Goal: Transaction & Acquisition: Purchase product/service

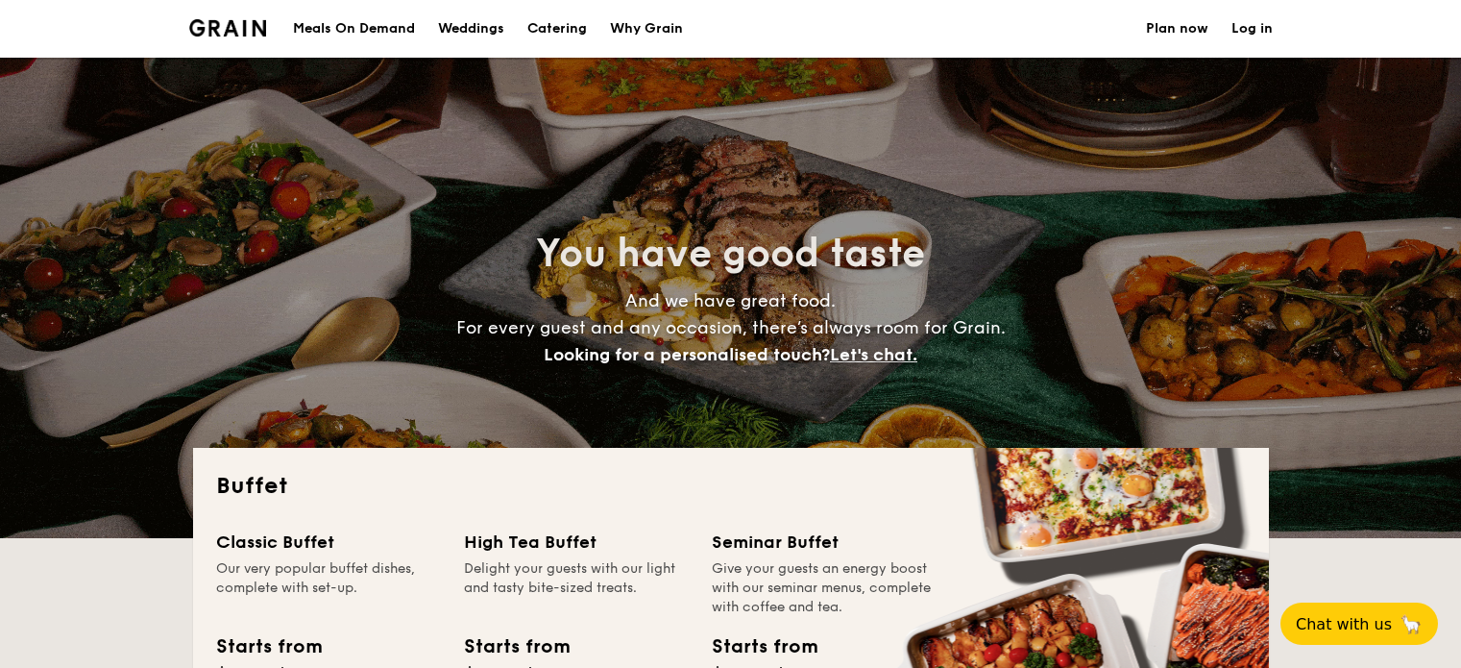
select select
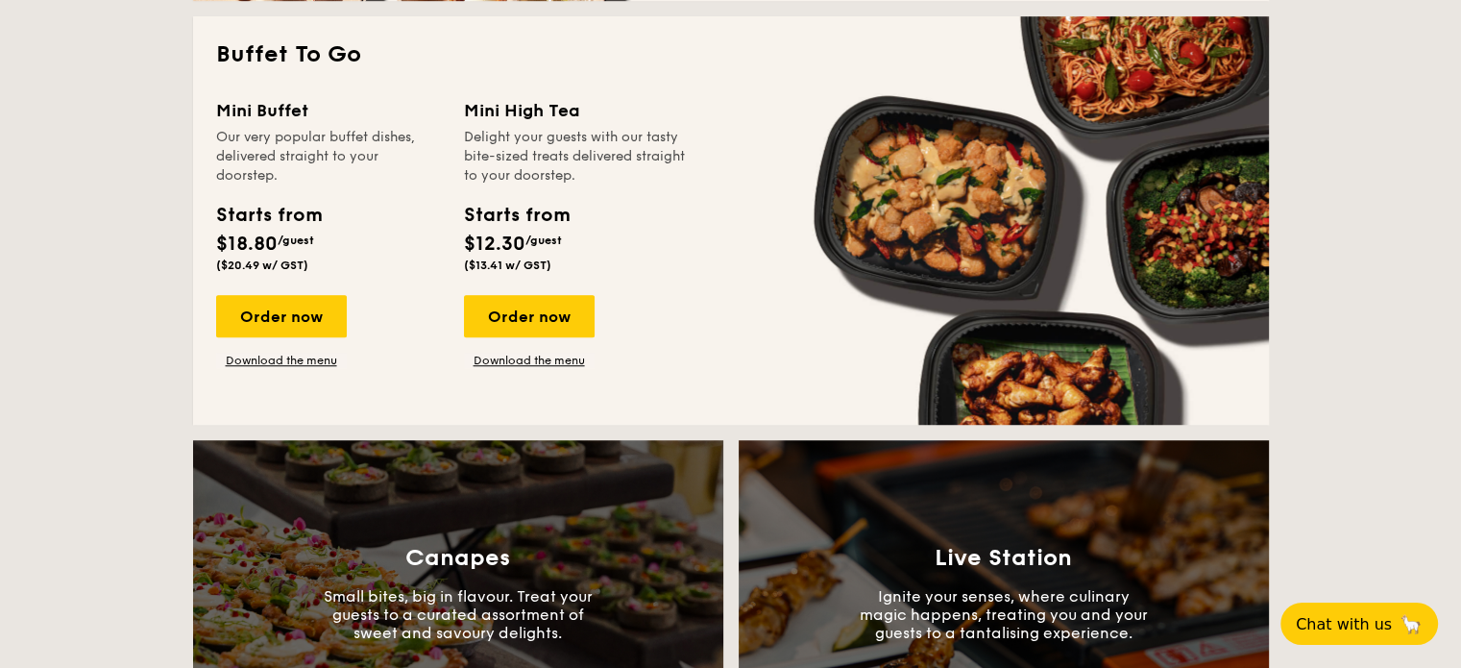
scroll to position [1271, 0]
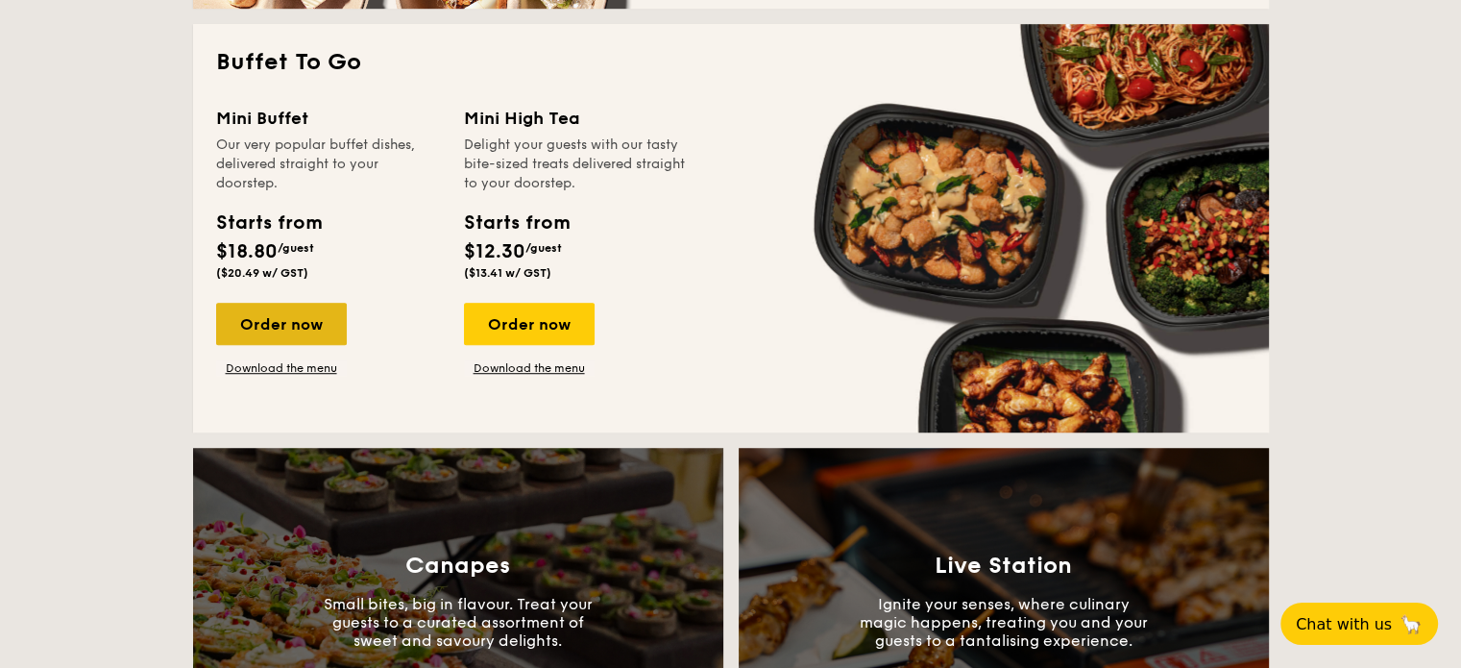
click at [301, 331] on div "Order now" at bounding box center [281, 324] width 131 height 42
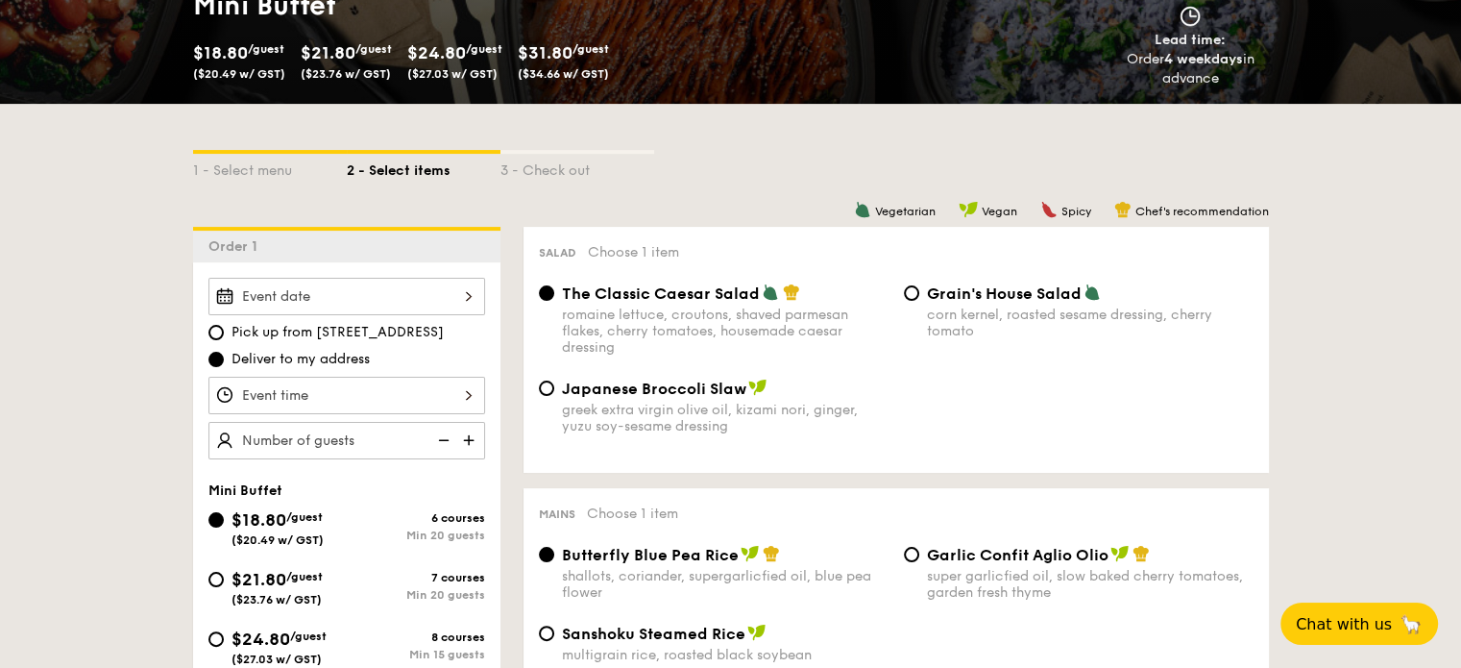
scroll to position [319, 0]
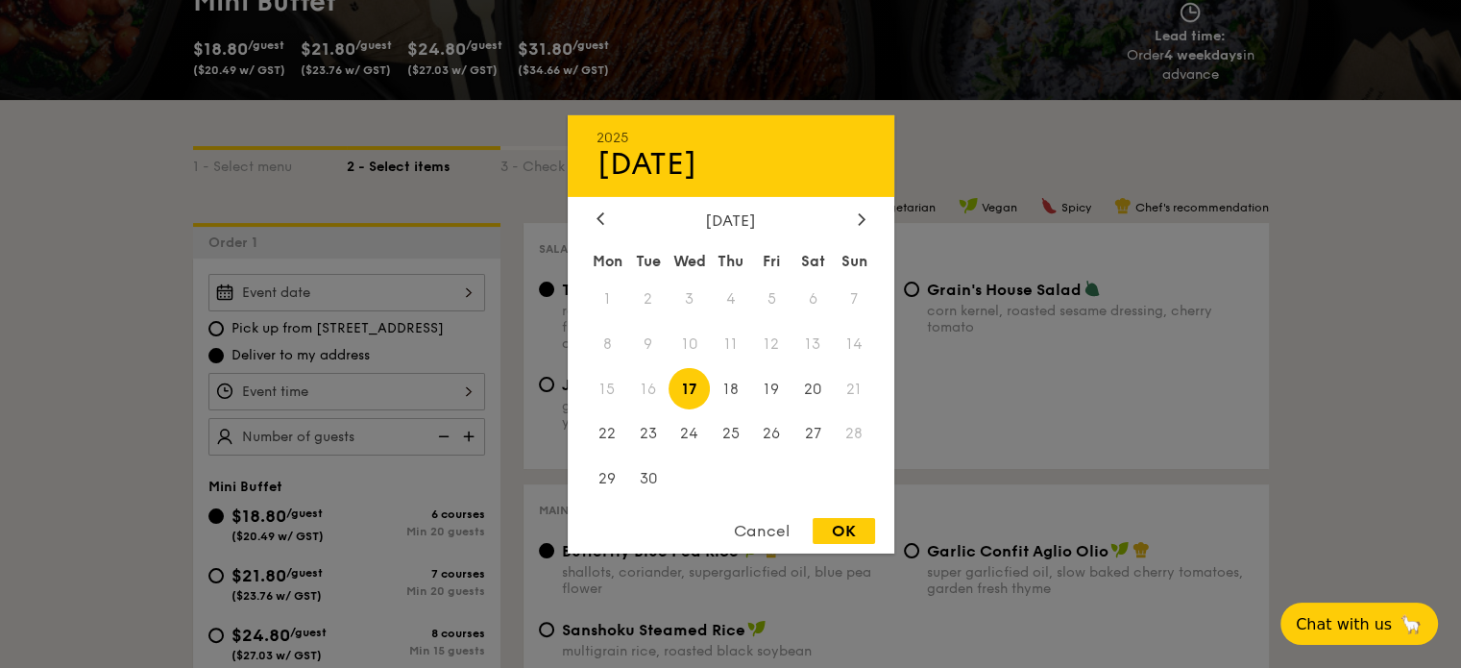
click at [385, 292] on div "2025 Sep [DATE] Tue Wed Thu Fri Sat Sun 1 2 3 4 5 6 7 8 9 10 11 12 13 14 15 16 …" at bounding box center [346, 292] width 277 height 37
click at [862, 212] on icon at bounding box center [862, 218] width 8 height 12
click at [729, 299] on span "2" at bounding box center [730, 298] width 41 height 41
click at [848, 540] on div "OK" at bounding box center [844, 531] width 62 height 26
type input "[DATE]"
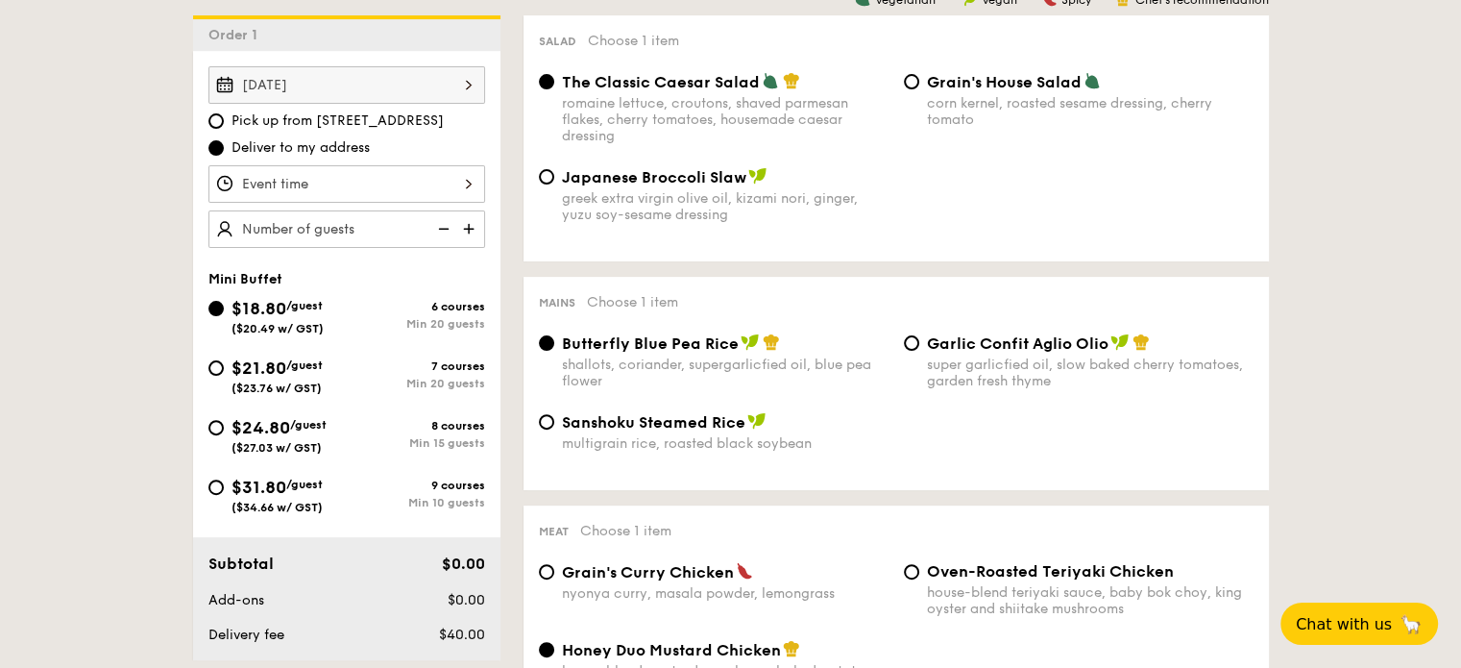
scroll to position [526, 0]
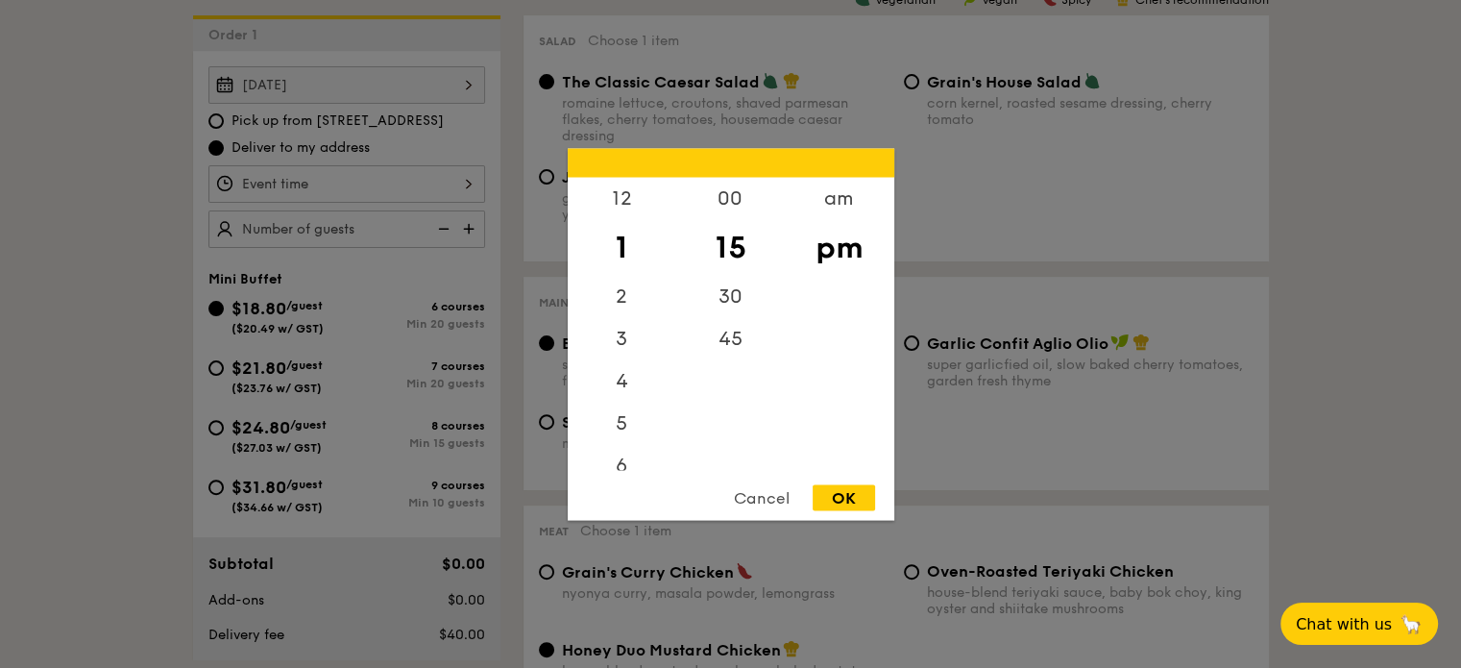
click at [429, 183] on div "12 1 2 3 4 5 6 7 8 9 10 11 00 15 30 45 am pm Cancel OK" at bounding box center [346, 183] width 277 height 37
click at [633, 207] on div "12" at bounding box center [622, 205] width 109 height 56
click at [734, 195] on div "00" at bounding box center [730, 205] width 109 height 56
click at [837, 492] on div "OK" at bounding box center [844, 497] width 62 height 26
type input "12:00PM"
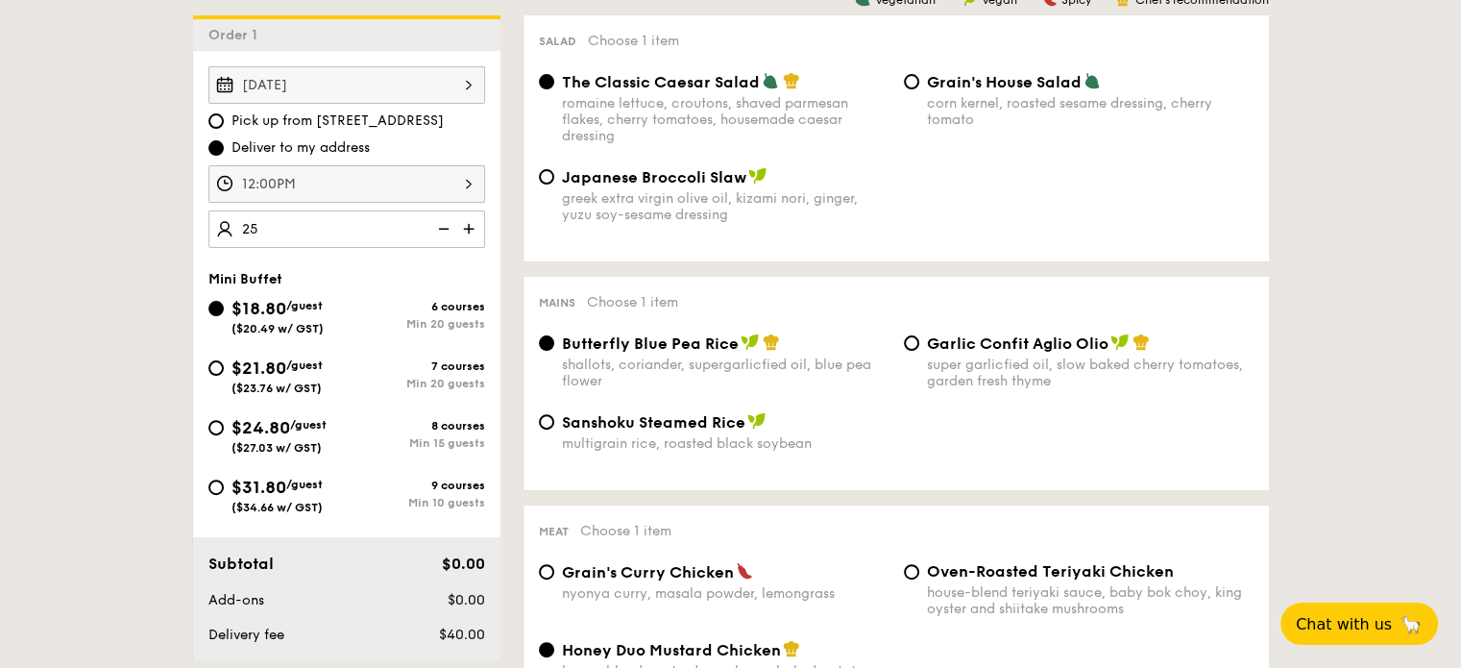
type input "25 guests"
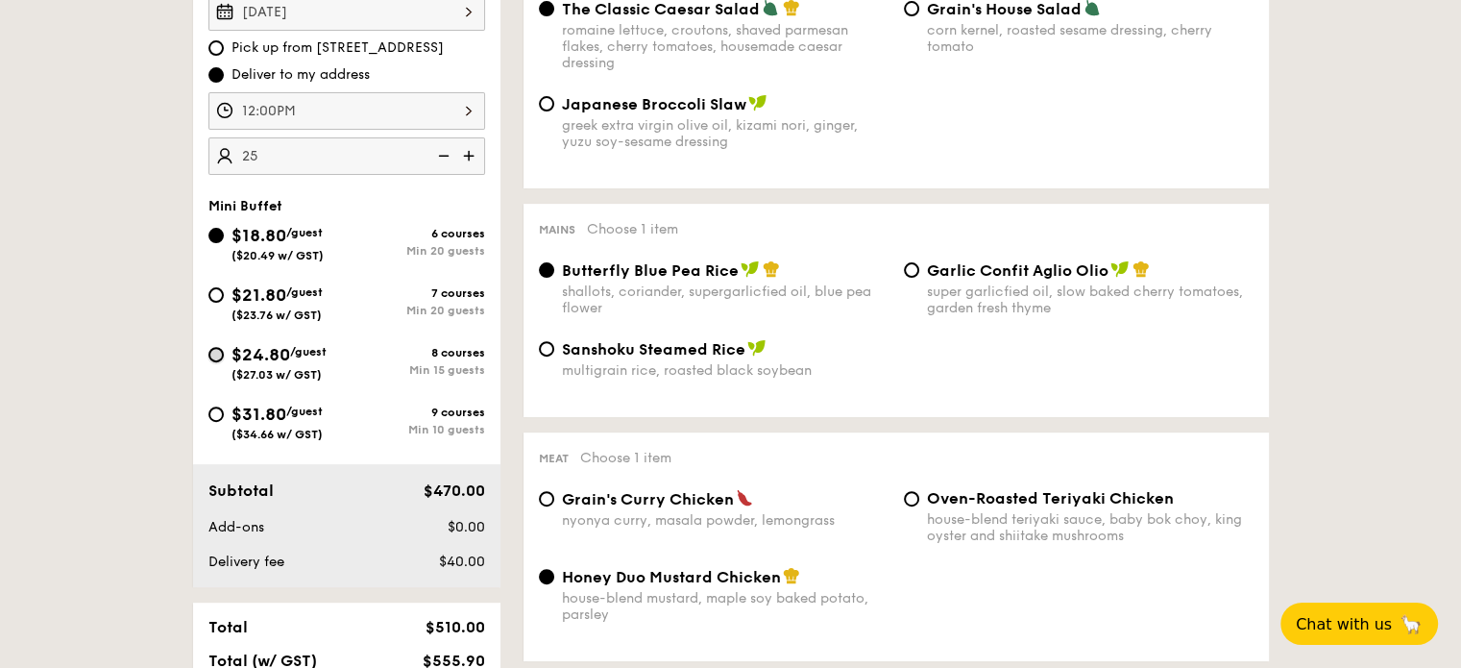
click at [213, 358] on input "$24.80 /guest ($27.03 w/ GST) 8 courses Min 15 guests" at bounding box center [215, 354] width 15 height 15
radio input "true"
radio input "false"
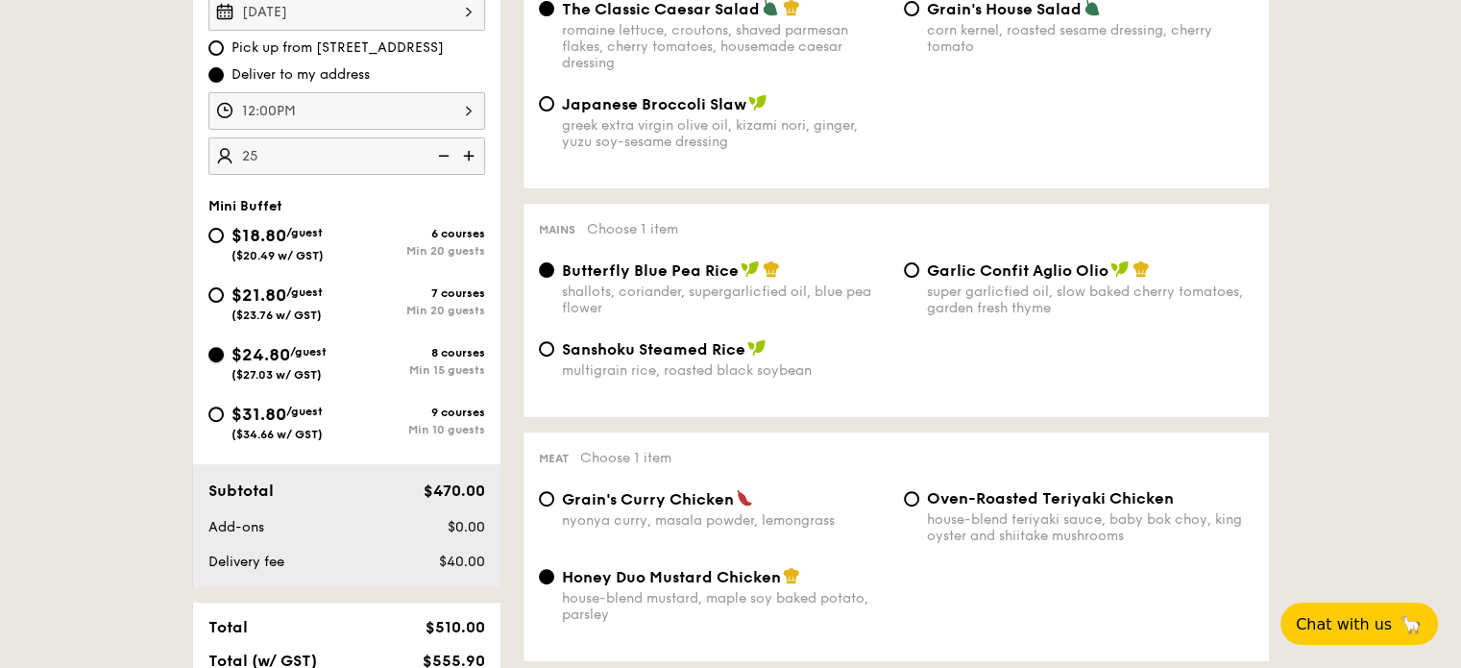
radio input "true"
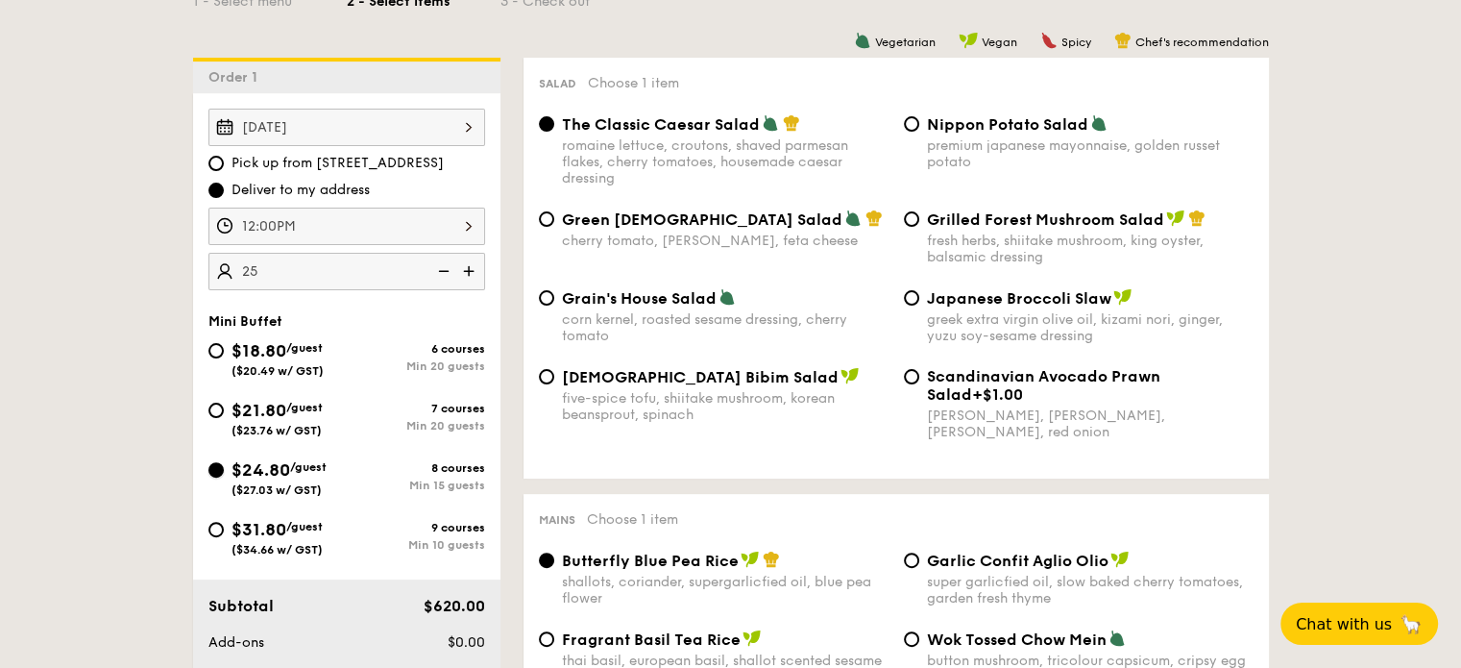
scroll to position [484, 0]
click at [914, 310] on div "Japanese Broccoli Slaw greek extra virgin olive oil, kizami [PERSON_NAME], yuzu…" at bounding box center [1078, 316] width 365 height 56
click at [915, 300] on input "Japanese Broccoli Slaw greek extra virgin olive oil, kizami [PERSON_NAME], yuzu…" at bounding box center [911, 297] width 15 height 15
radio input "true"
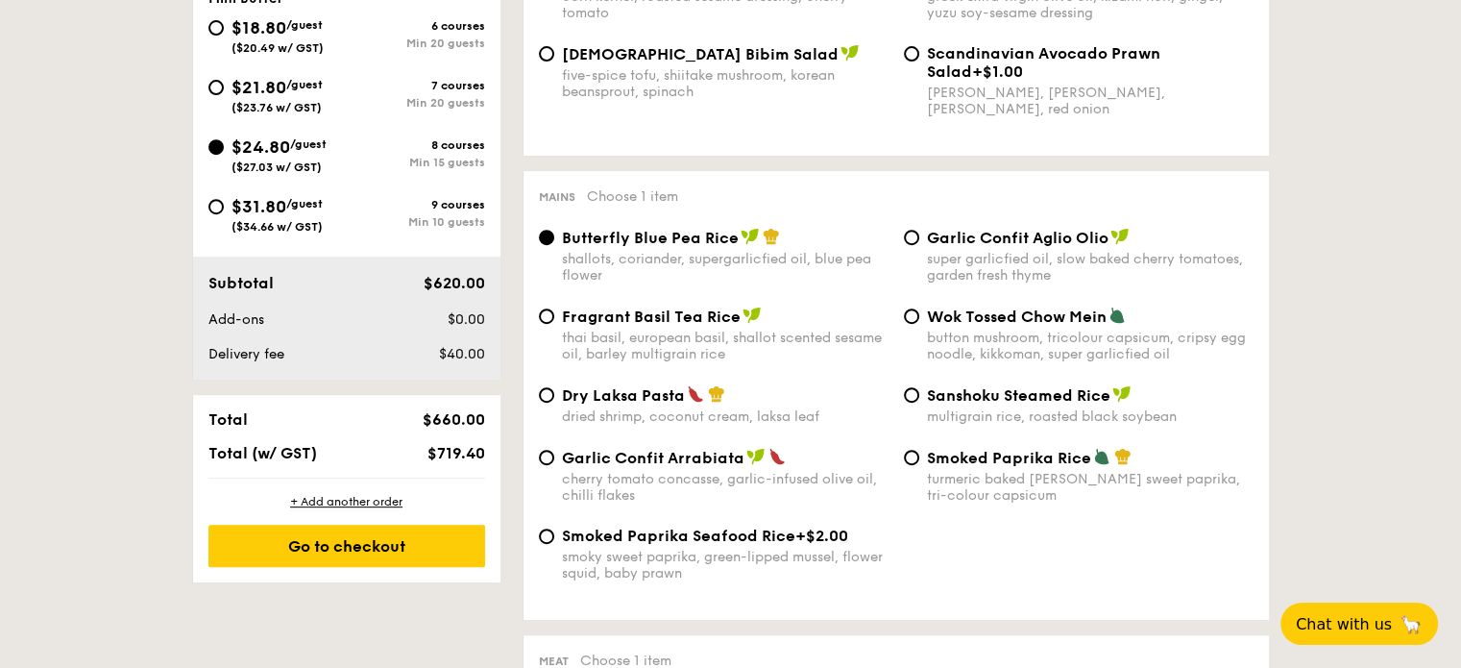
scroll to position [815, 0]
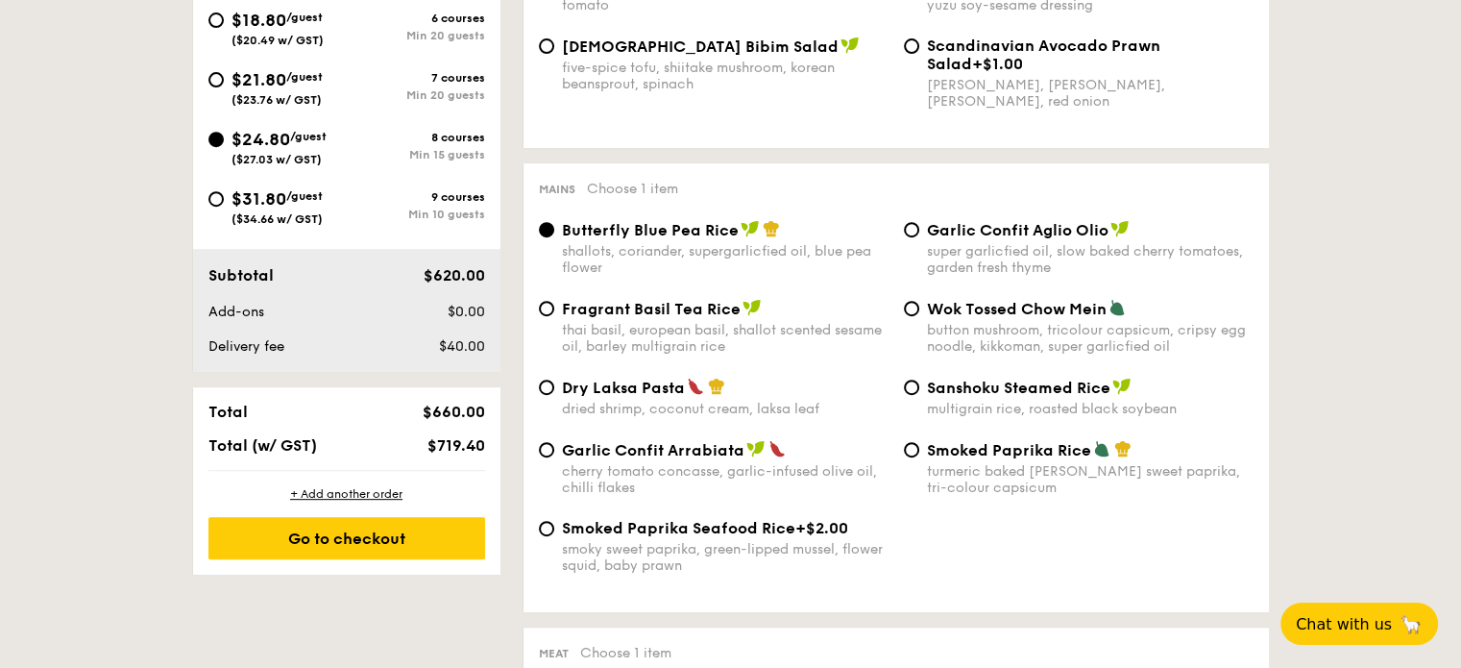
click at [553, 395] on div "Dry Laksa Pasta dried shrimp, coconut cream, laksa leaf" at bounding box center [713, 397] width 365 height 39
click at [545, 391] on input "Dry Laksa Pasta dried shrimp, coconut cream, laksa leaf" at bounding box center [546, 386] width 15 height 15
radio input "true"
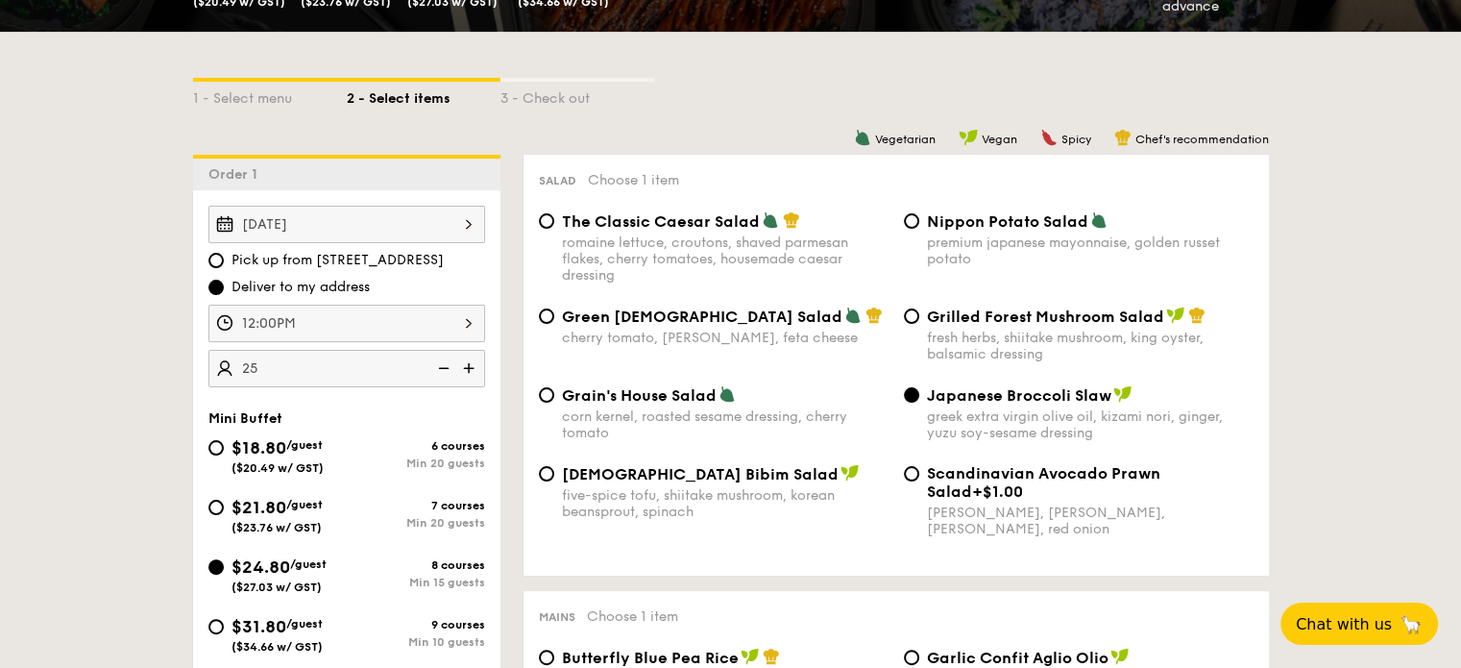
scroll to position [384, 0]
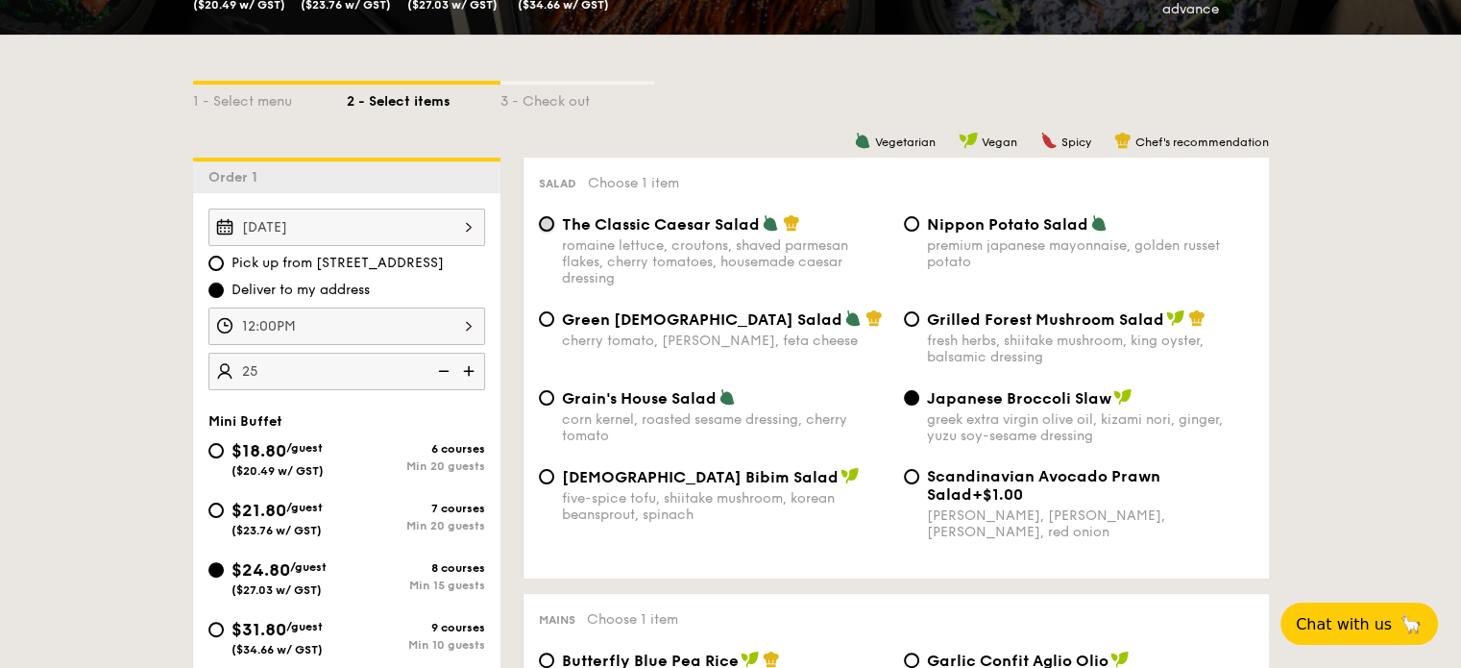
click at [543, 225] on input "The Classic Caesar Salad romaine lettuce, croutons, shaved parmesan flakes, che…" at bounding box center [546, 223] width 15 height 15
radio input "true"
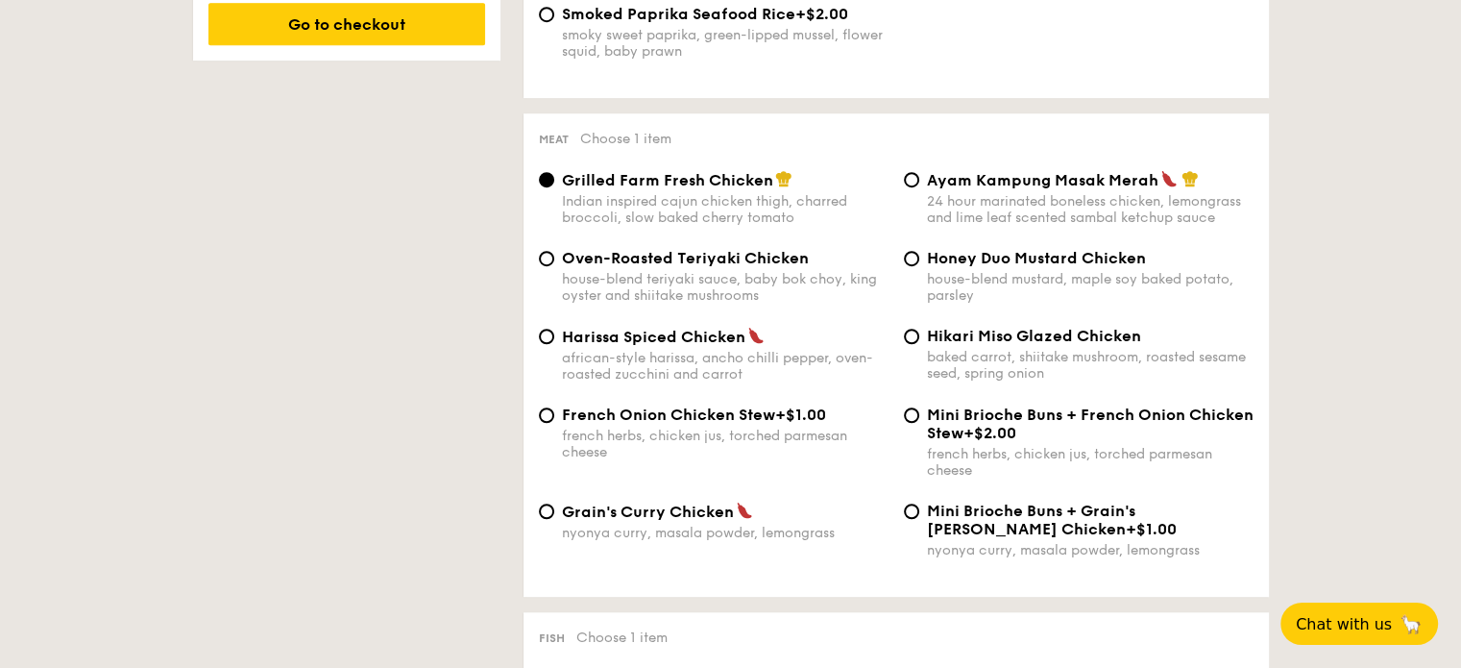
scroll to position [1330, 0]
click at [554, 345] on div "Harissa Spiced Chicken african-style harissa, ancho chilli pepper, oven-roasted…" at bounding box center [713, 354] width 365 height 56
click at [549, 343] on input "Harissa Spiced Chicken african-style harissa, ancho chilli pepper, oven-roasted…" at bounding box center [546, 335] width 15 height 15
radio input "true"
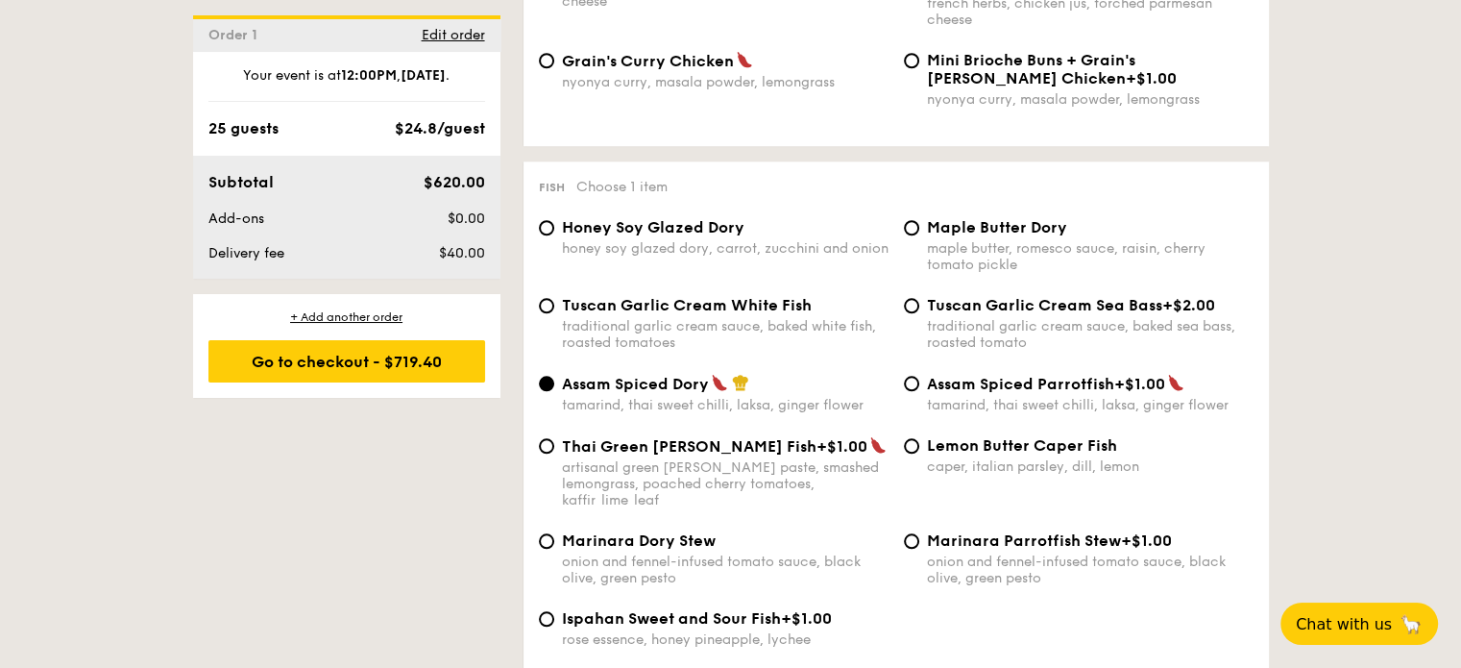
scroll to position [1827, 0]
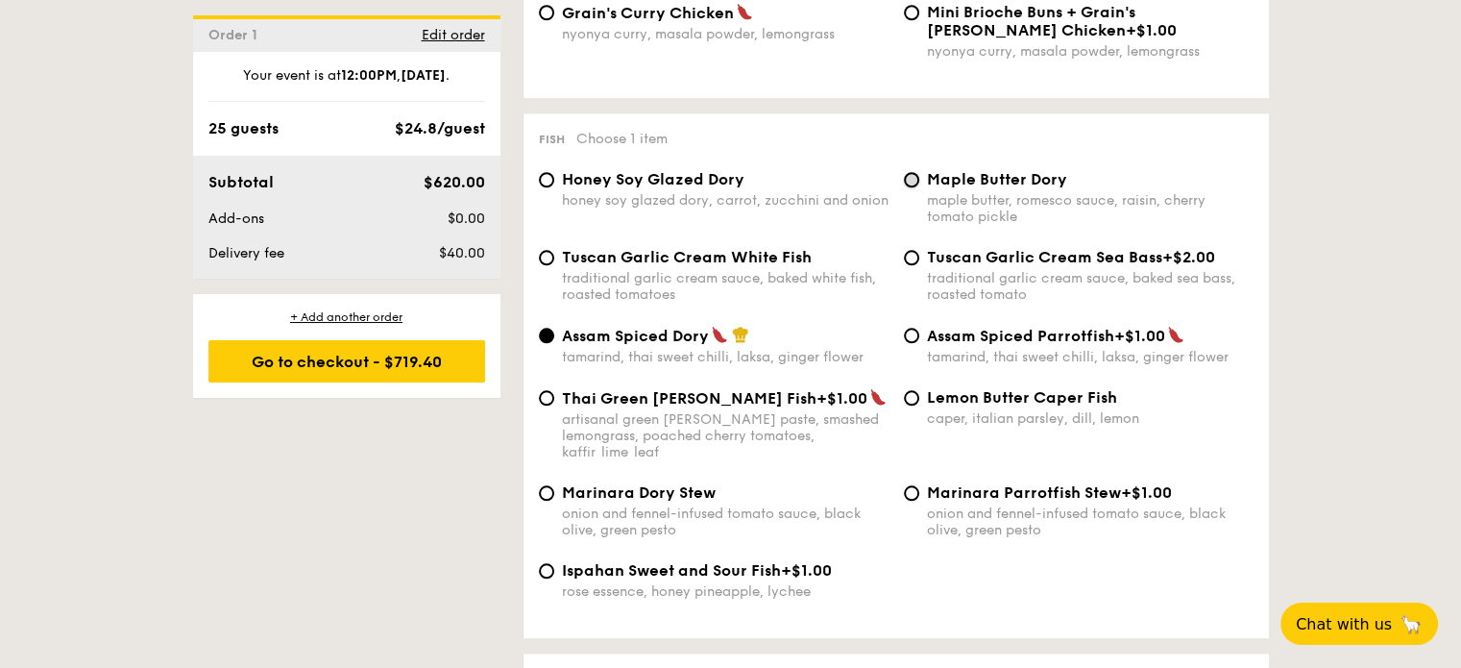
click at [916, 187] on input "Maple Butter Dory maple butter, romesco sauce, raisin, cherry tomato pickle" at bounding box center [911, 179] width 15 height 15
radio input "true"
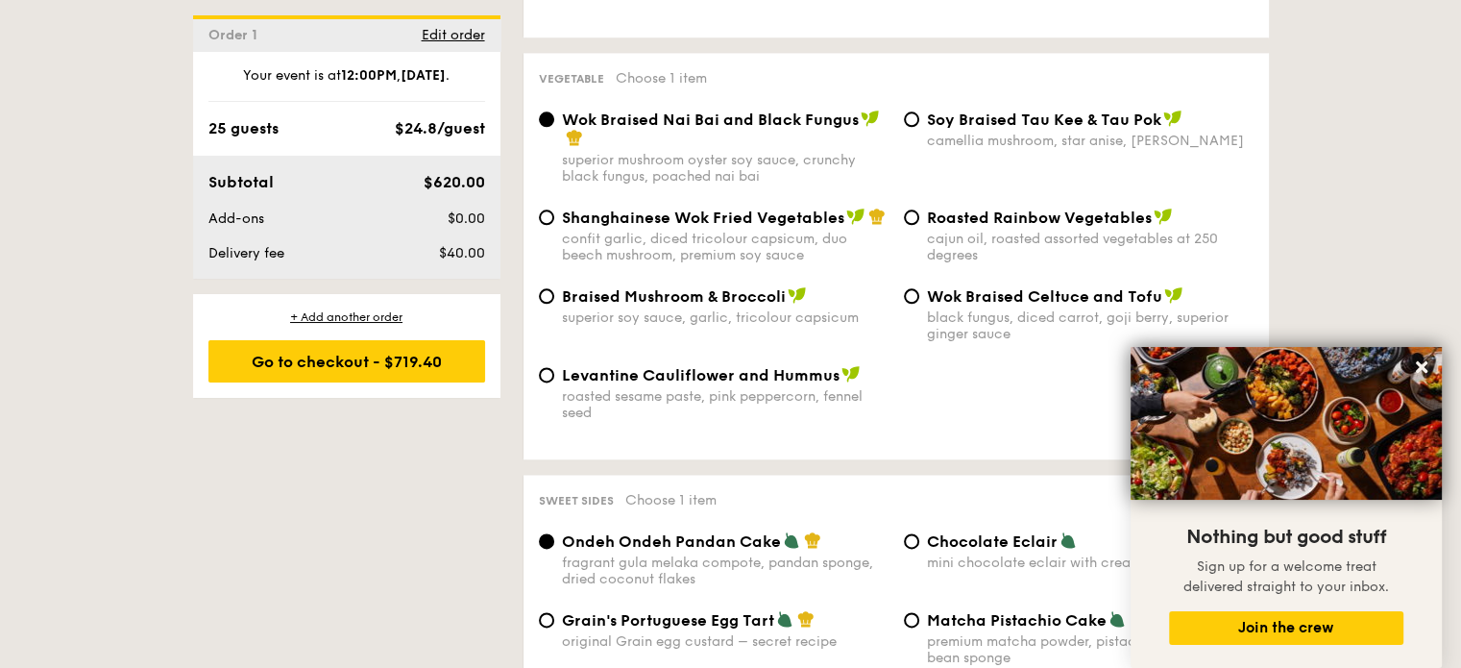
scroll to position [2429, 0]
click at [557, 227] on div "Shanghainese Wok Fried Vegetables confit garlic, diced tricolour capsicum, duo …" at bounding box center [713, 235] width 365 height 56
click at [552, 224] on input "Shanghainese Wok Fried Vegetables confit garlic, diced tricolour capsicum, duo …" at bounding box center [546, 215] width 15 height 15
radio input "true"
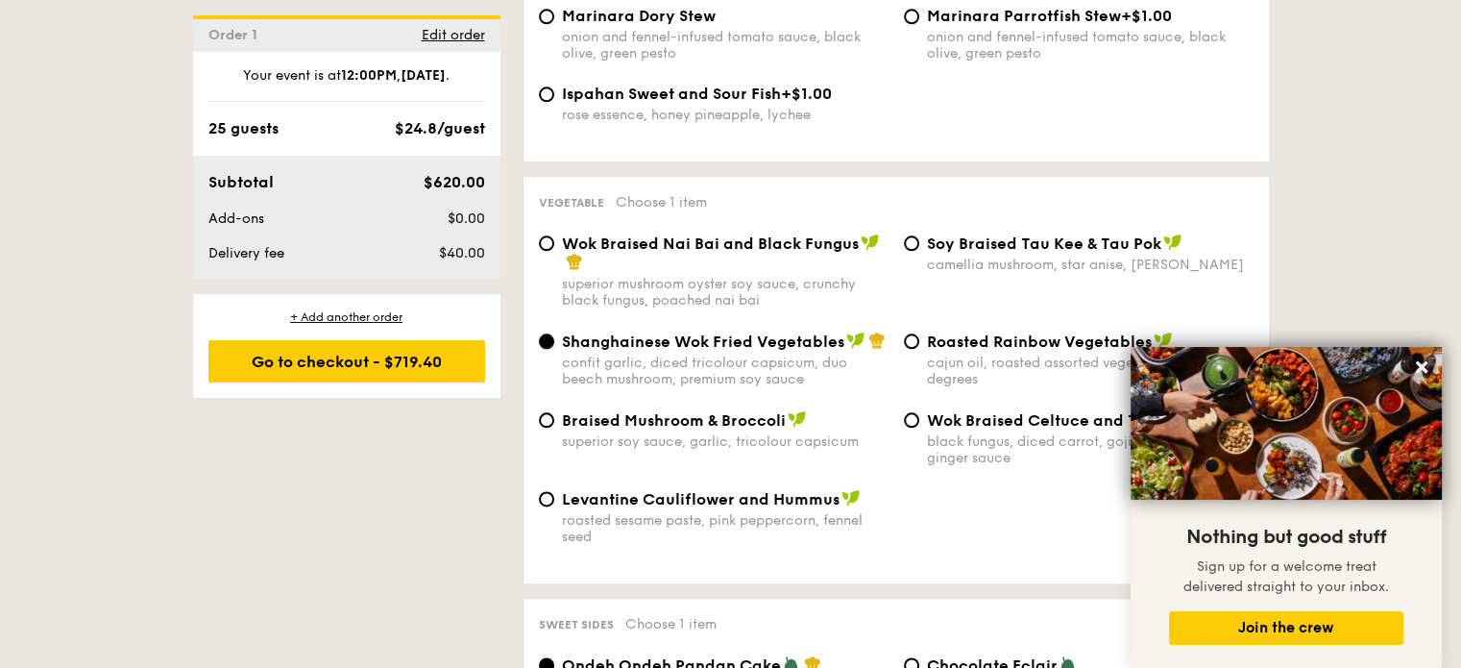
scroll to position [2305, 0]
click at [916, 348] on input "Roasted Rainbow Vegetables cajun oil, roasted assorted vegetables at 250 degrees" at bounding box center [911, 339] width 15 height 15
radio input "true"
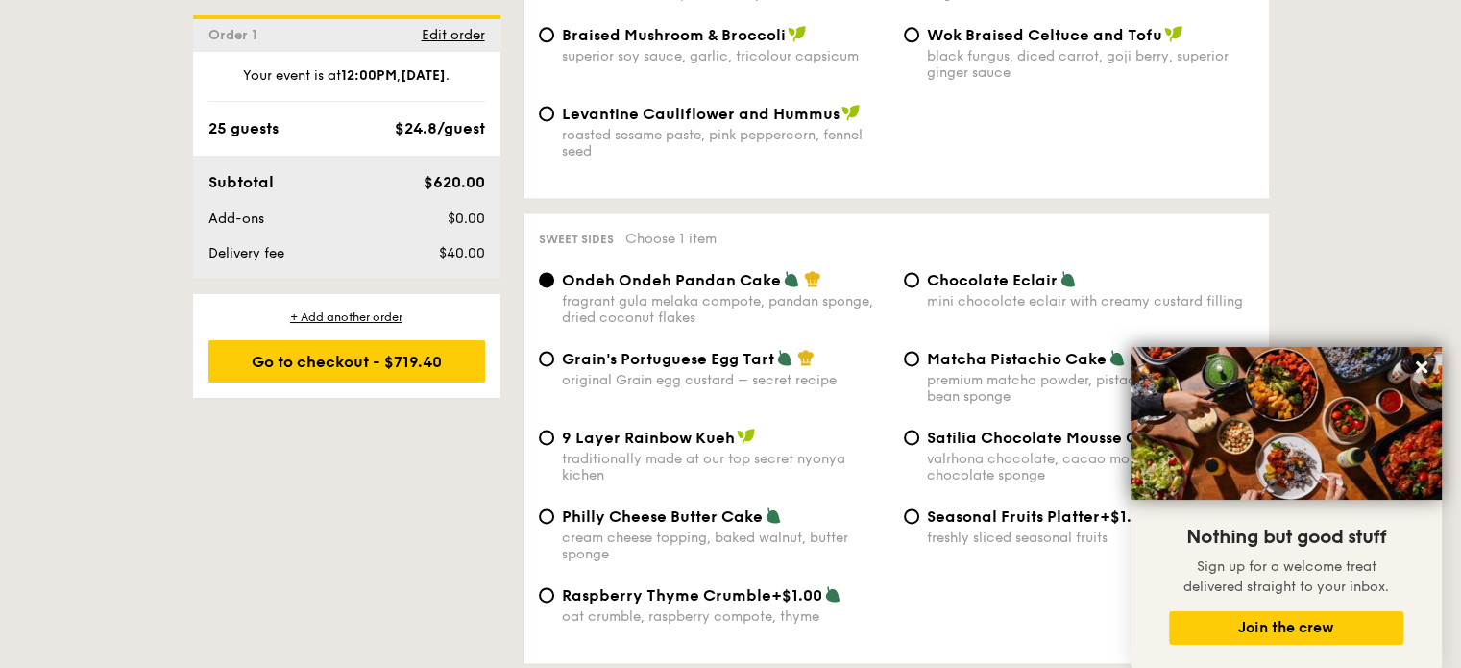
scroll to position [2694, 0]
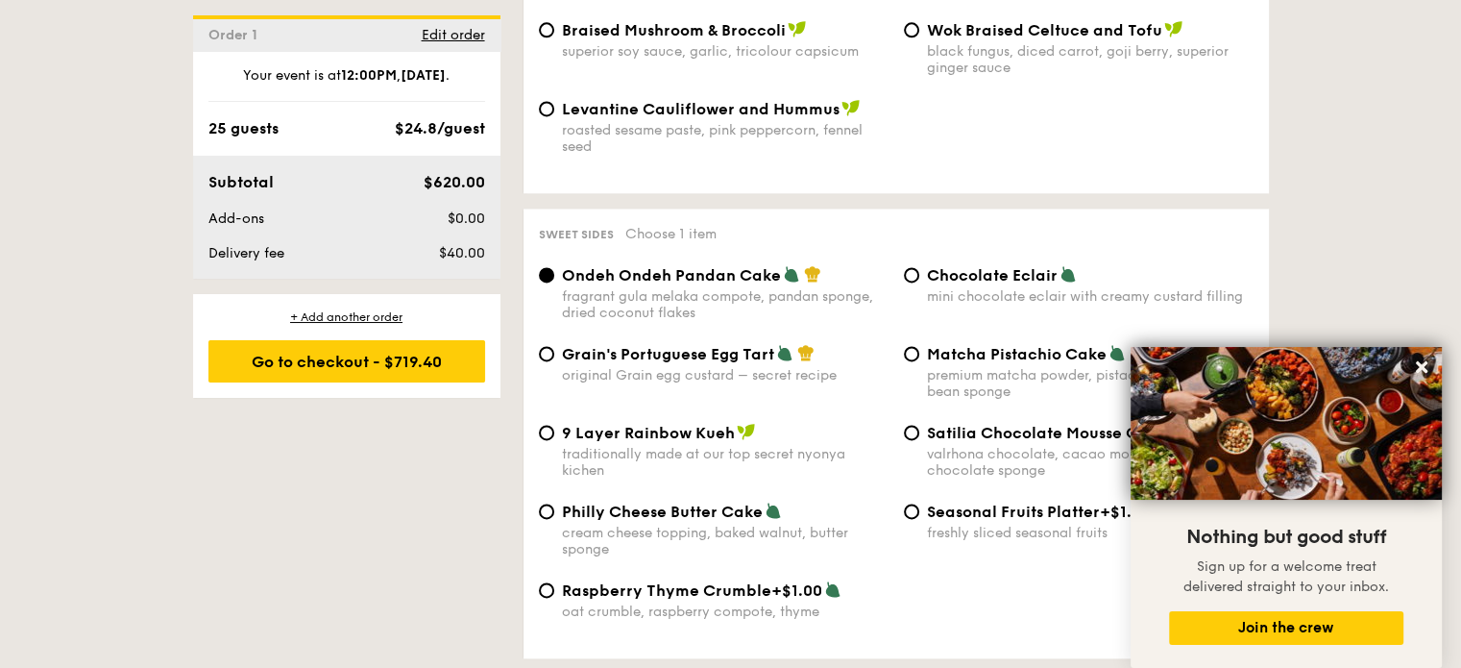
click at [557, 373] on div "Grain's Portuguese Egg Tart original Grain egg custard – secret recipe" at bounding box center [713, 363] width 365 height 39
click at [549, 361] on input "Grain's Portuguese Egg Tart original Grain egg custard – secret recipe" at bounding box center [546, 353] width 15 height 15
radio input "true"
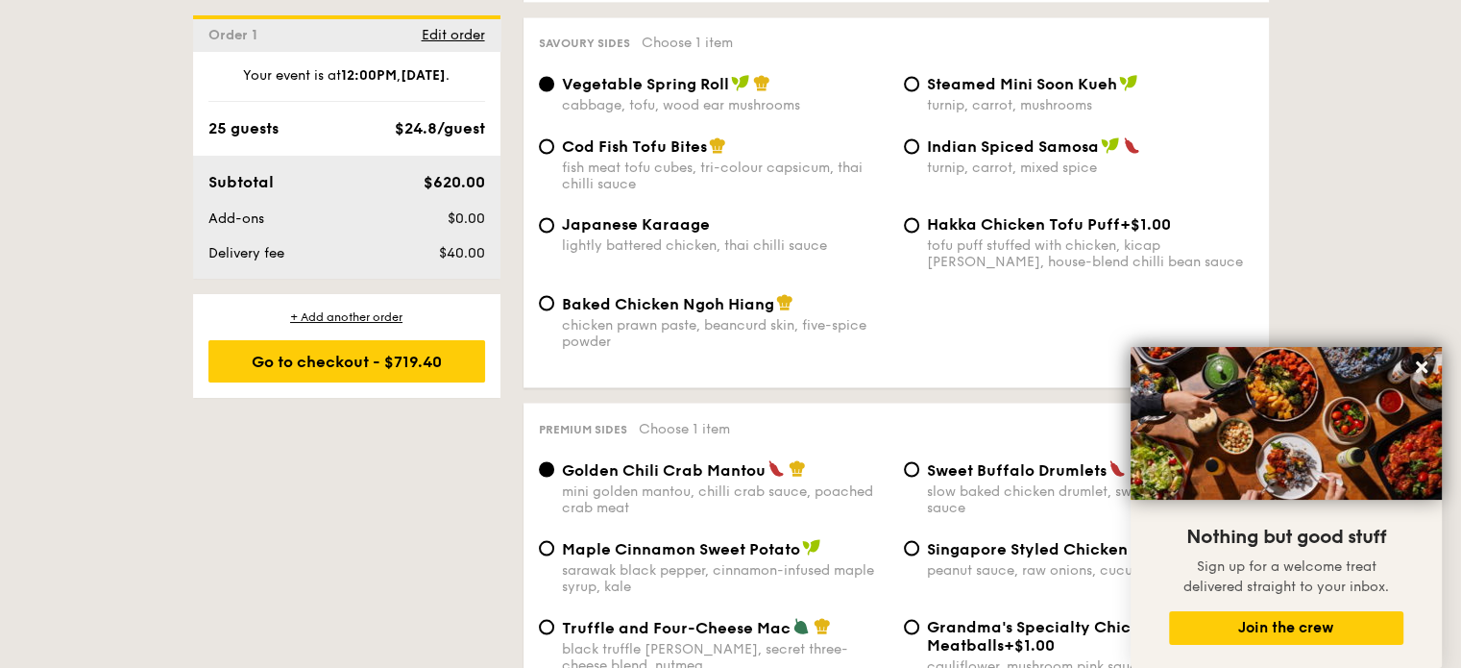
scroll to position [3351, 0]
click at [912, 153] on input "Indian Spiced Samosa turnip, carrot, mixed spice" at bounding box center [911, 144] width 15 height 15
radio input "true"
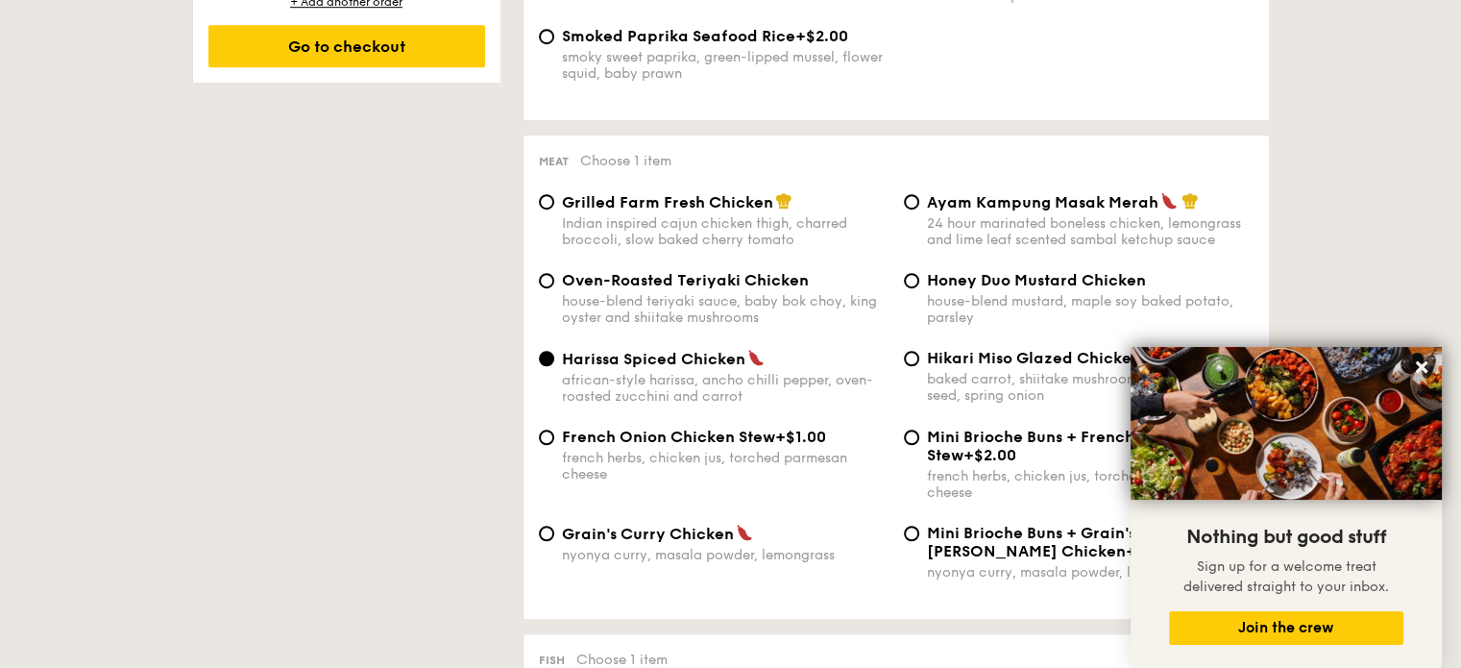
scroll to position [1310, 0]
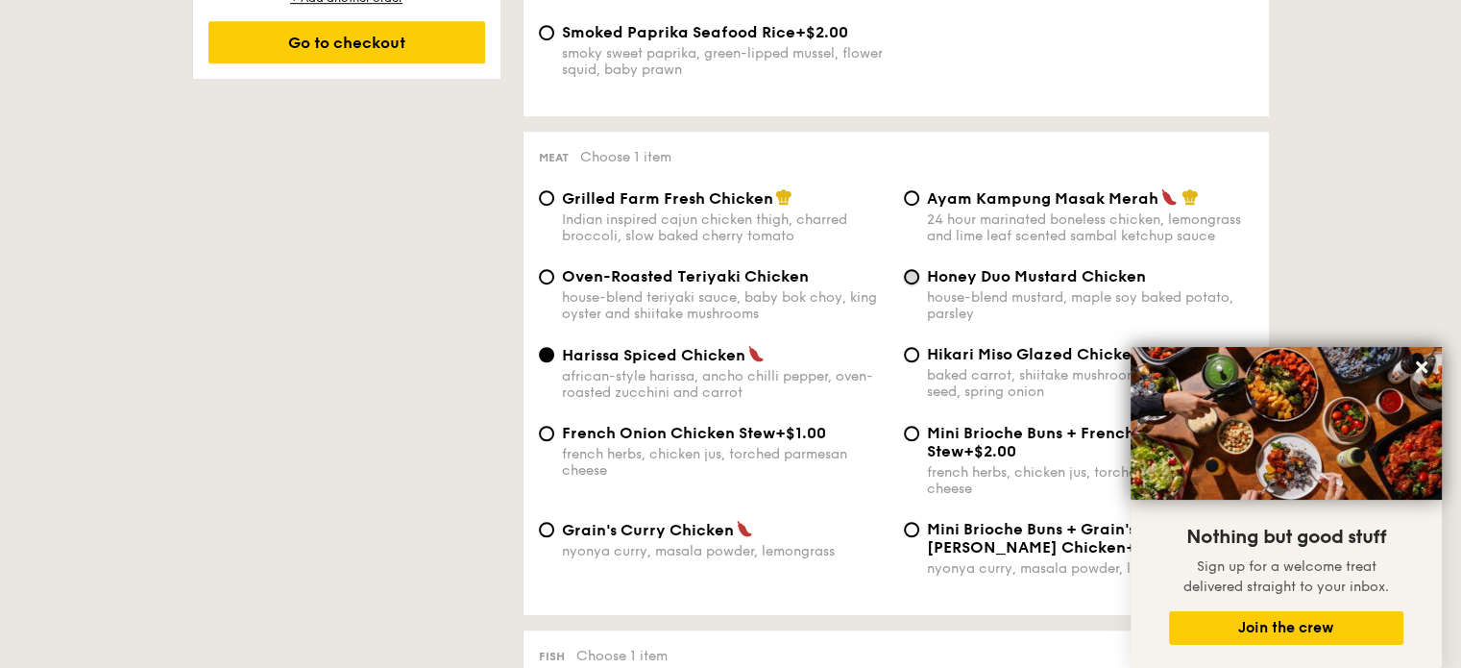
click at [912, 284] on input "Honey Duo Mustard Chicken house-blend mustard, maple soy baked potato, parsley" at bounding box center [911, 276] width 15 height 15
radio input "true"
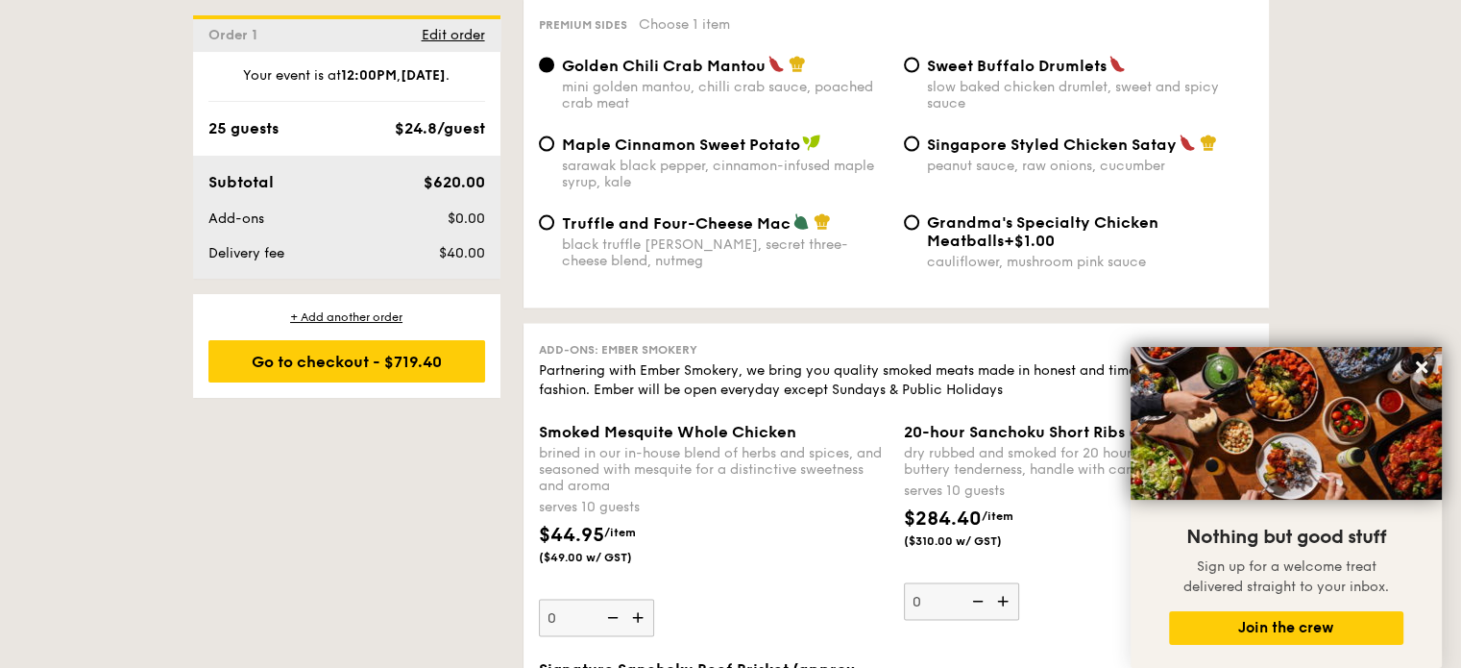
scroll to position [3755, 0]
click at [920, 160] on div "Singapore Styled Chicken Satay peanut sauce, raw onions, cucumber" at bounding box center [1078, 153] width 365 height 39
click at [911, 151] on input "Singapore Styled Chicken Satay peanut sauce, raw onions, cucumber" at bounding box center [911, 142] width 15 height 15
radio input "true"
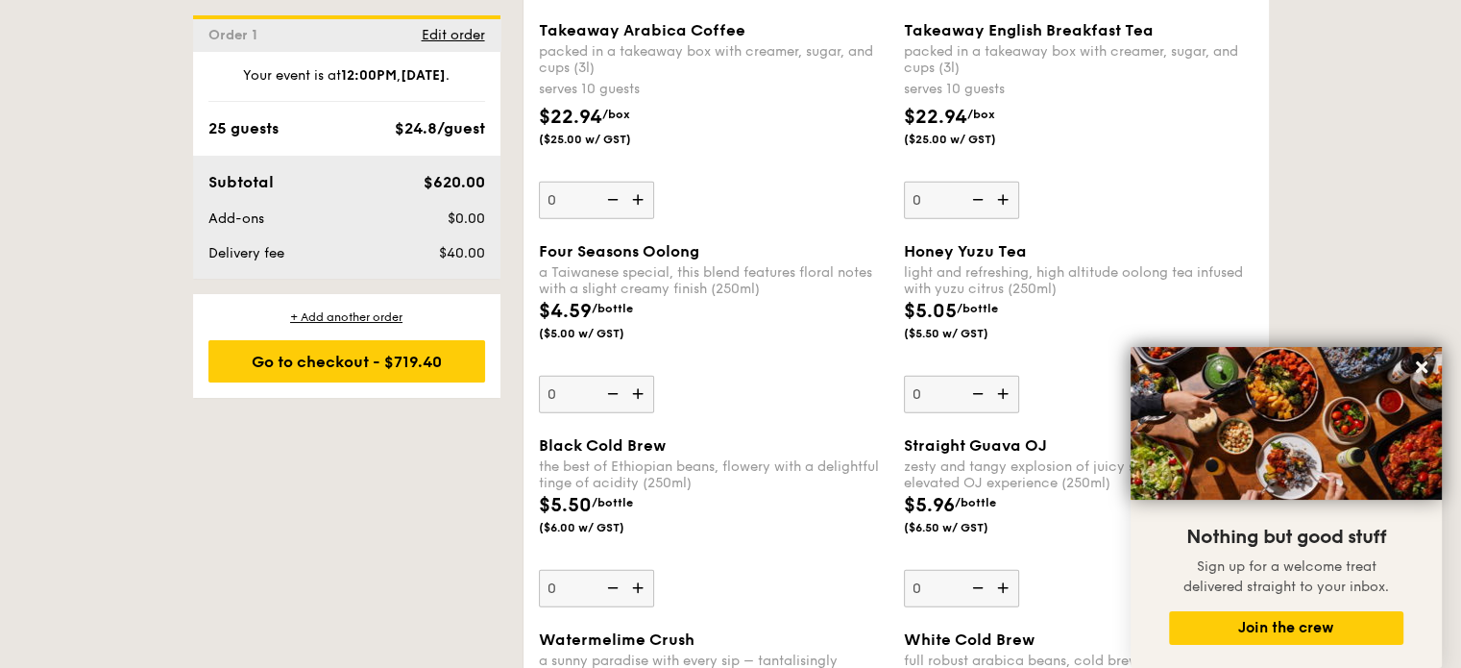
scroll to position [4694, 0]
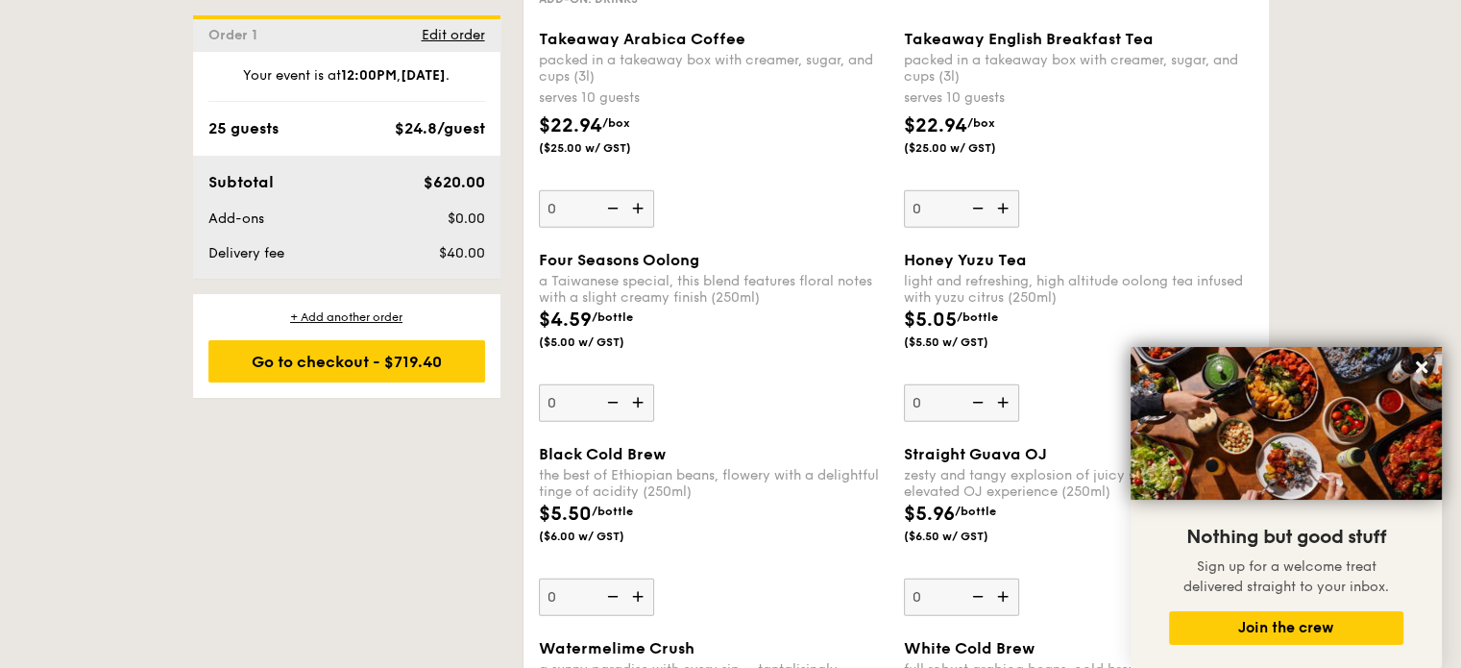
click at [642, 226] on img at bounding box center [639, 208] width 29 height 37
click at [642, 226] on input "0" at bounding box center [596, 208] width 115 height 37
type input "1"
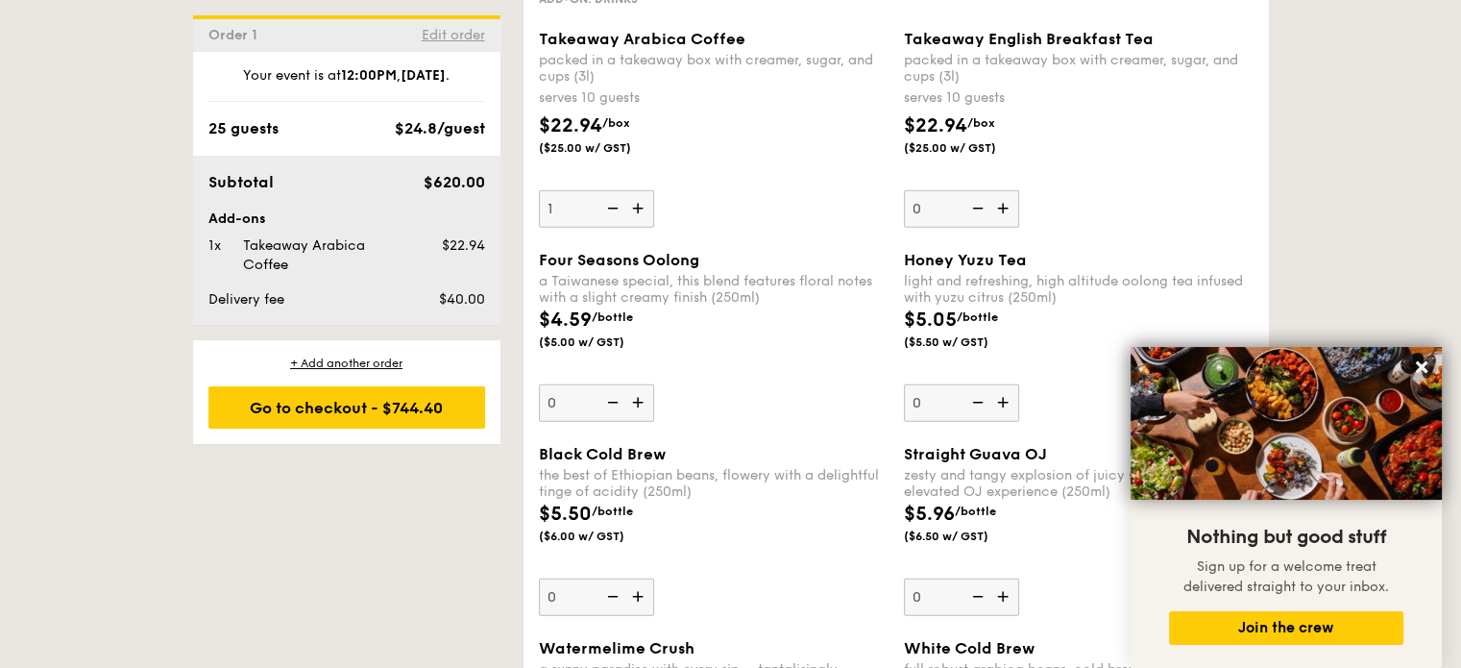
click at [450, 37] on span "Edit order" at bounding box center [453, 35] width 63 height 16
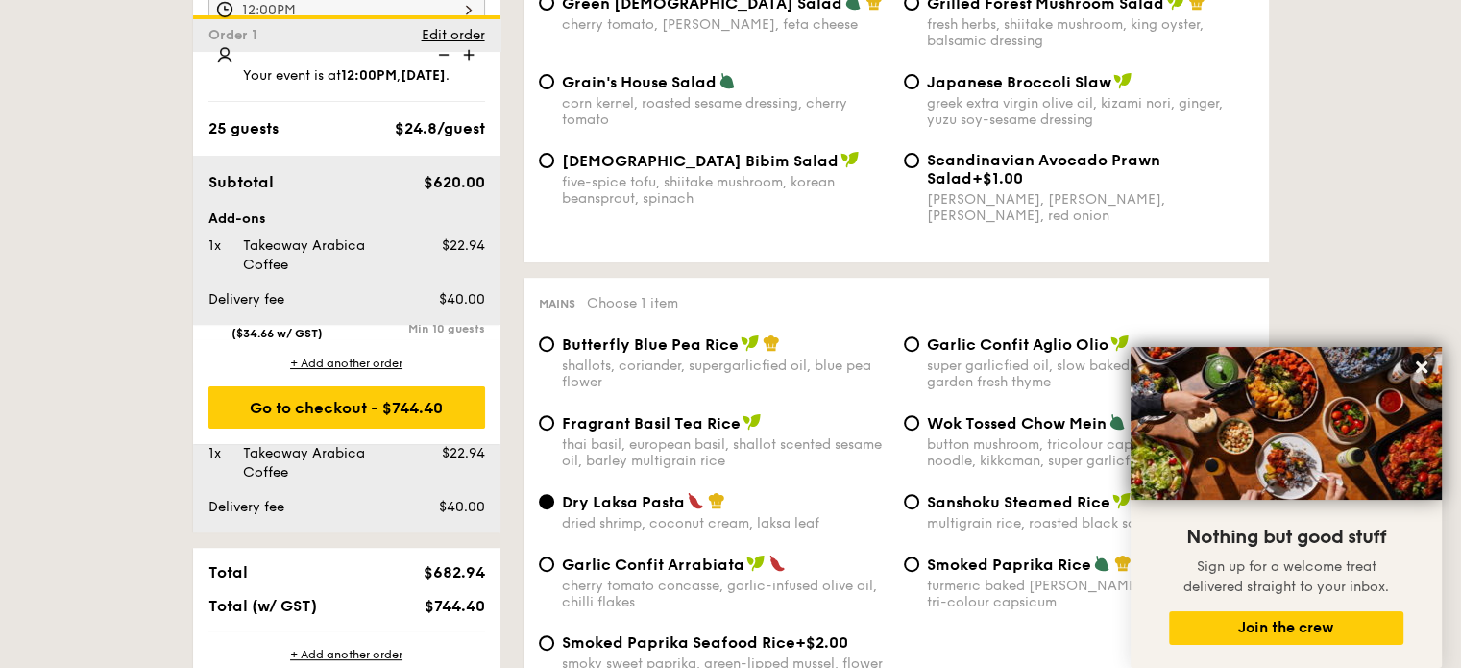
scroll to position [513, 0]
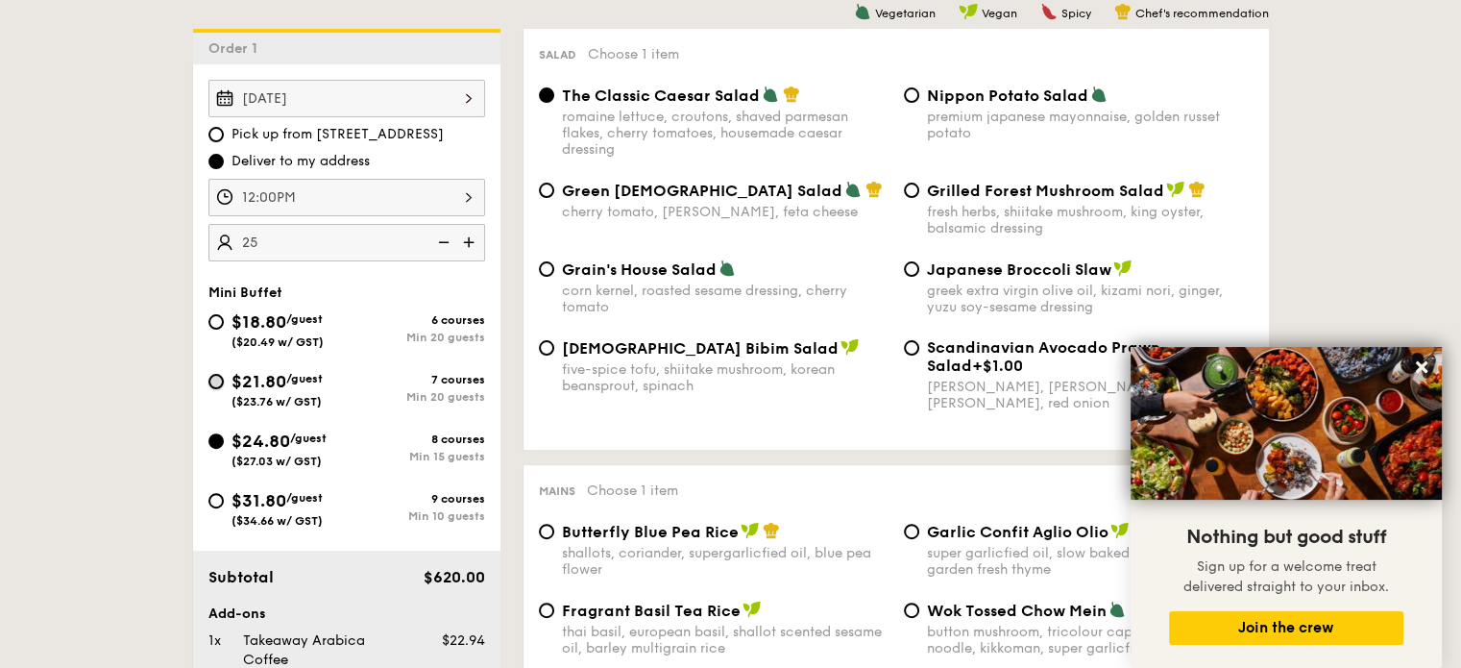
click at [217, 374] on input "$21.80 /guest ($23.76 w/ GST) 7 courses Min 20 guests" at bounding box center [215, 381] width 15 height 15
radio input "true"
radio input "false"
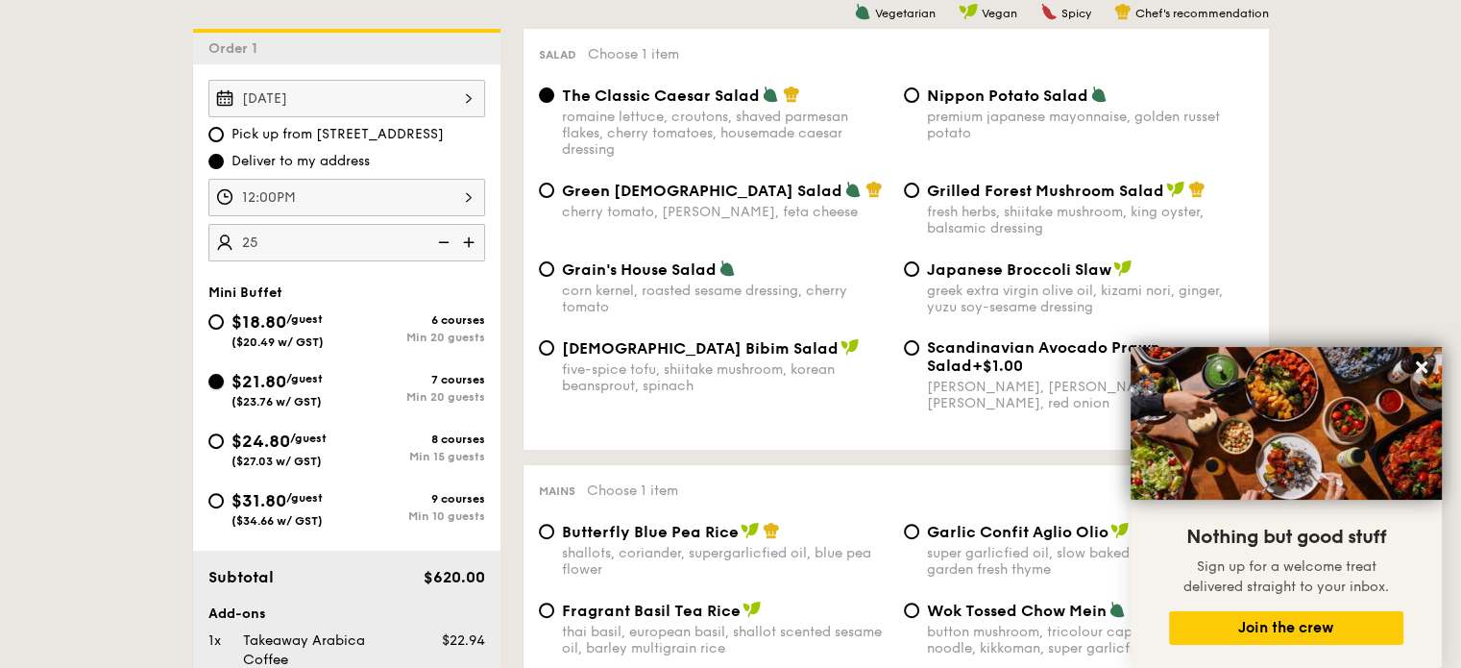
radio input "false"
radio input "true"
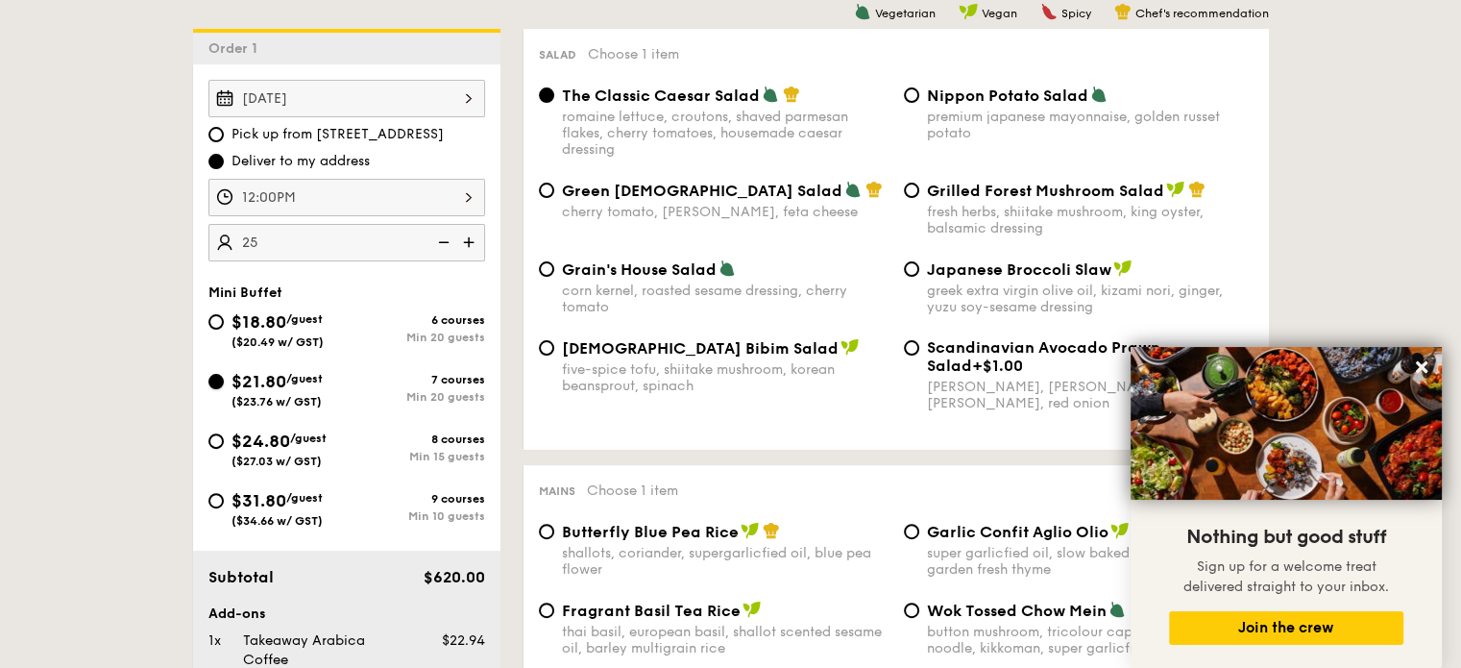
radio input "true"
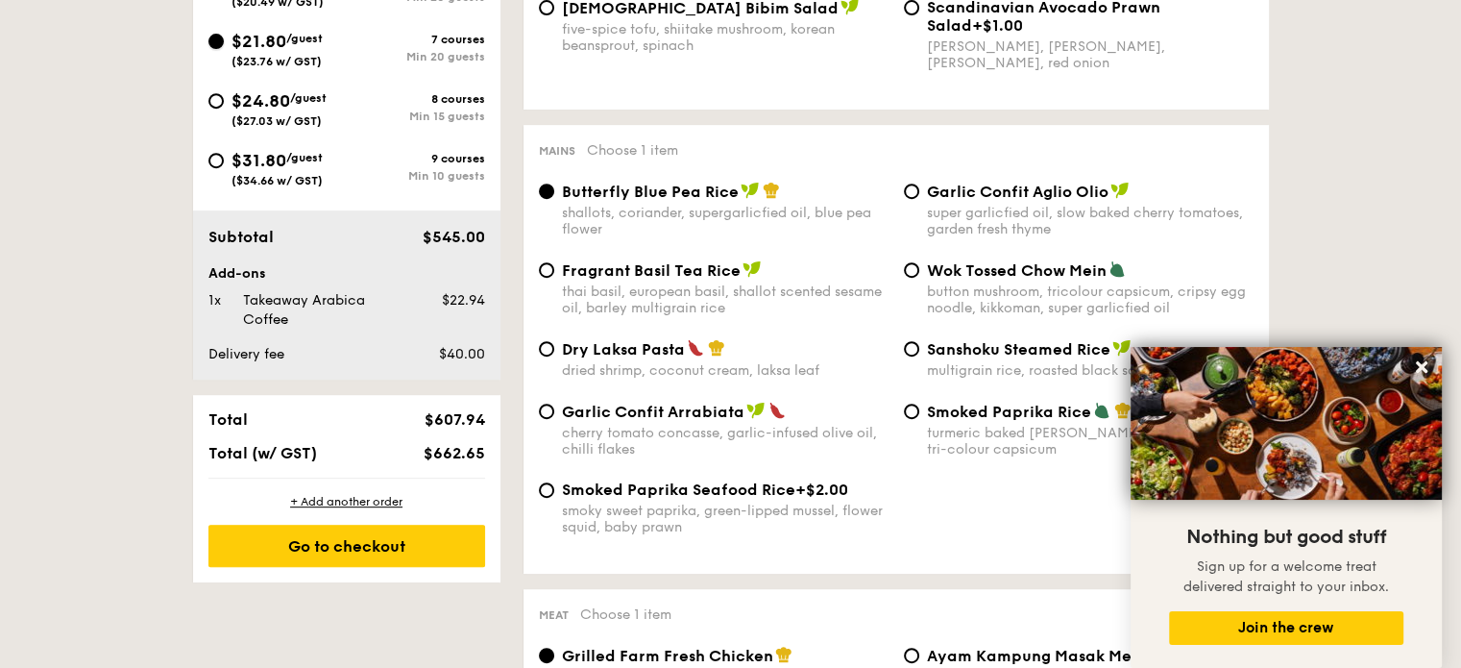
scroll to position [903, 0]
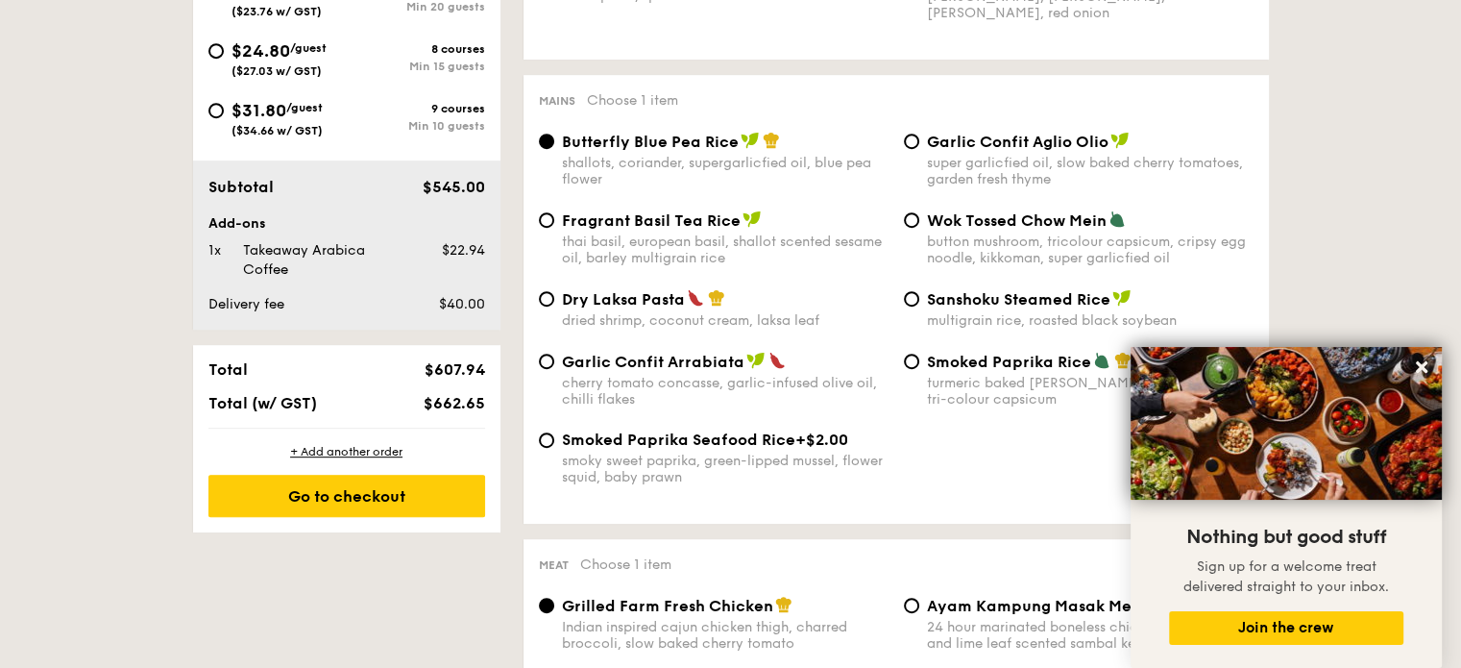
click at [562, 306] on span "Dry Laksa Pasta" at bounding box center [623, 299] width 123 height 18
click at [554, 306] on input "Dry Laksa Pasta dried shrimp, coconut cream, laksa leaf" at bounding box center [546, 298] width 15 height 15
radio input "true"
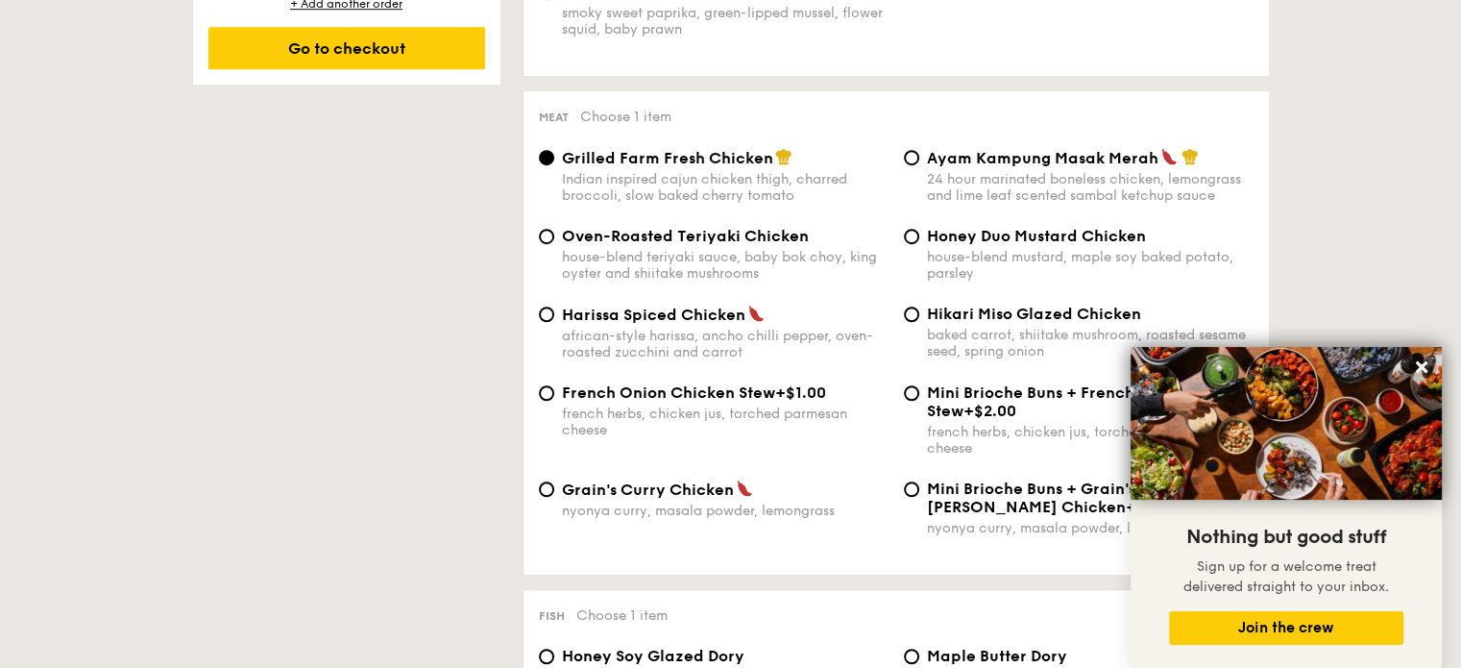
scroll to position [1352, 0]
click at [919, 244] on div "Honey Duo Mustard Chicken house-blend mustard, maple soy baked potato, parsley" at bounding box center [1078, 253] width 365 height 55
click at [908, 243] on input "Honey Duo Mustard Chicken house-blend mustard, maple soy baked potato, parsley" at bounding box center [911, 235] width 15 height 15
radio input "true"
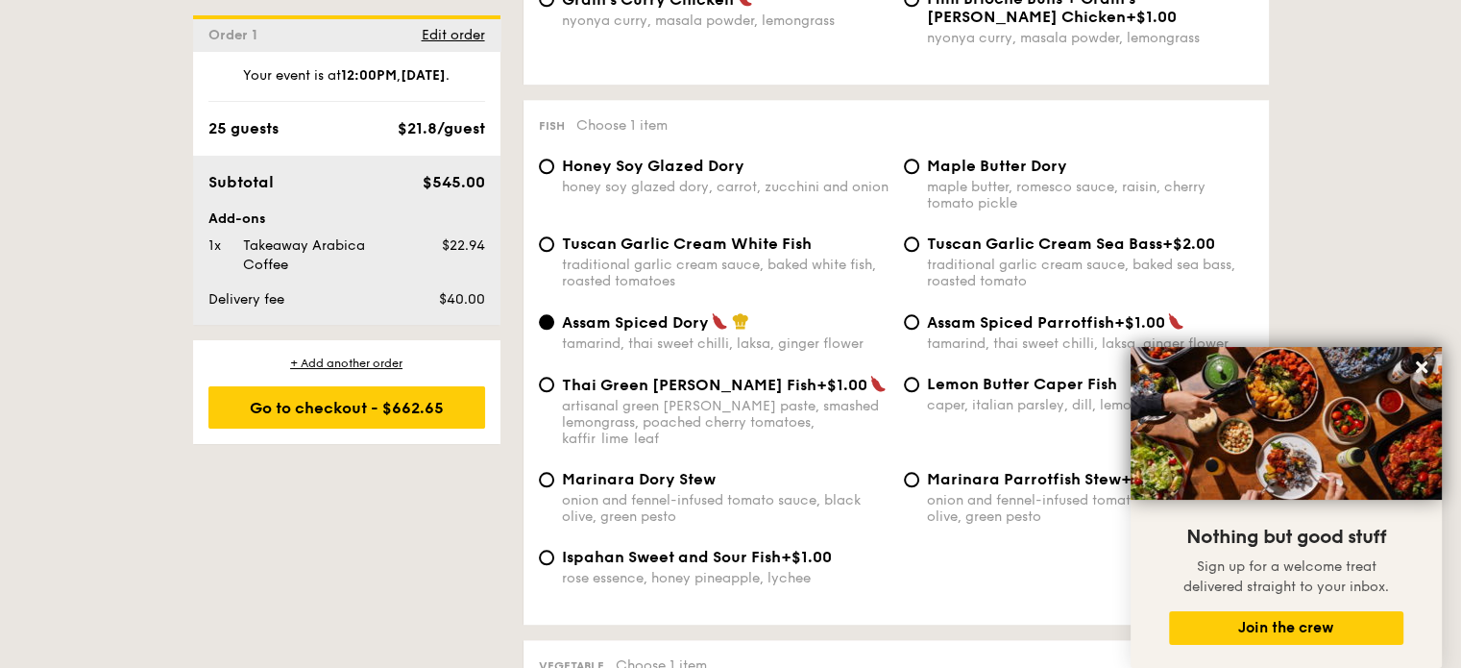
scroll to position [1843, 0]
click at [927, 173] on span "Maple Butter Dory" at bounding box center [997, 164] width 140 height 18
click at [919, 172] on input "Maple Butter Dory maple butter, romesco sauce, raisin, cherry tomato pickle" at bounding box center [911, 164] width 15 height 15
radio input "true"
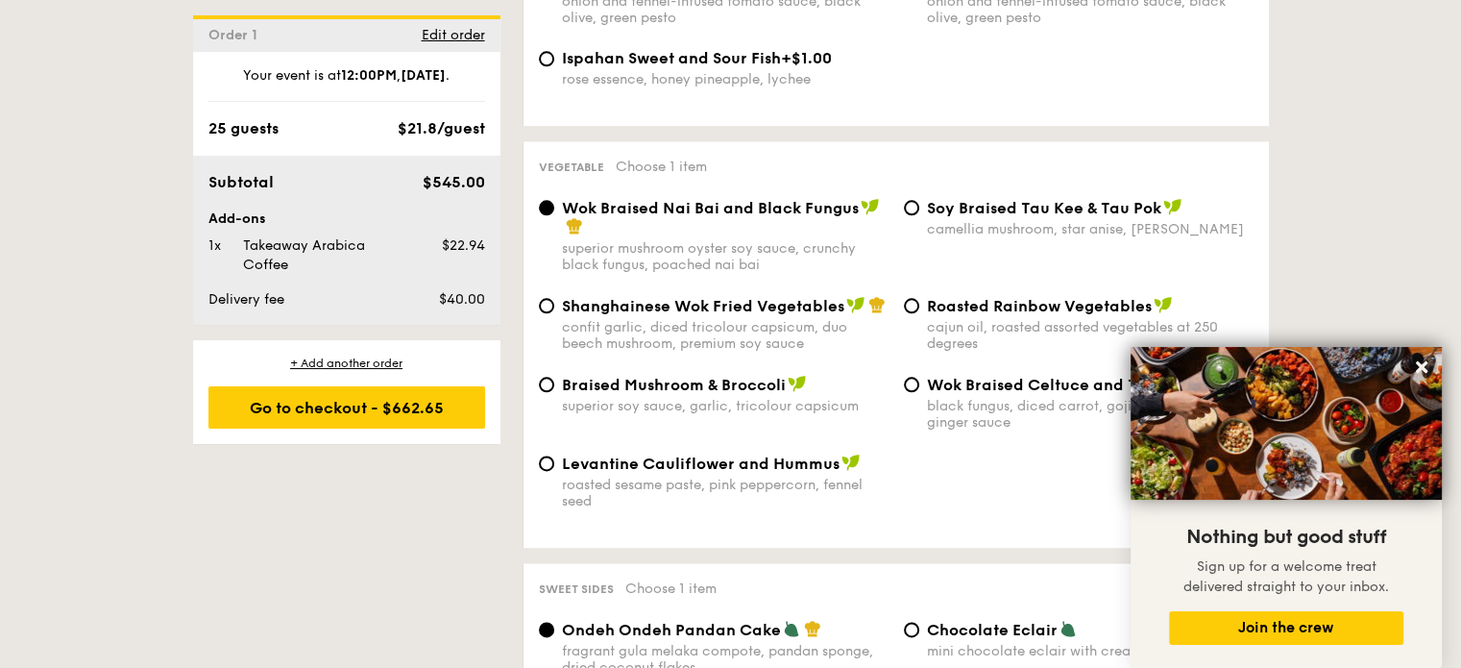
click at [672, 308] on span "Shanghainese Wok Fried Vegetables" at bounding box center [703, 306] width 282 height 18
click at [554, 308] on input "Shanghainese Wok Fried Vegetables confit garlic, diced tricolour capsicum, duo …" at bounding box center [546, 305] width 15 height 15
radio input "true"
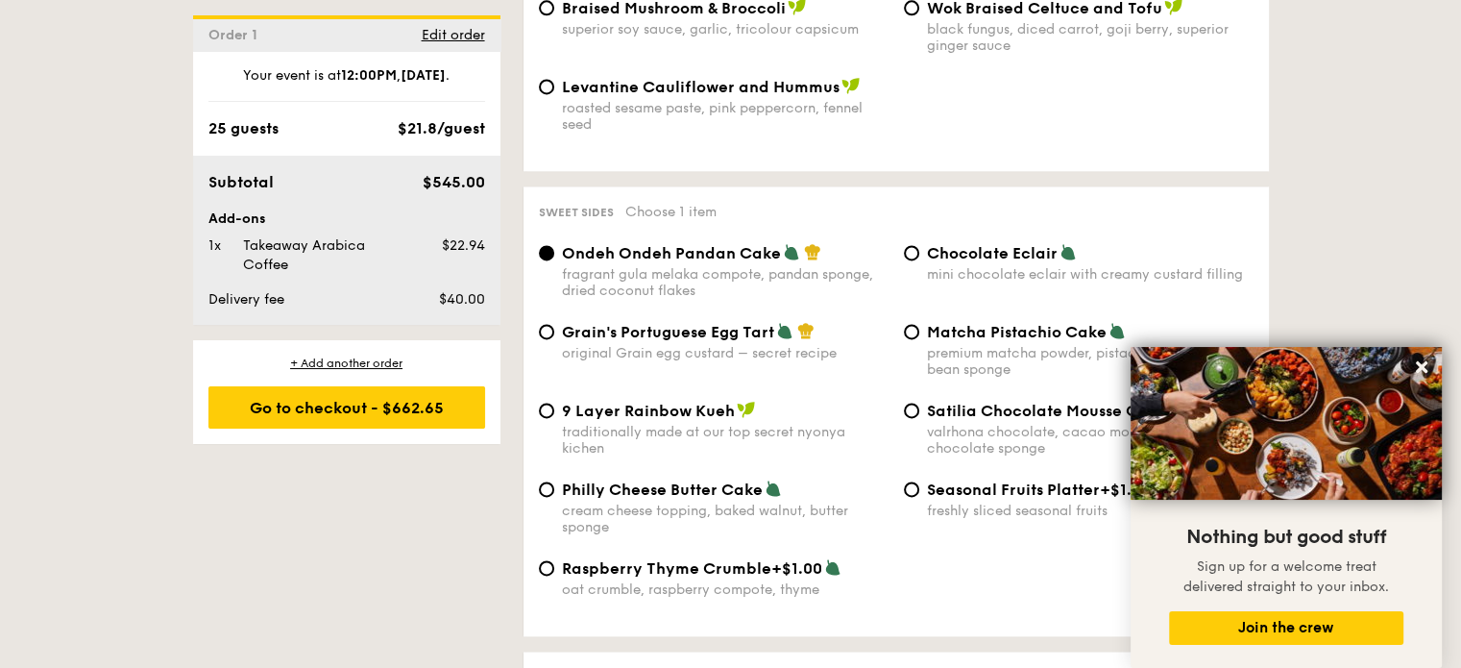
scroll to position [2719, 0]
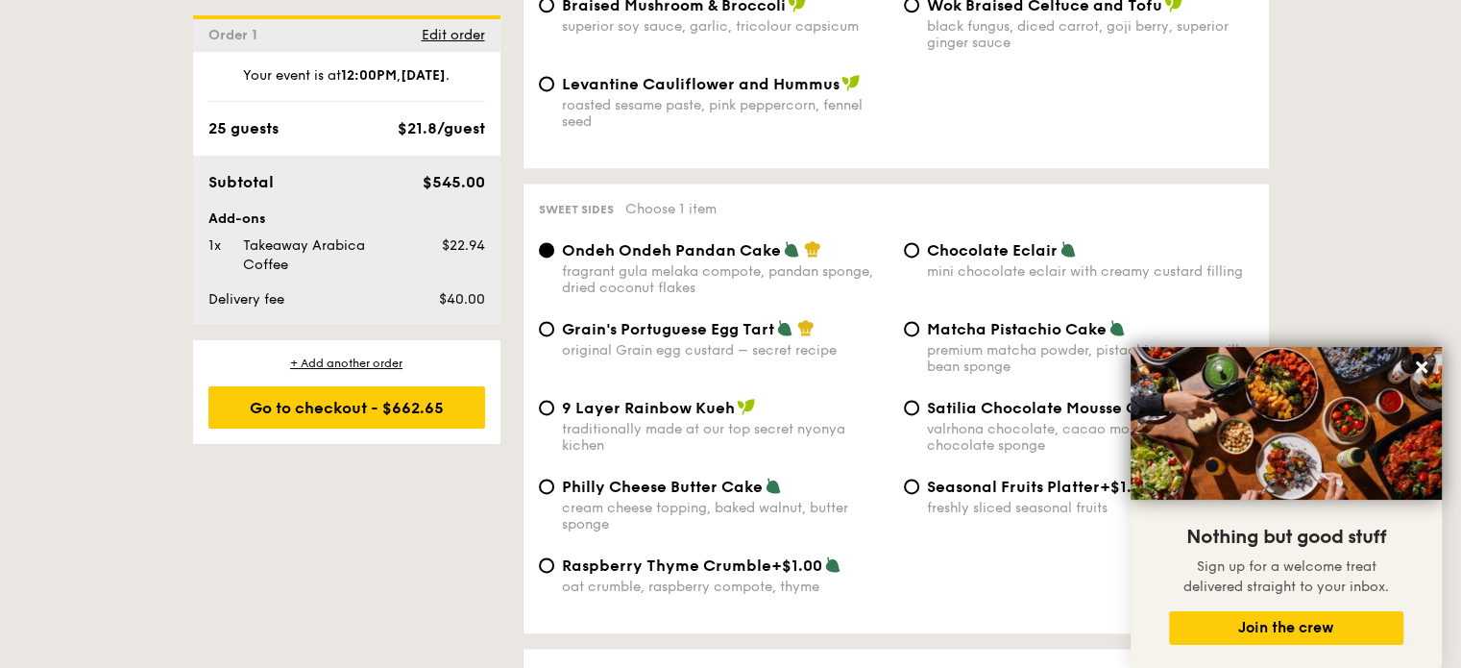
click at [697, 338] on span "Grain's Portuguese Egg Tart" at bounding box center [668, 329] width 212 height 18
click at [554, 336] on input "Grain's Portuguese Egg Tart original Grain egg custard – secret recipe" at bounding box center [546, 328] width 15 height 15
radio input "true"
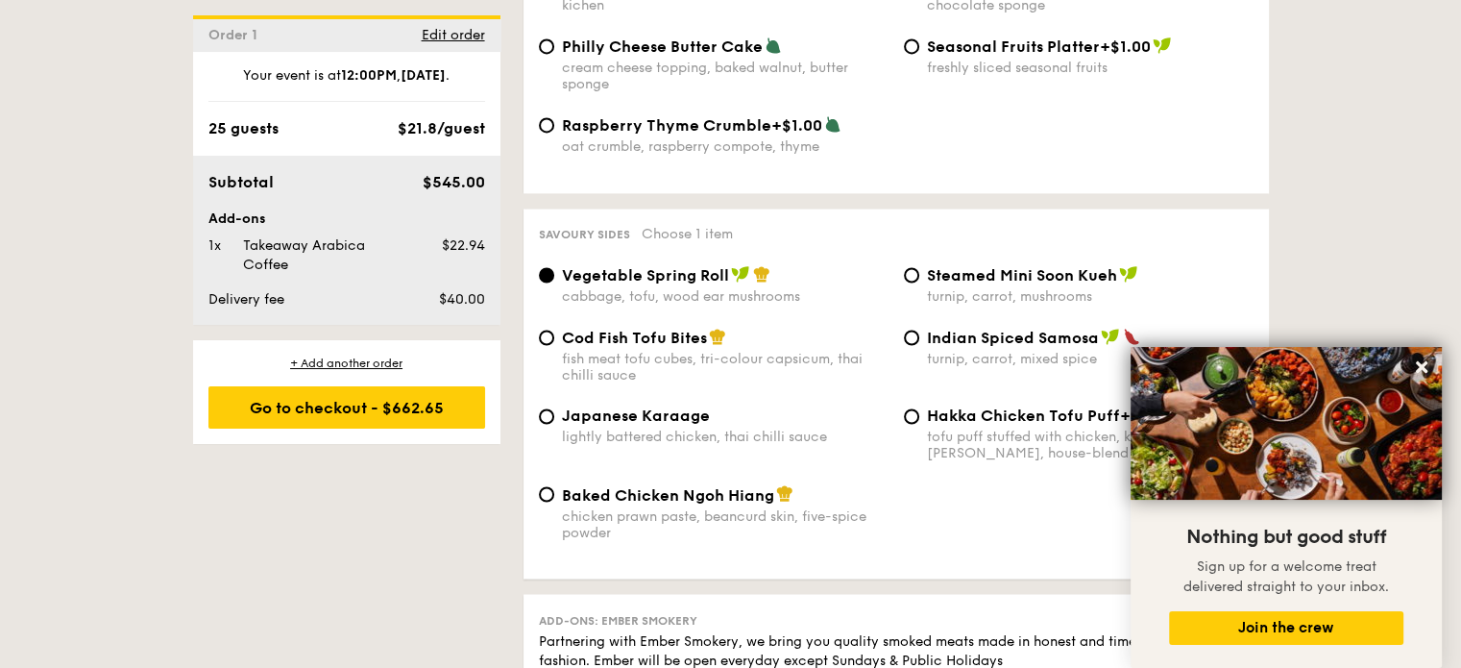
scroll to position [3163, 0]
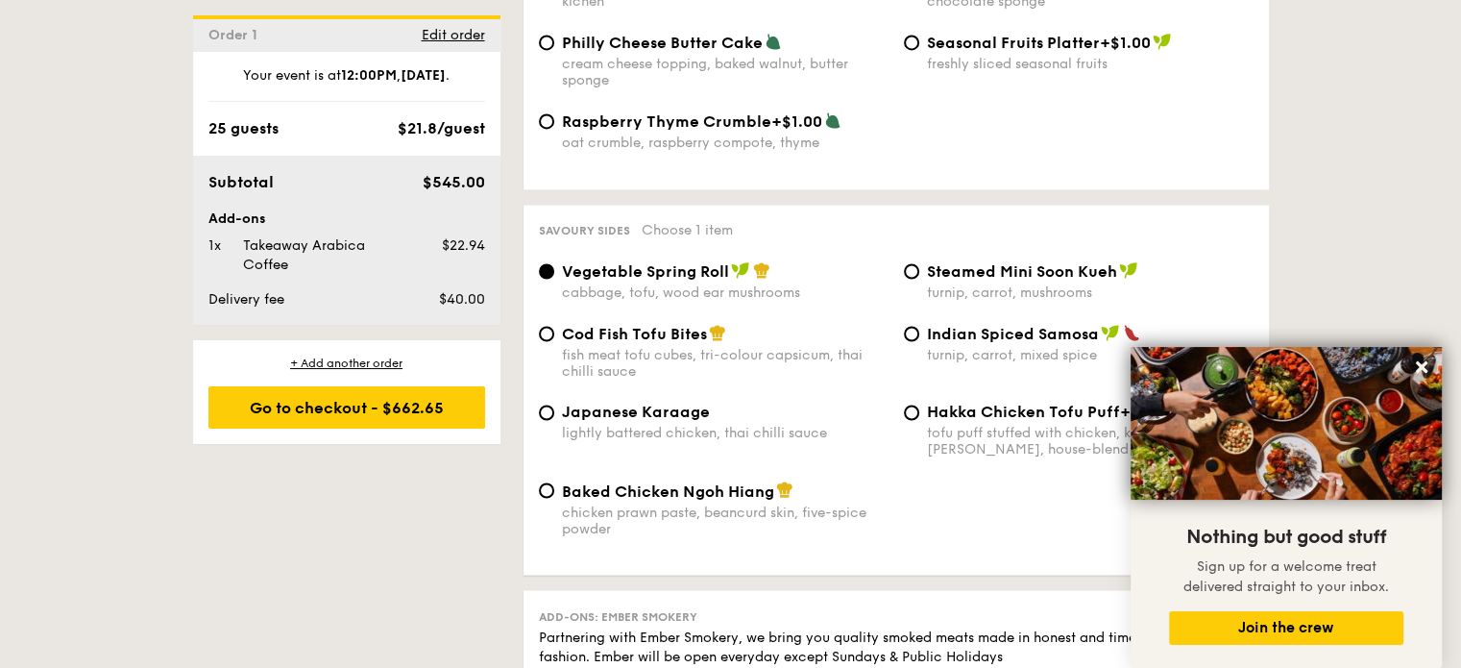
click at [923, 353] on div "Indian Spiced Samosa turnip, carrot, mixed spice" at bounding box center [1078, 343] width 365 height 39
click at [916, 341] on input "Indian Spiced Samosa turnip, carrot, mixed spice" at bounding box center [911, 333] width 15 height 15
radio input "true"
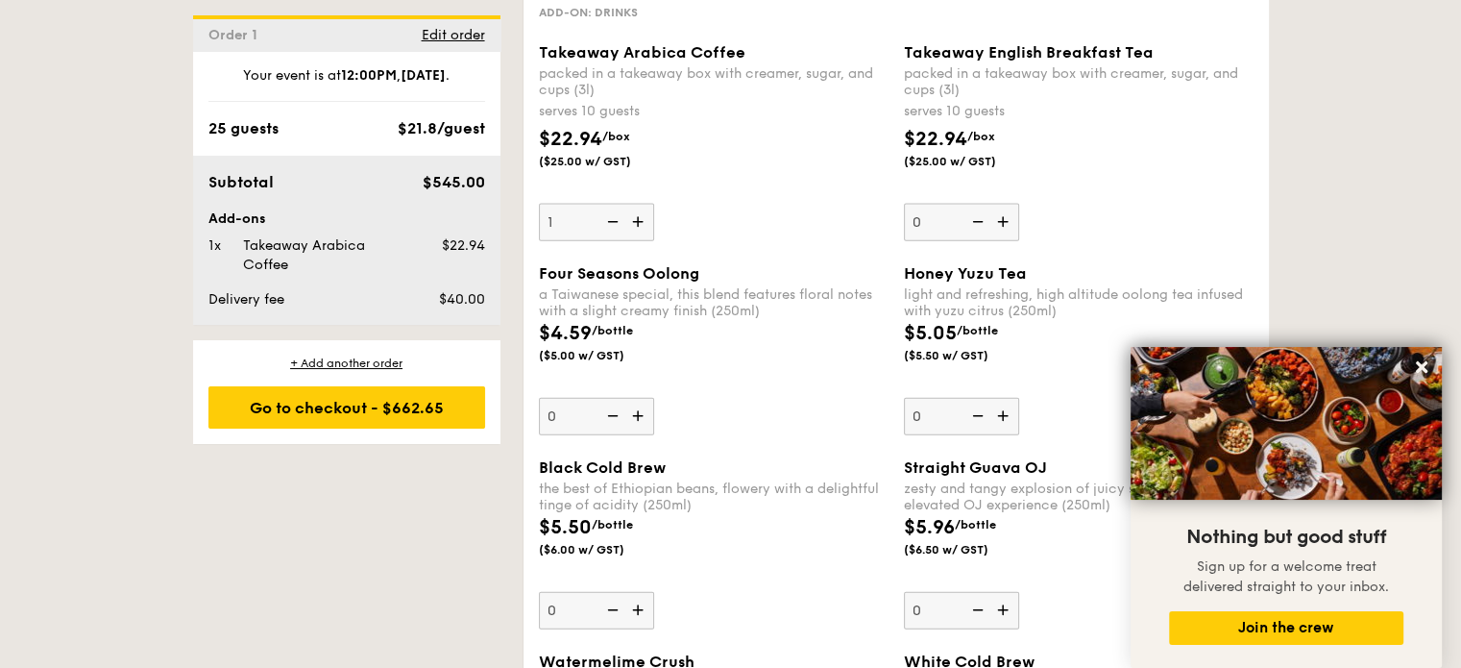
scroll to position [4354, 0]
click at [640, 242] on img at bounding box center [639, 224] width 29 height 37
click at [640, 243] on input "1" at bounding box center [596, 224] width 115 height 37
type input "2"
click at [1003, 242] on img at bounding box center [1005, 224] width 29 height 37
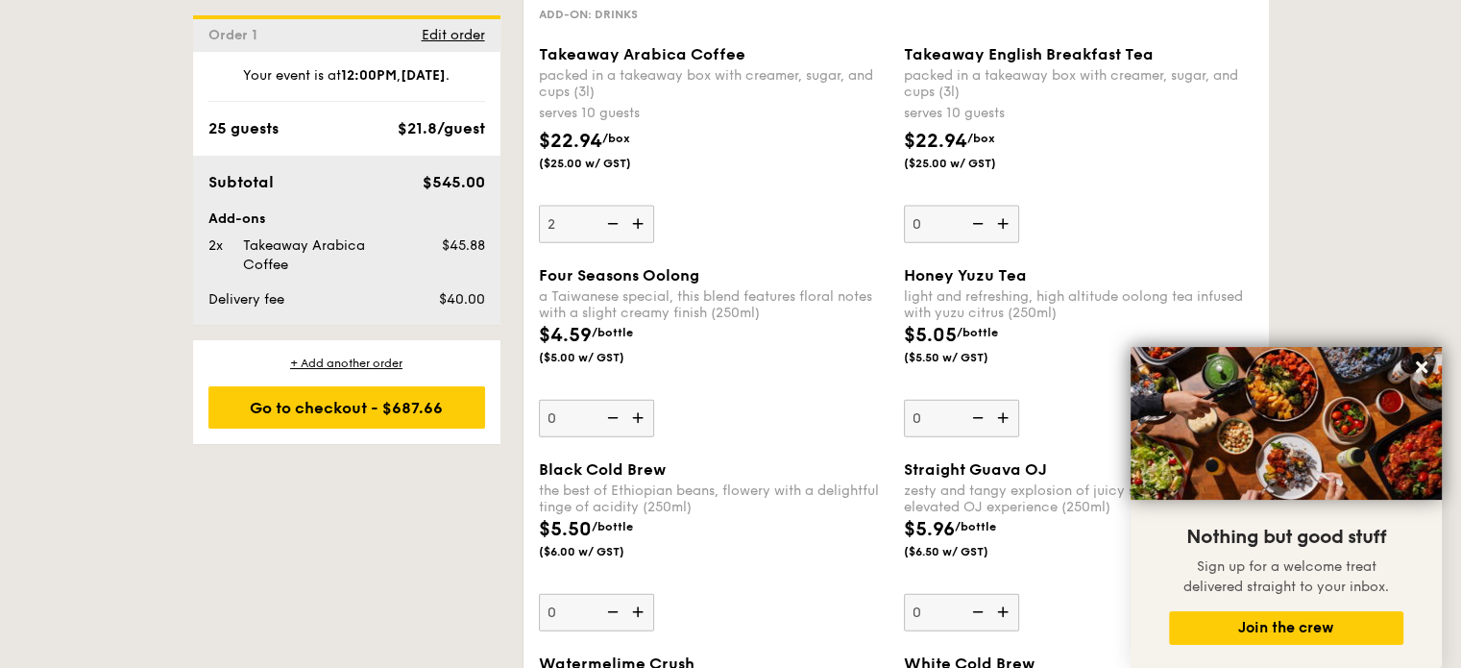
click at [1003, 243] on input "0" at bounding box center [961, 224] width 115 height 37
type input "1"
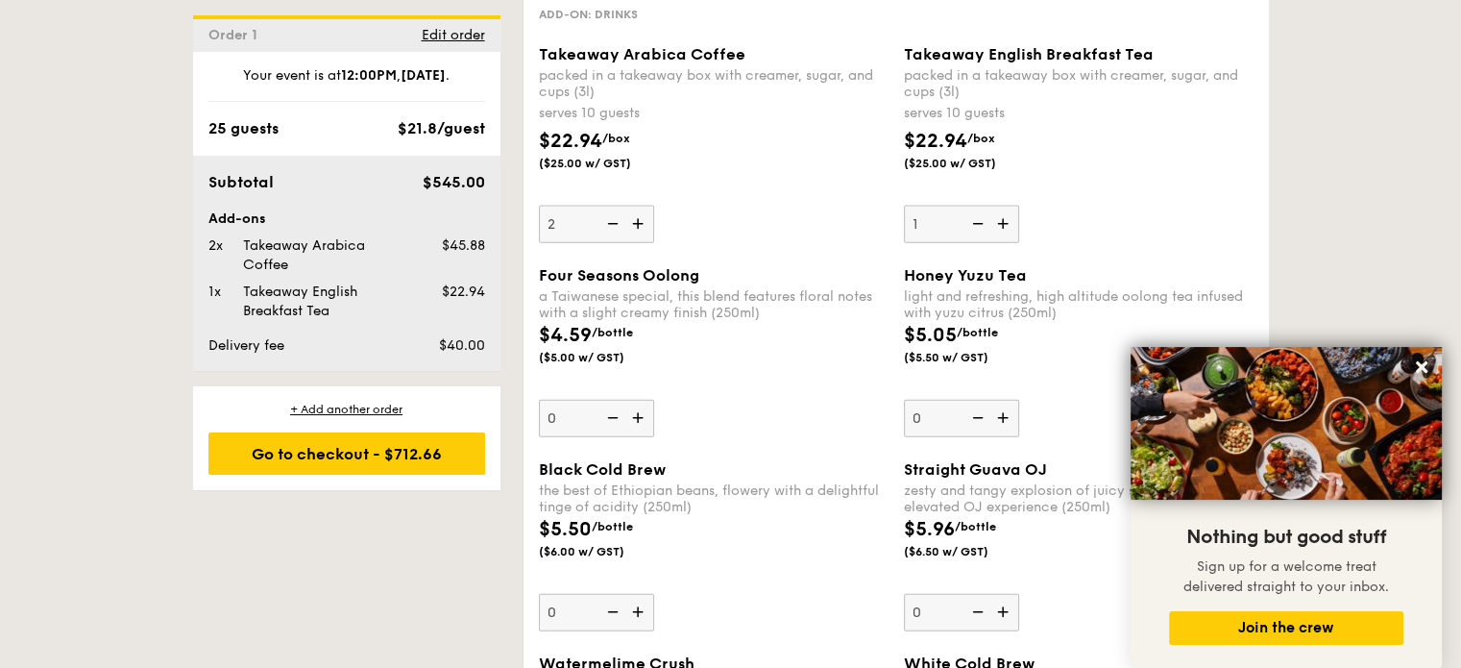
click at [616, 241] on img at bounding box center [611, 224] width 29 height 37
click at [616, 241] on input "2" at bounding box center [596, 224] width 115 height 37
click at [795, 266] on div "Takeaway Arabica Coffee packed in a takeaway box with [PERSON_NAME], sugar, and…" at bounding box center [896, 155] width 730 height 221
click at [641, 237] on img at bounding box center [639, 224] width 29 height 37
click at [641, 237] on input "1" at bounding box center [596, 224] width 115 height 37
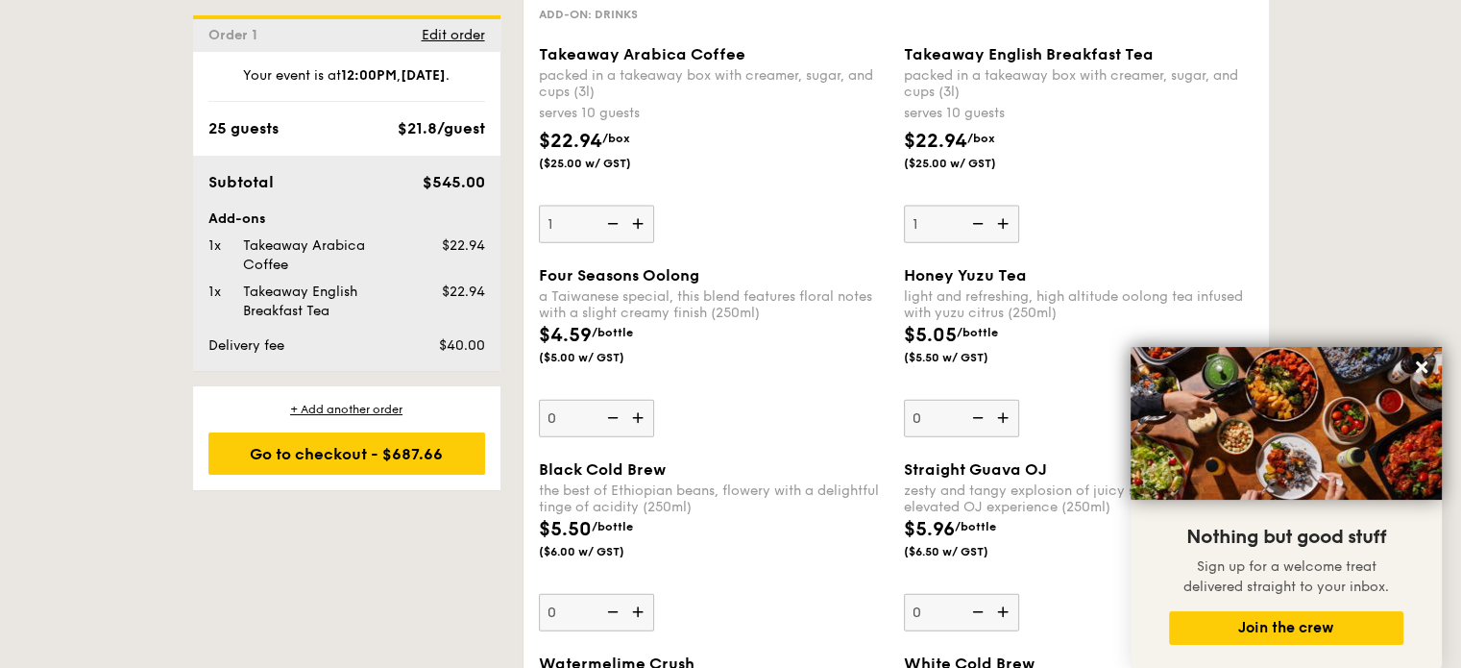
type input "2"
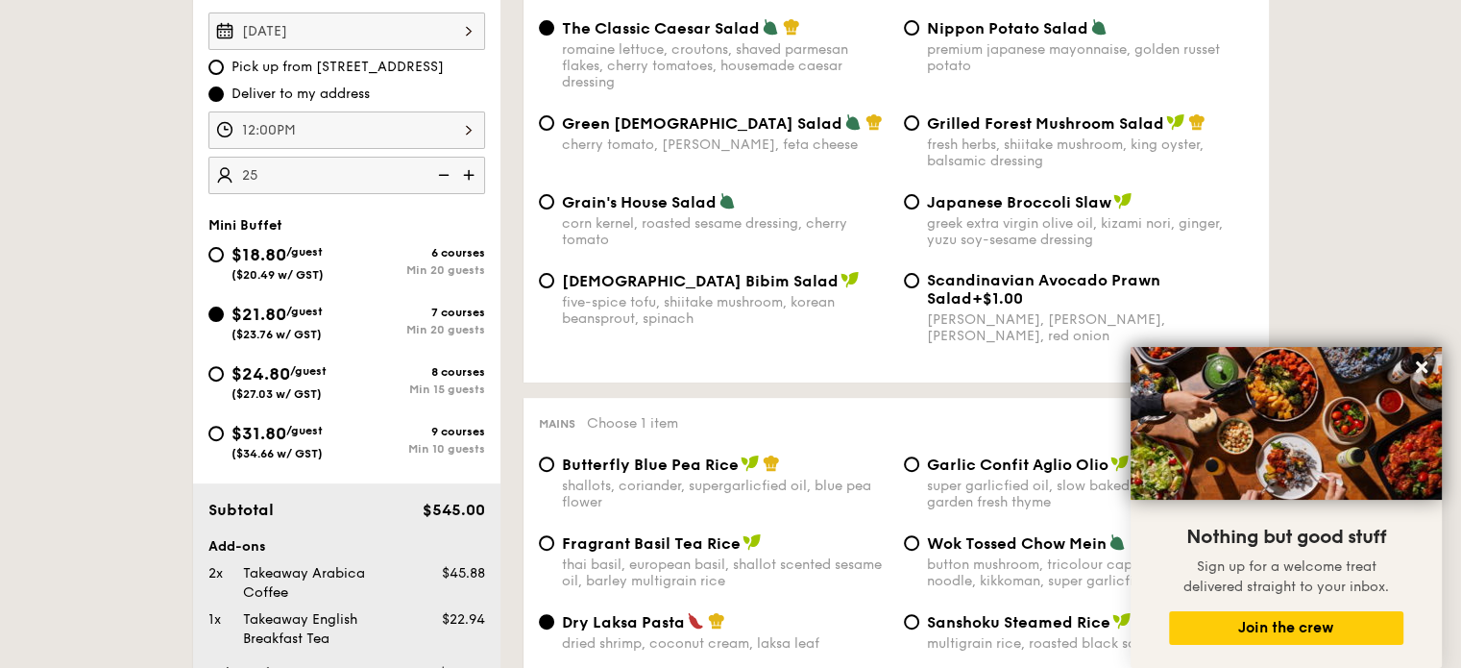
scroll to position [580, 0]
click at [918, 285] on input "Scandinavian Avocado Prawn Salad +$1.00 virgin [PERSON_NAME] dressing, dijon mu…" at bounding box center [911, 280] width 15 height 15
radio input "true"
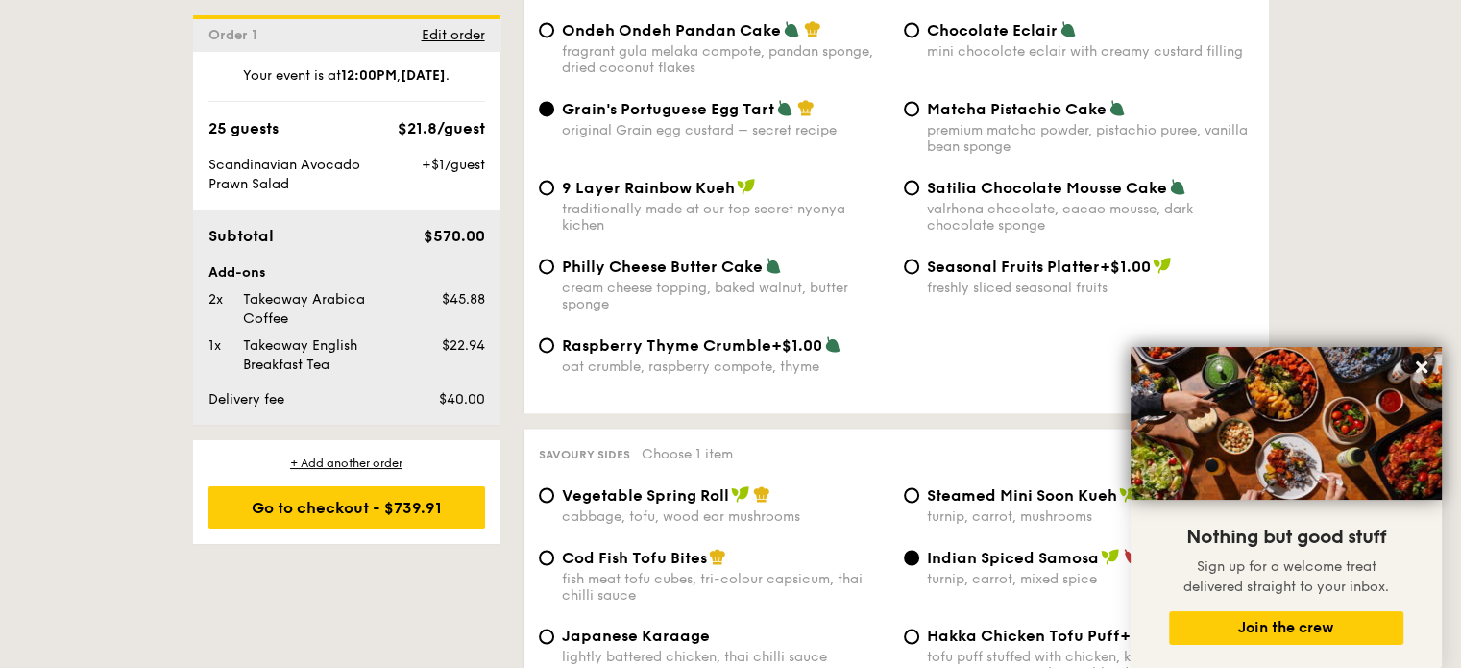
scroll to position [2941, 0]
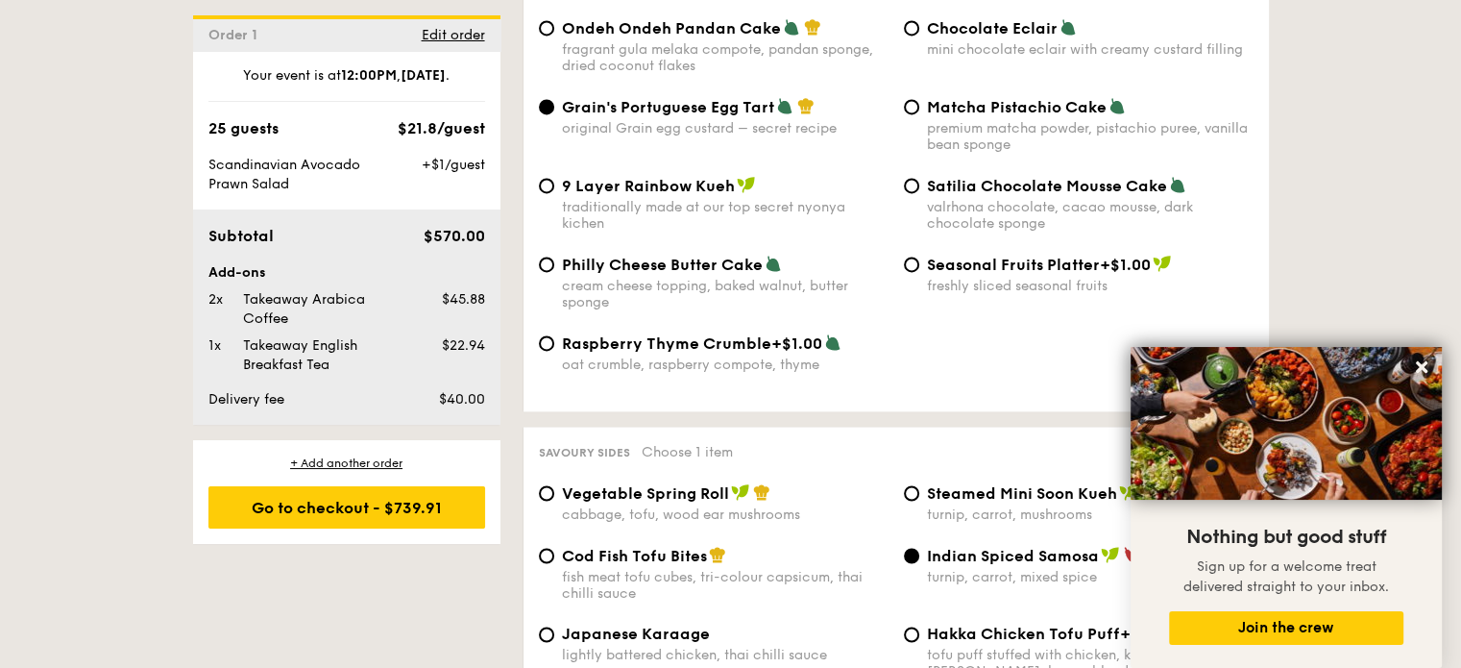
click at [564, 353] on span "Raspberry Thyme Crumble" at bounding box center [666, 343] width 209 height 18
click at [554, 351] on input "Raspberry Thyme Crumble +$1.00 oat crumble, raspberry compote, thyme" at bounding box center [546, 342] width 15 height 15
radio input "true"
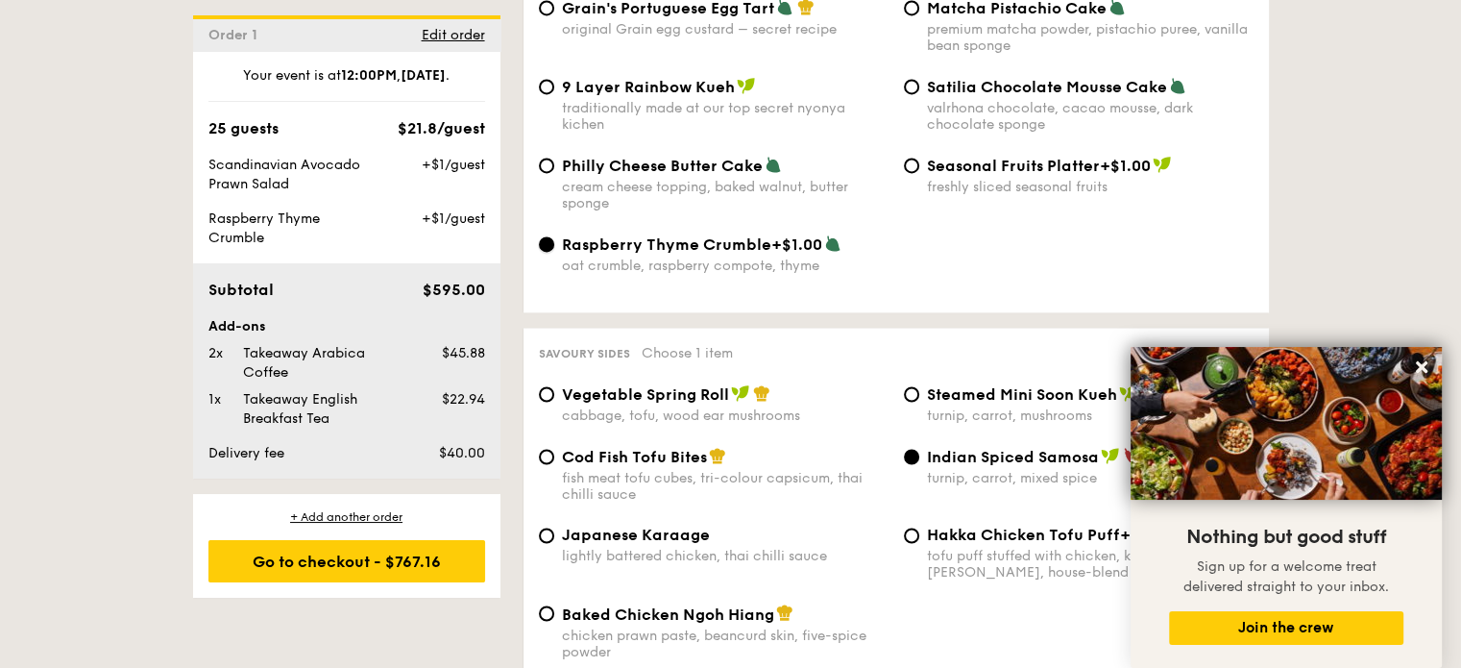
scroll to position [2963, 0]
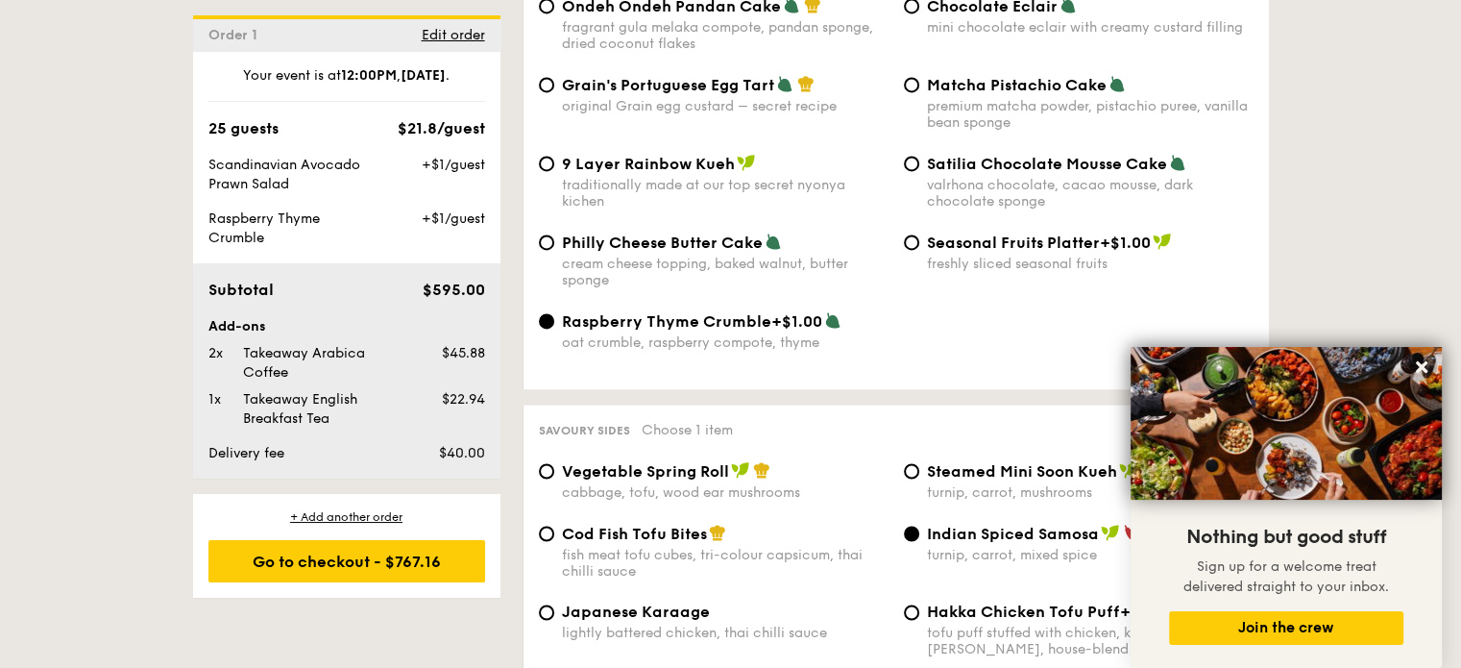
click at [557, 95] on div "Grain's Portuguese Egg Tart original Grain egg custard – secret recipe" at bounding box center [713, 94] width 365 height 39
click at [550, 92] on input "Grain's Portuguese Egg Tart original Grain egg custard – secret recipe" at bounding box center [546, 84] width 15 height 15
radio input "true"
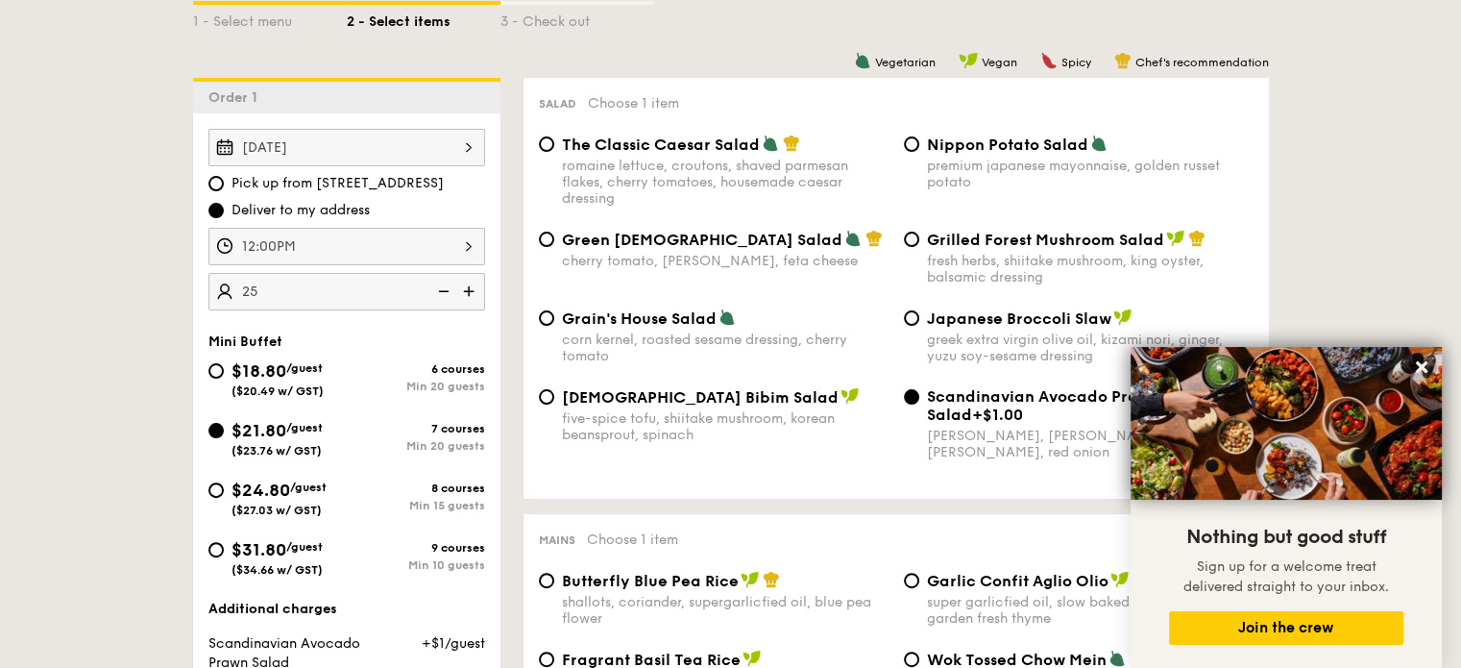
scroll to position [461, 0]
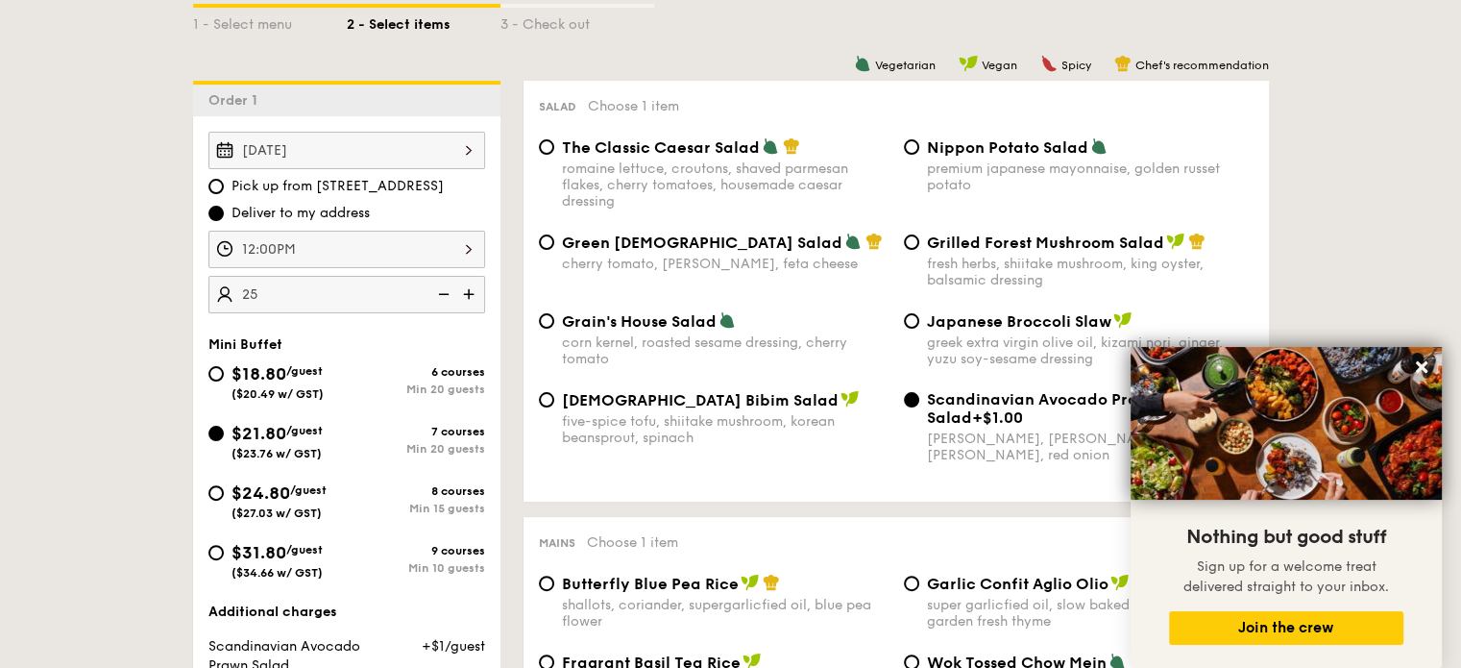
click at [556, 146] on div "The Classic Caesar Salad romaine lettuce, croutons, shaved parmesan flakes, che…" at bounding box center [713, 173] width 365 height 72
click at [544, 321] on input "Grain's House Salad corn kernel, roasted sesame dressing, cherry tomato" at bounding box center [546, 320] width 15 height 15
radio input "true"
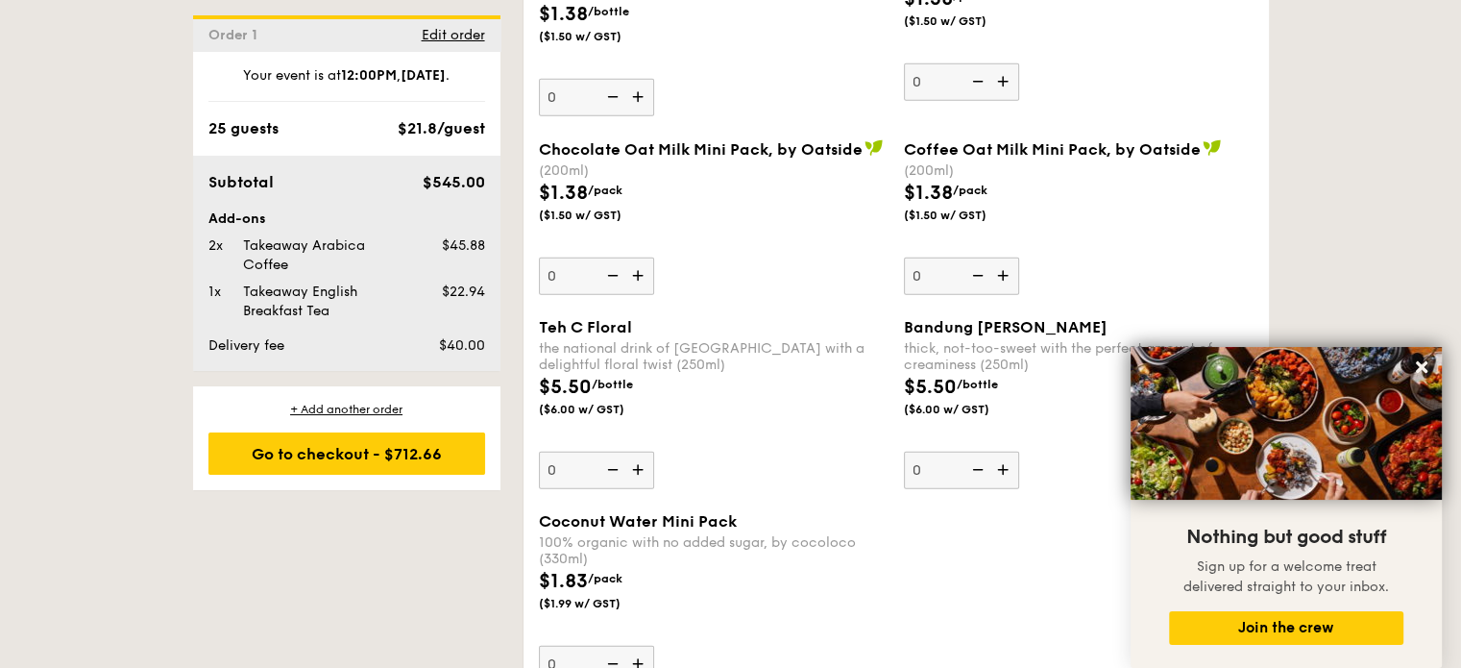
scroll to position [5351, 0]
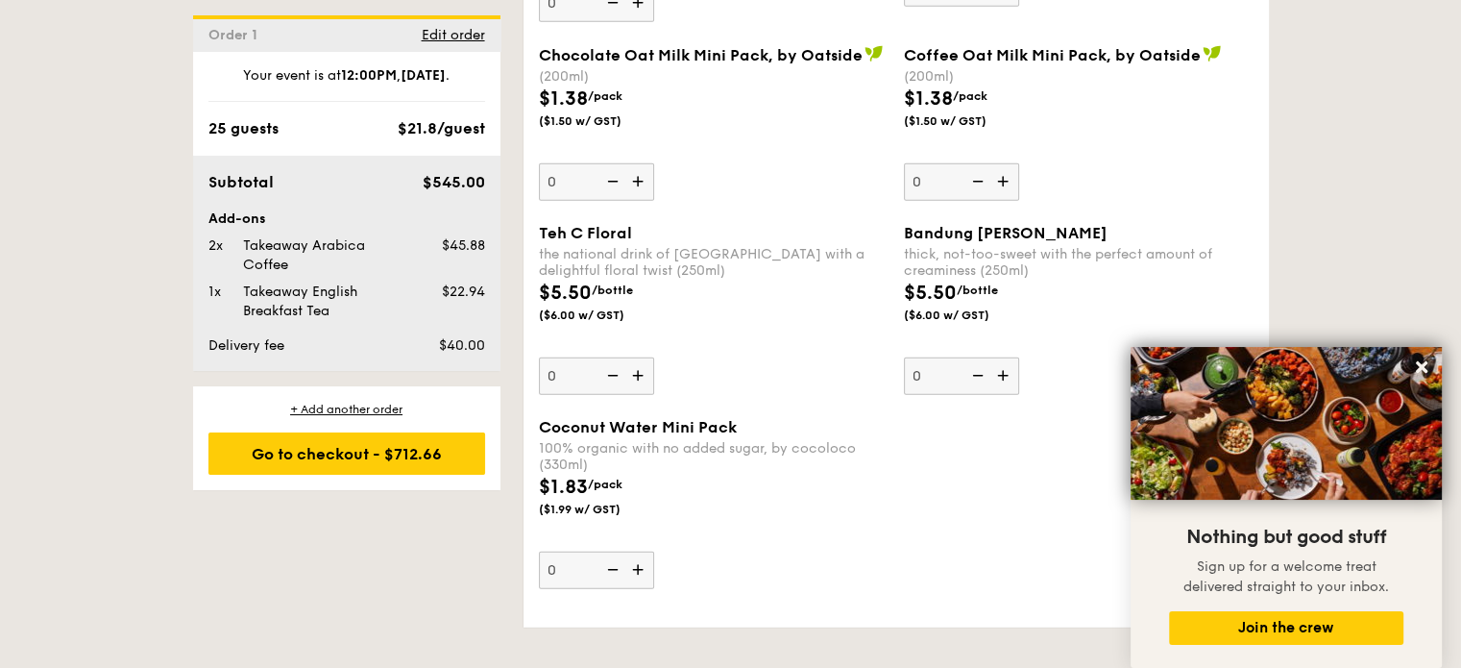
click at [634, 582] on img at bounding box center [639, 569] width 29 height 37
click at [634, 582] on input "0" at bounding box center [596, 569] width 115 height 37
click at [634, 582] on img at bounding box center [639, 569] width 29 height 37
click at [634, 582] on input "1" at bounding box center [596, 569] width 115 height 37
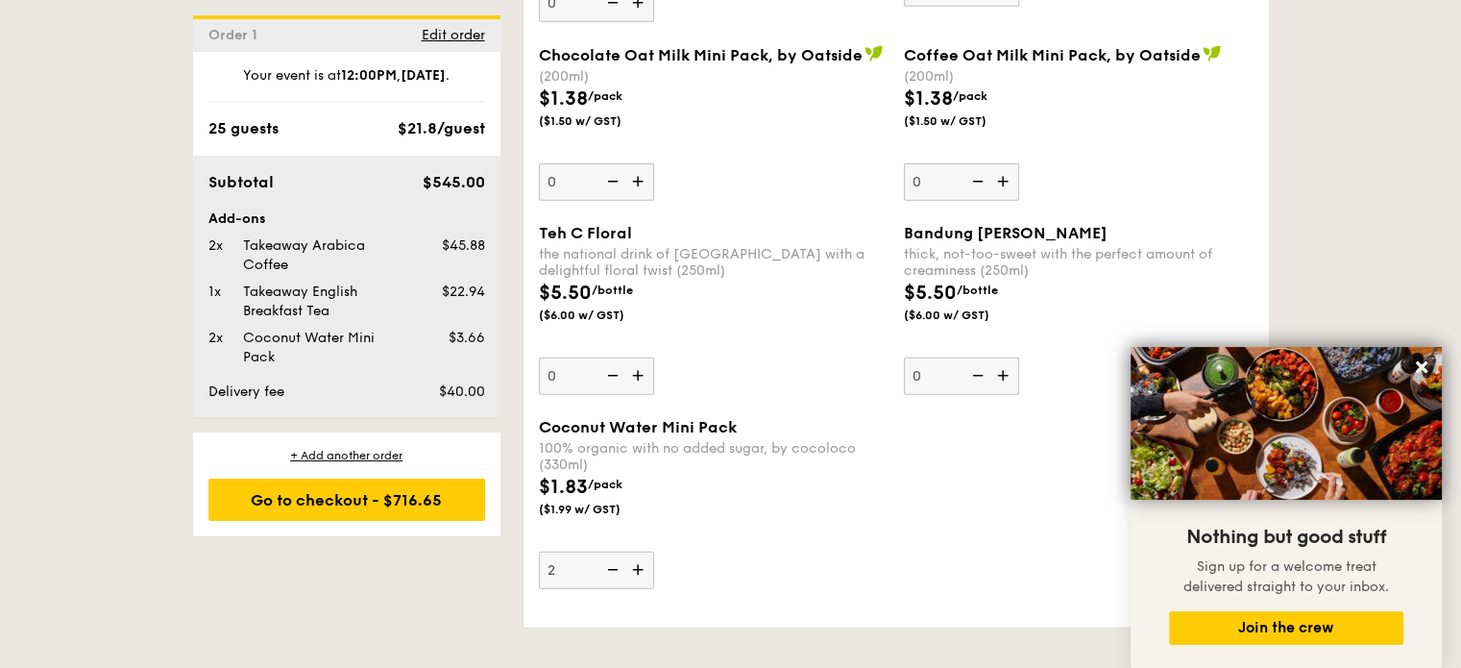
click at [634, 582] on img at bounding box center [639, 569] width 29 height 37
click at [634, 582] on input "2" at bounding box center [596, 569] width 115 height 37
click at [634, 579] on img at bounding box center [639, 569] width 29 height 37
click at [634, 579] on input "3" at bounding box center [596, 569] width 115 height 37
click at [611, 582] on img at bounding box center [611, 569] width 29 height 37
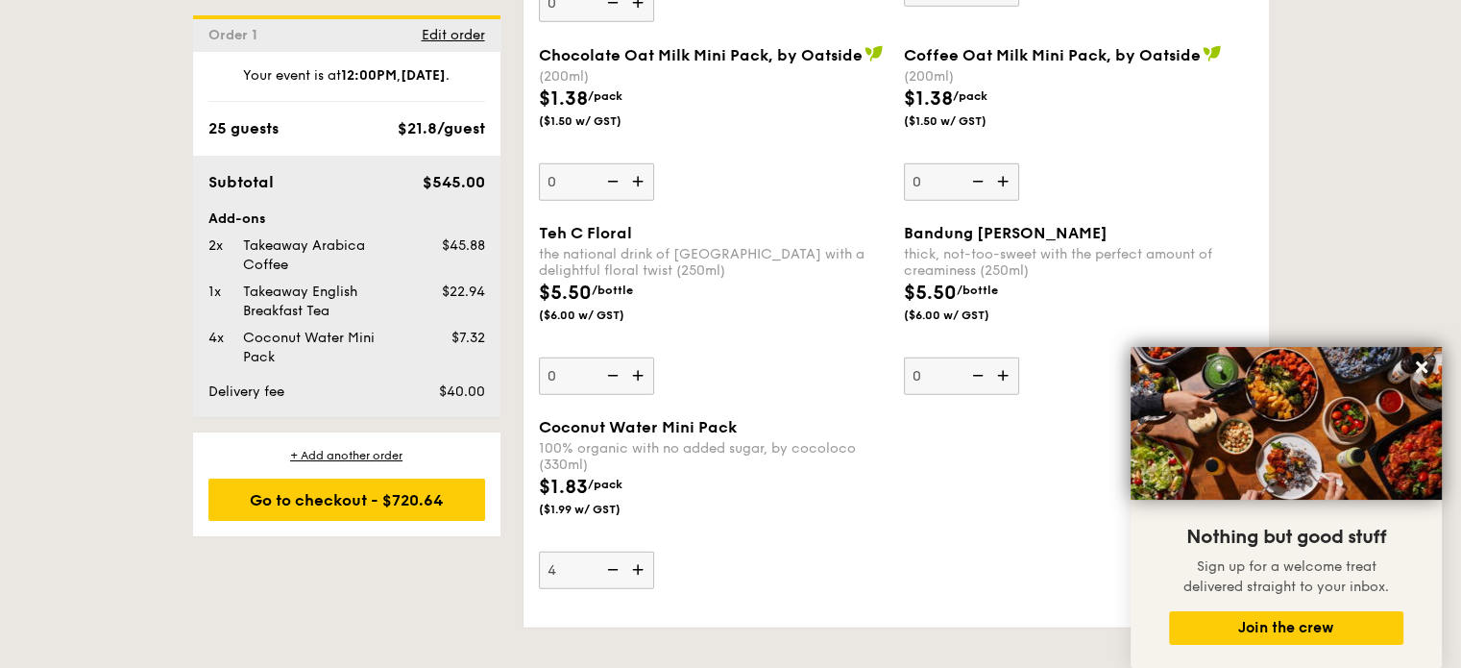
click at [611, 582] on input "4" at bounding box center [596, 569] width 115 height 37
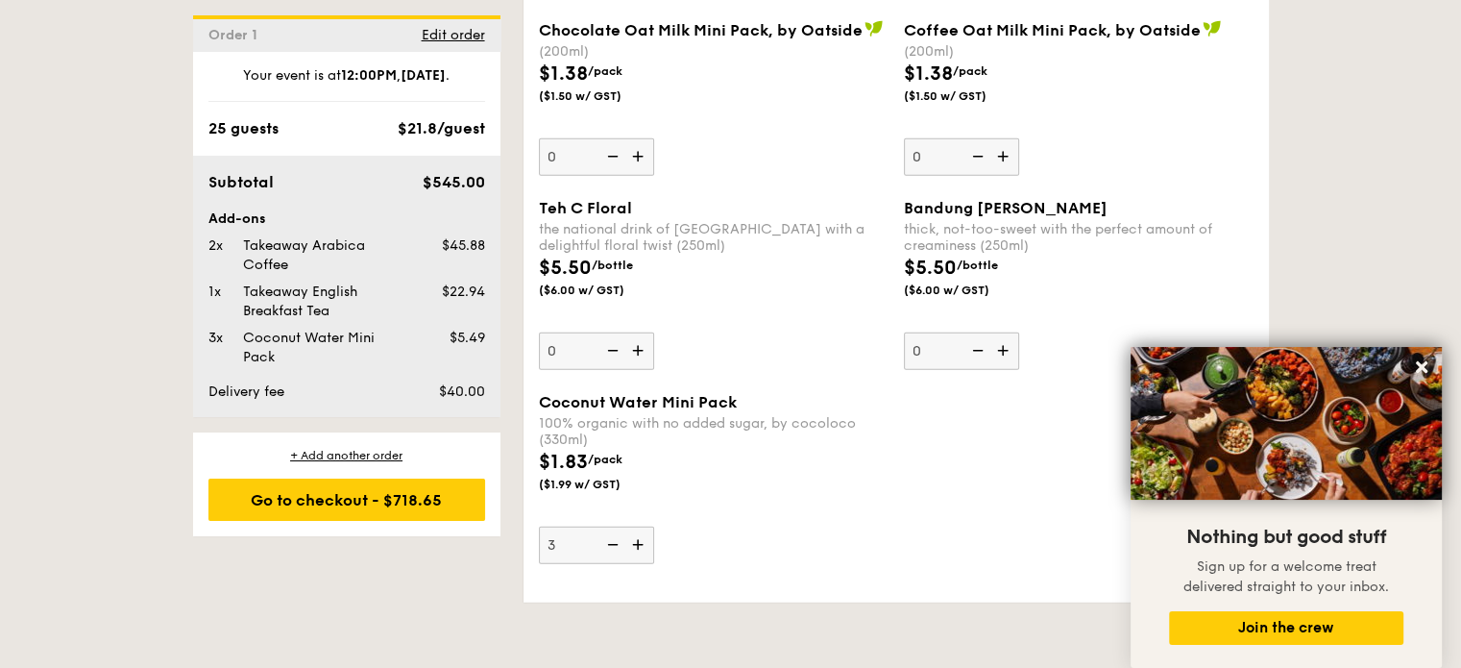
scroll to position [5380, 0]
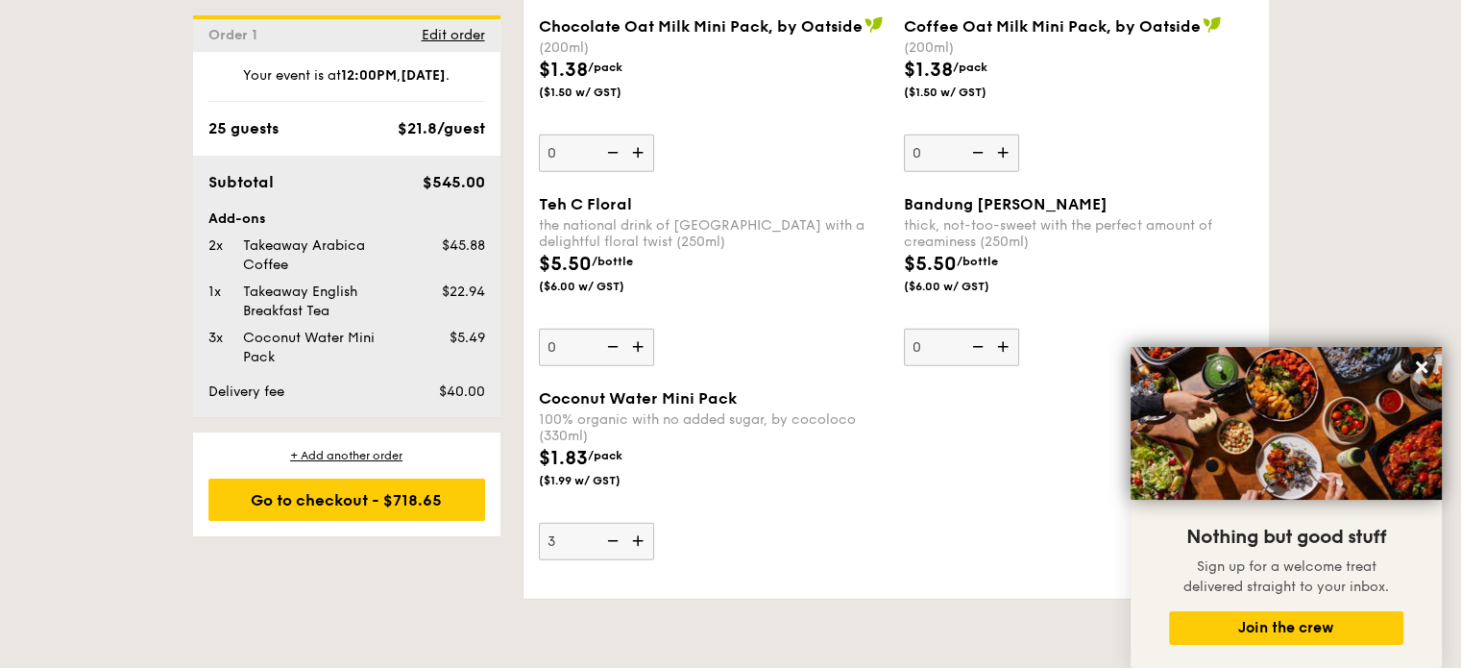
click at [607, 559] on img at bounding box center [611, 541] width 29 height 37
click at [607, 560] on input "3" at bounding box center [596, 541] width 115 height 37
click at [607, 559] on img at bounding box center [611, 541] width 29 height 37
click at [607, 560] on input "2" at bounding box center [596, 541] width 115 height 37
click at [607, 559] on img at bounding box center [611, 541] width 29 height 37
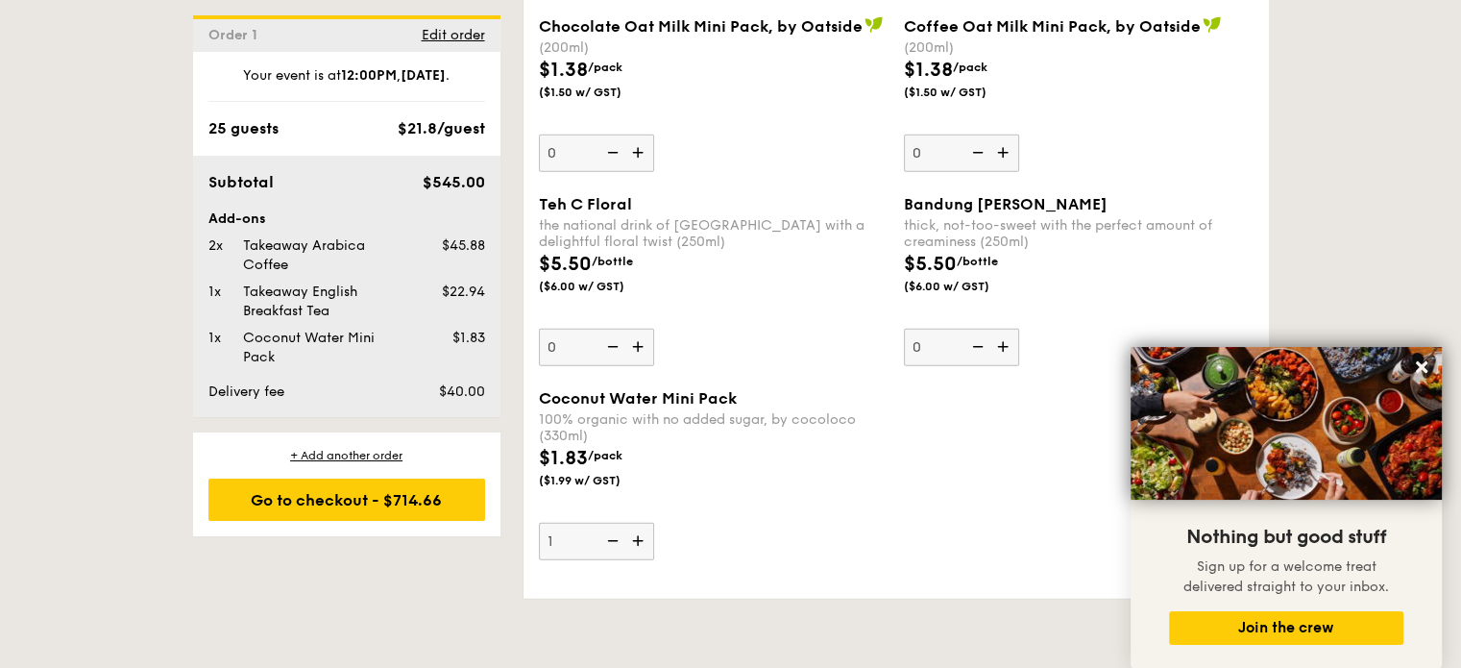
click at [607, 560] on input "1" at bounding box center [596, 541] width 115 height 37
type input "0"
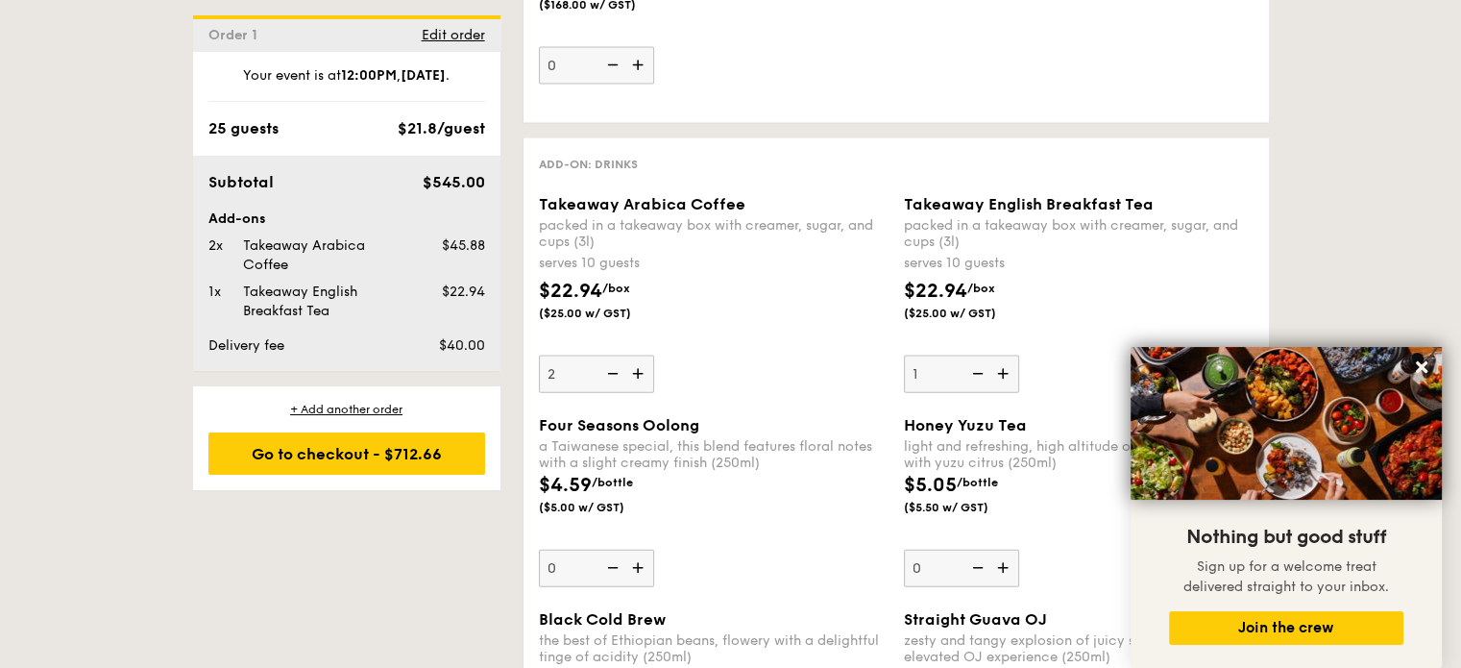
scroll to position [4205, 0]
click at [727, 325] on div "$22.94 /box ($25.00 w/ GST)" at bounding box center [713, 309] width 365 height 67
click at [654, 355] on input "2" at bounding box center [596, 373] width 115 height 37
click at [727, 325] on div "$22.94 /box ($25.00 w/ GST)" at bounding box center [713, 309] width 365 height 67
click at [654, 355] on input "2" at bounding box center [596, 373] width 115 height 37
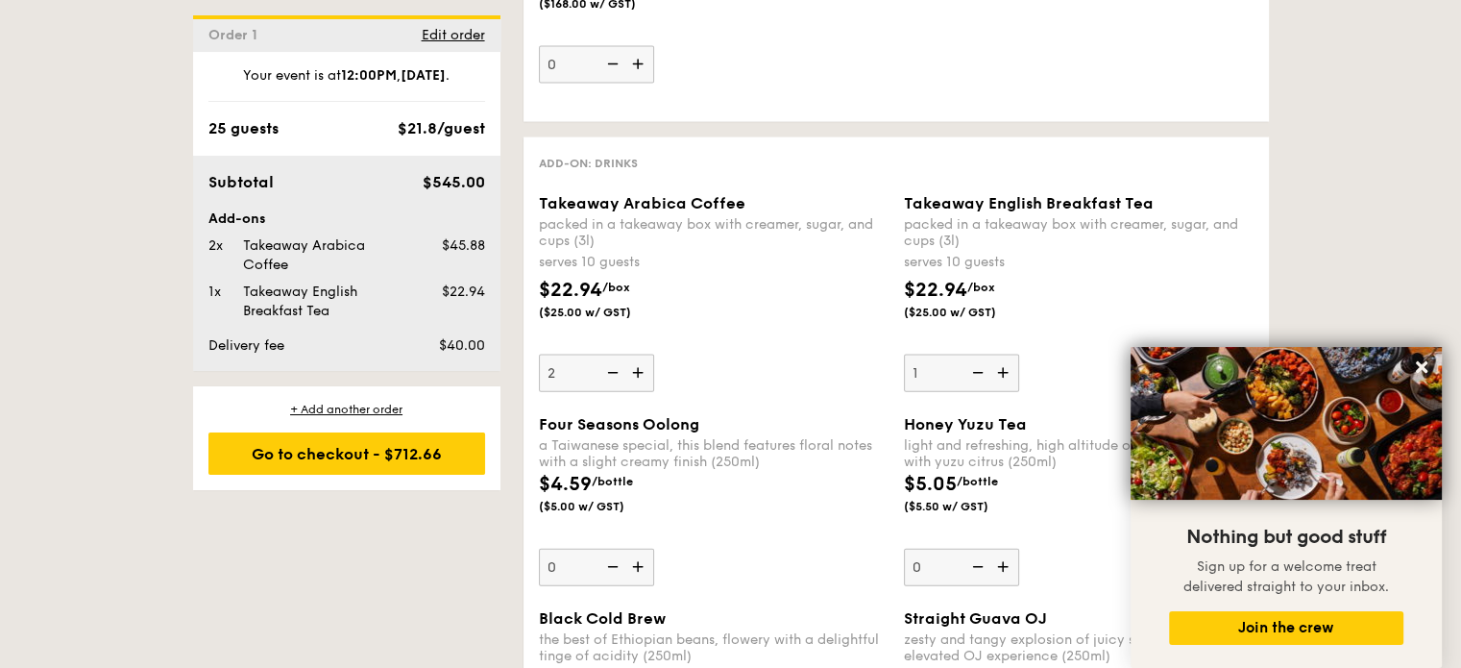
click at [727, 325] on div "$22.94 /box ($25.00 w/ GST)" at bounding box center [713, 309] width 365 height 67
click at [654, 355] on input "2" at bounding box center [596, 373] width 115 height 37
click at [622, 249] on div "packed in a takeaway box with creamer, sugar, and cups (3l)" at bounding box center [714, 232] width 350 height 33
click at [622, 355] on input "2" at bounding box center [596, 373] width 115 height 37
click at [612, 246] on div "packed in a takeaway box with creamer, sugar, and cups (3l)" at bounding box center [714, 232] width 350 height 33
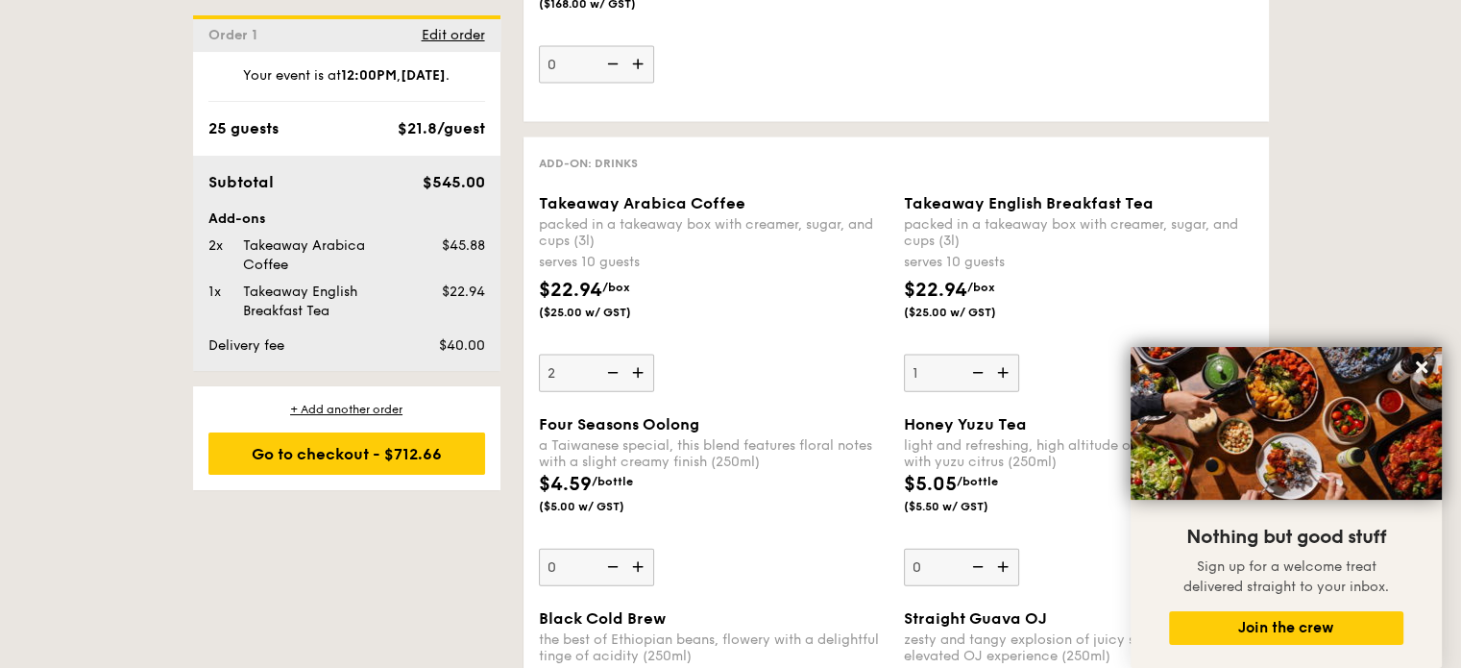
click at [612, 355] on input "2" at bounding box center [596, 373] width 115 height 37
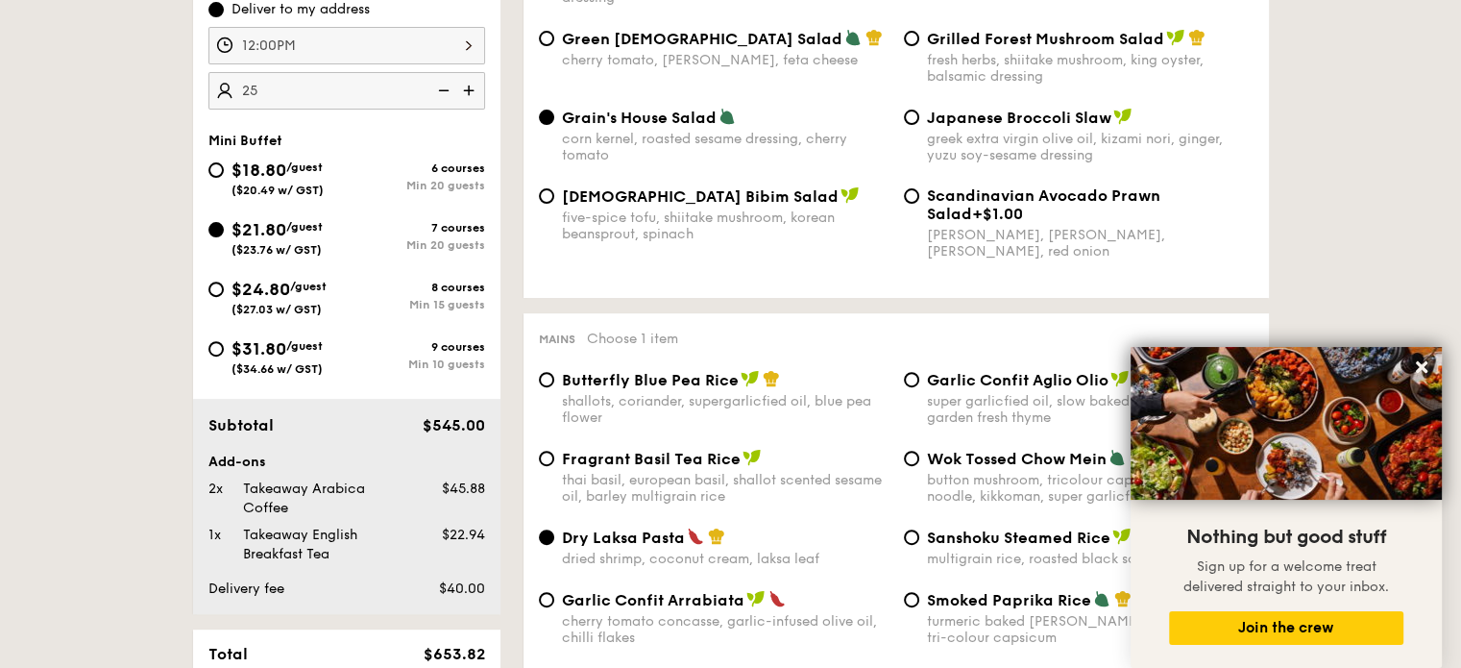
scroll to position [939, 0]
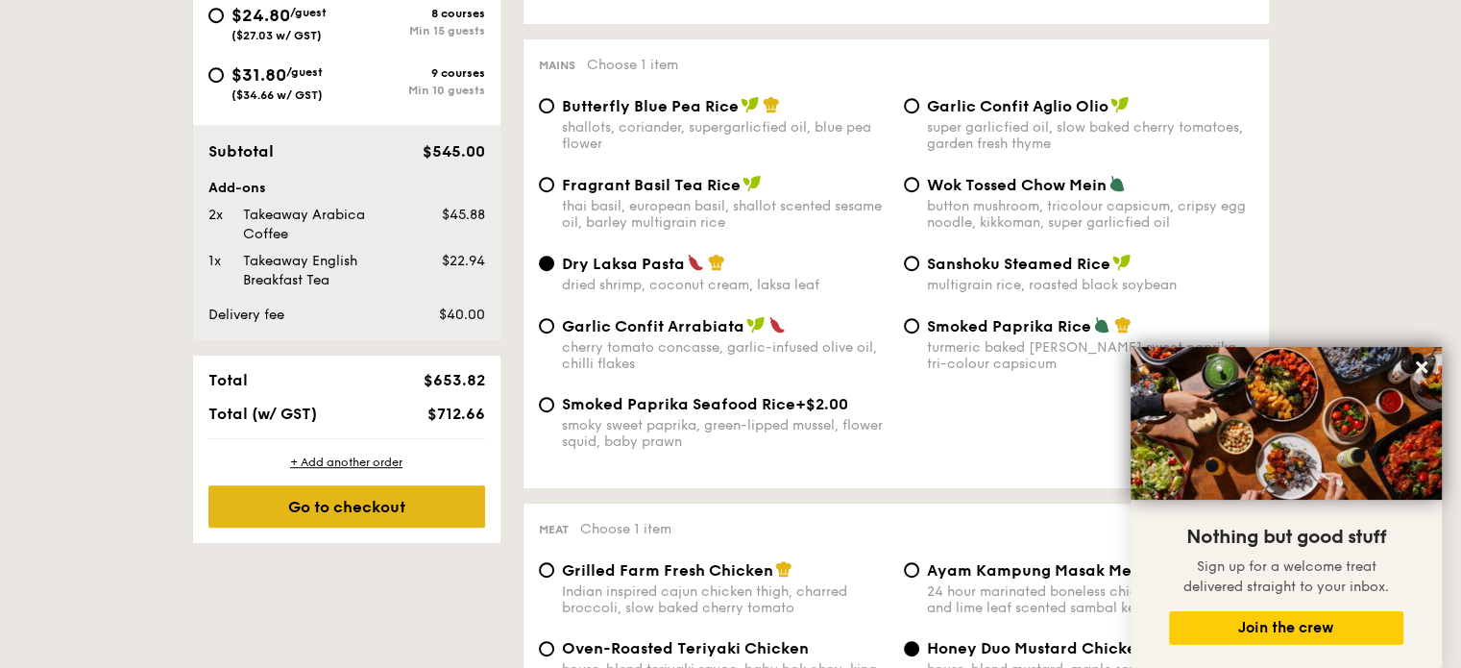
click at [432, 501] on div "Go to checkout" at bounding box center [346, 506] width 277 height 42
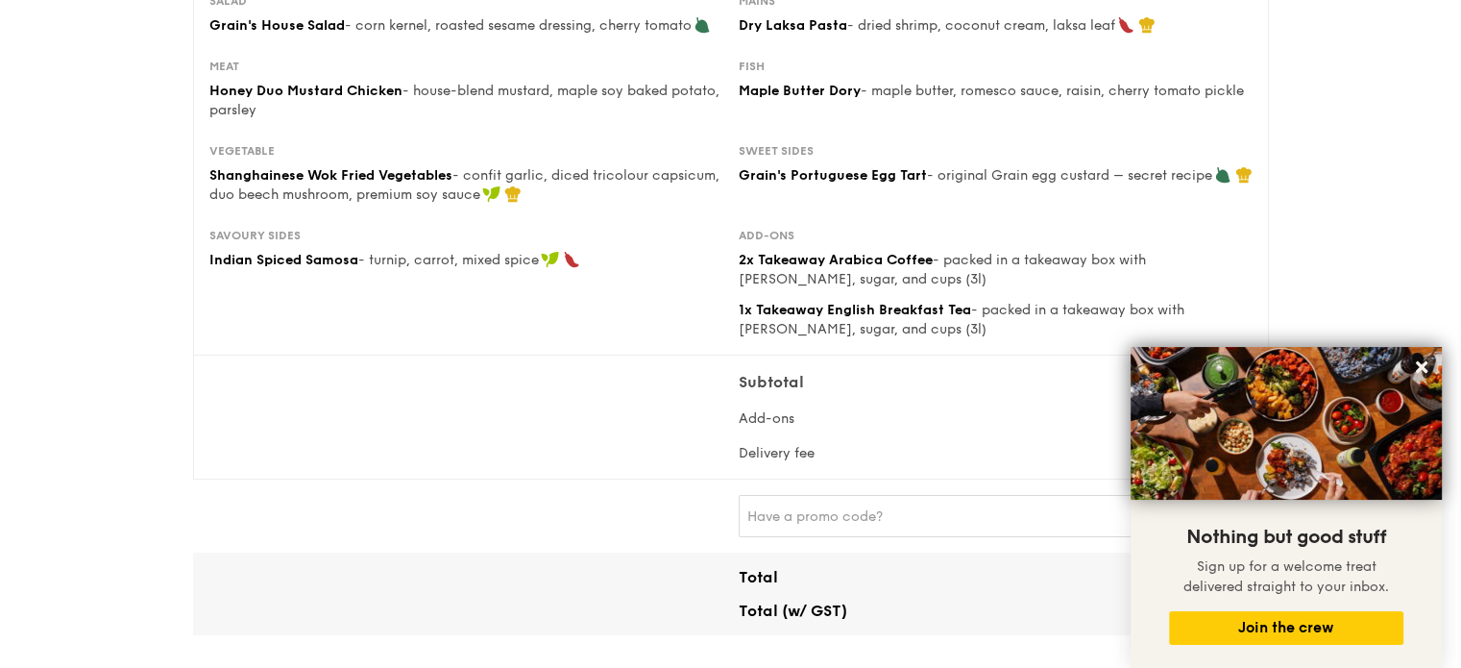
scroll to position [310, 0]
click at [1427, 369] on icon at bounding box center [1421, 366] width 17 height 17
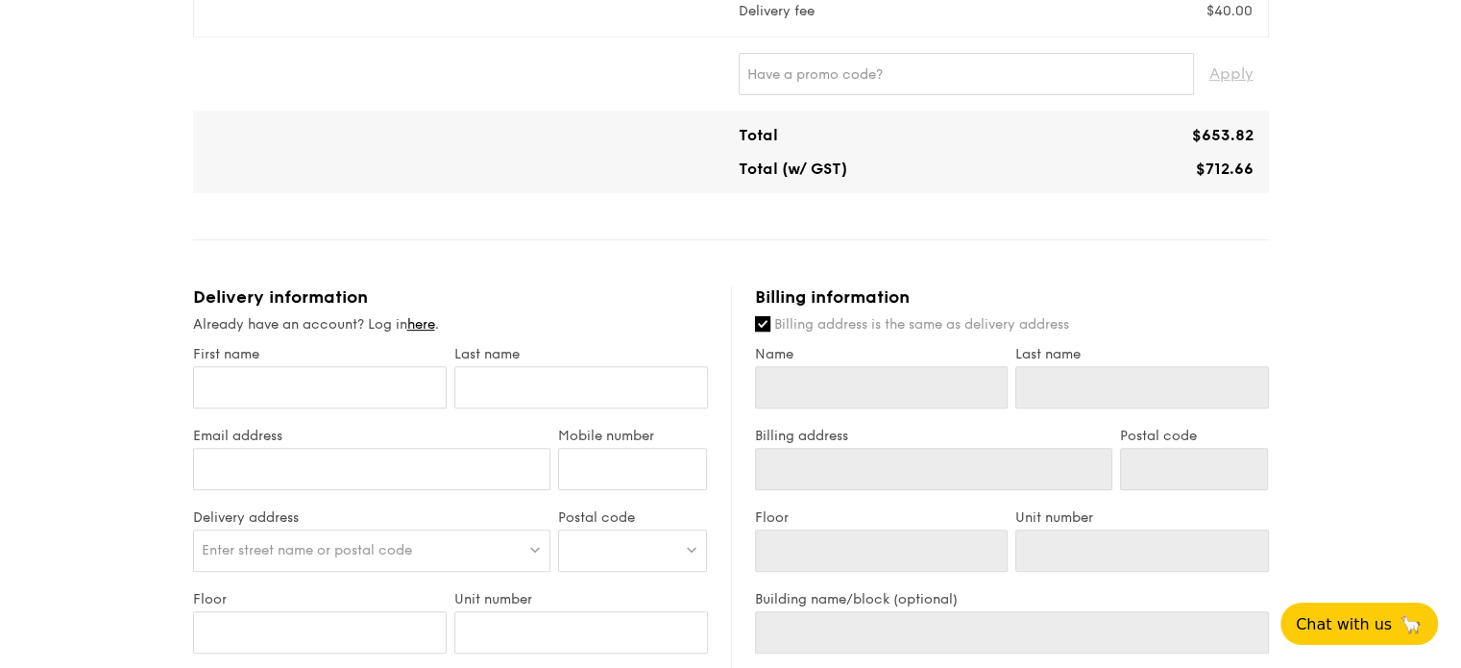
scroll to position [752, 0]
click at [396, 389] on input "First name" at bounding box center [320, 386] width 254 height 42
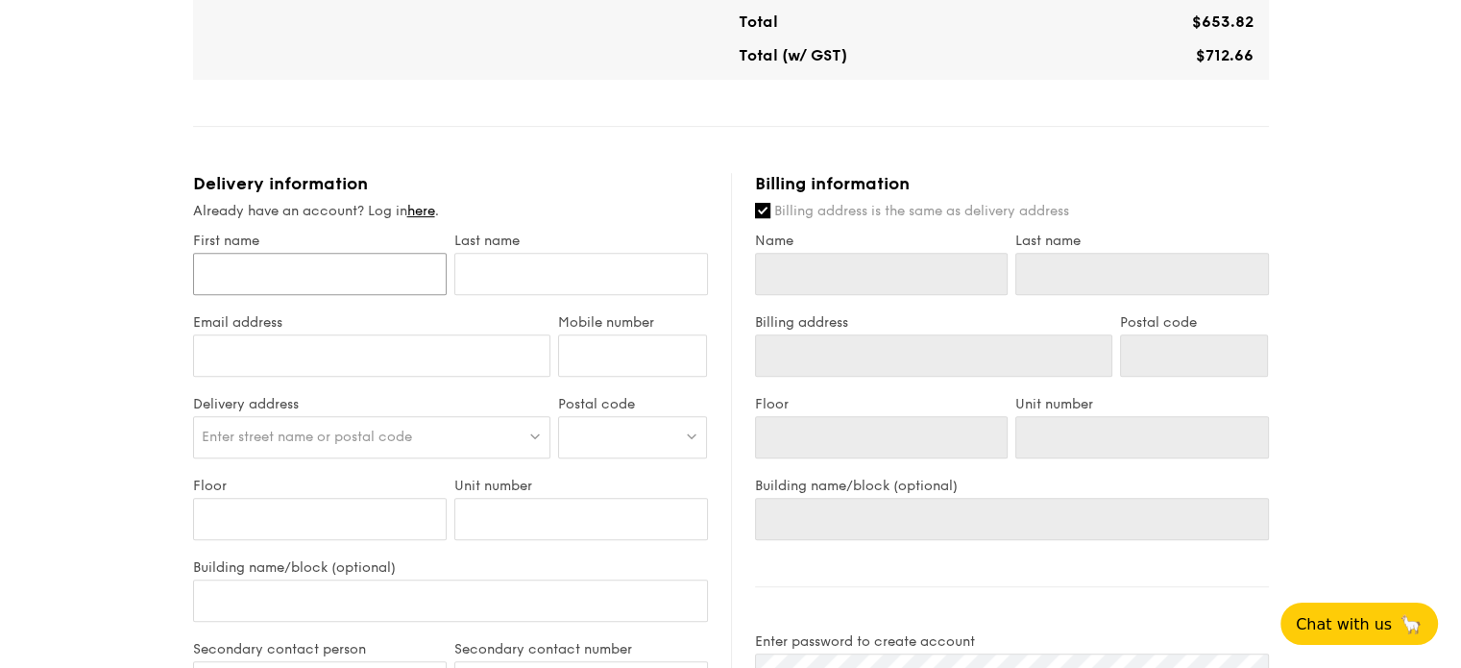
scroll to position [860, 0]
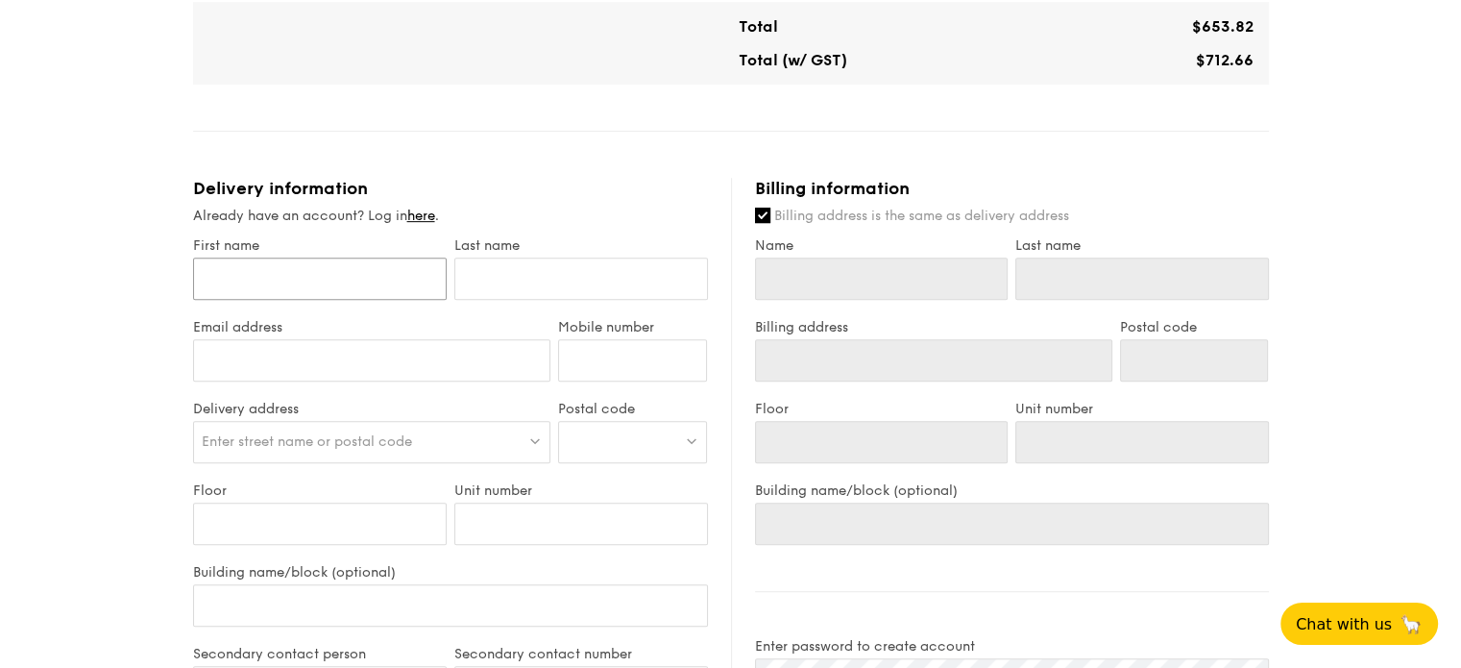
type input "I"
type input "Ij"
type input "Ije"
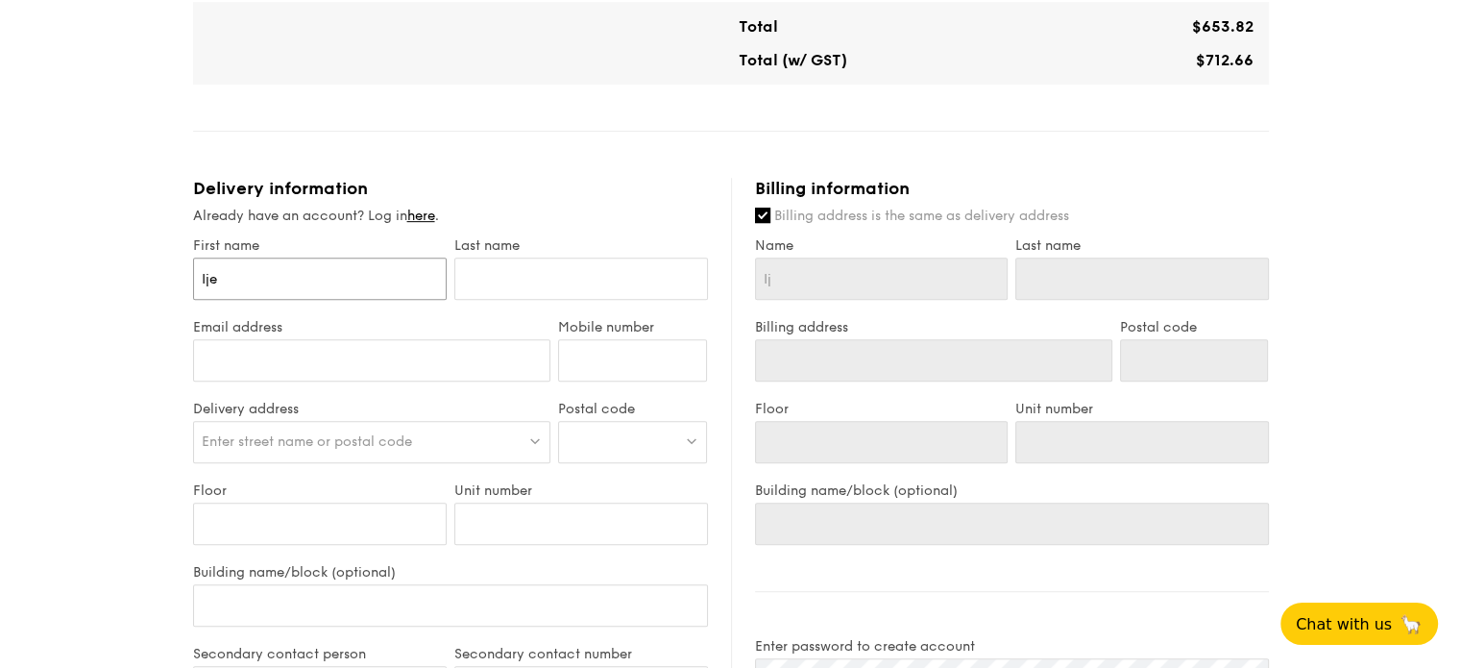
type input "Ije"
type input "Ijec"
type input "Ijech"
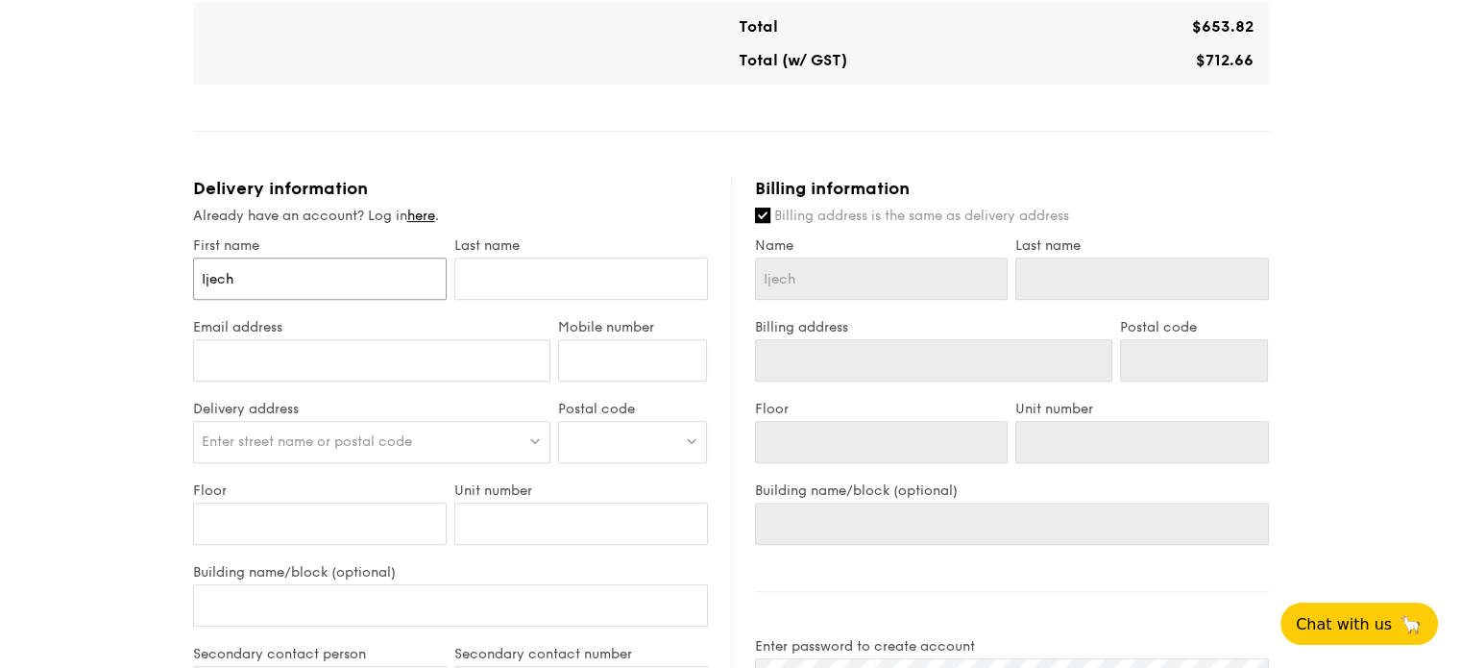
type input "Ijechi"
type input "N"
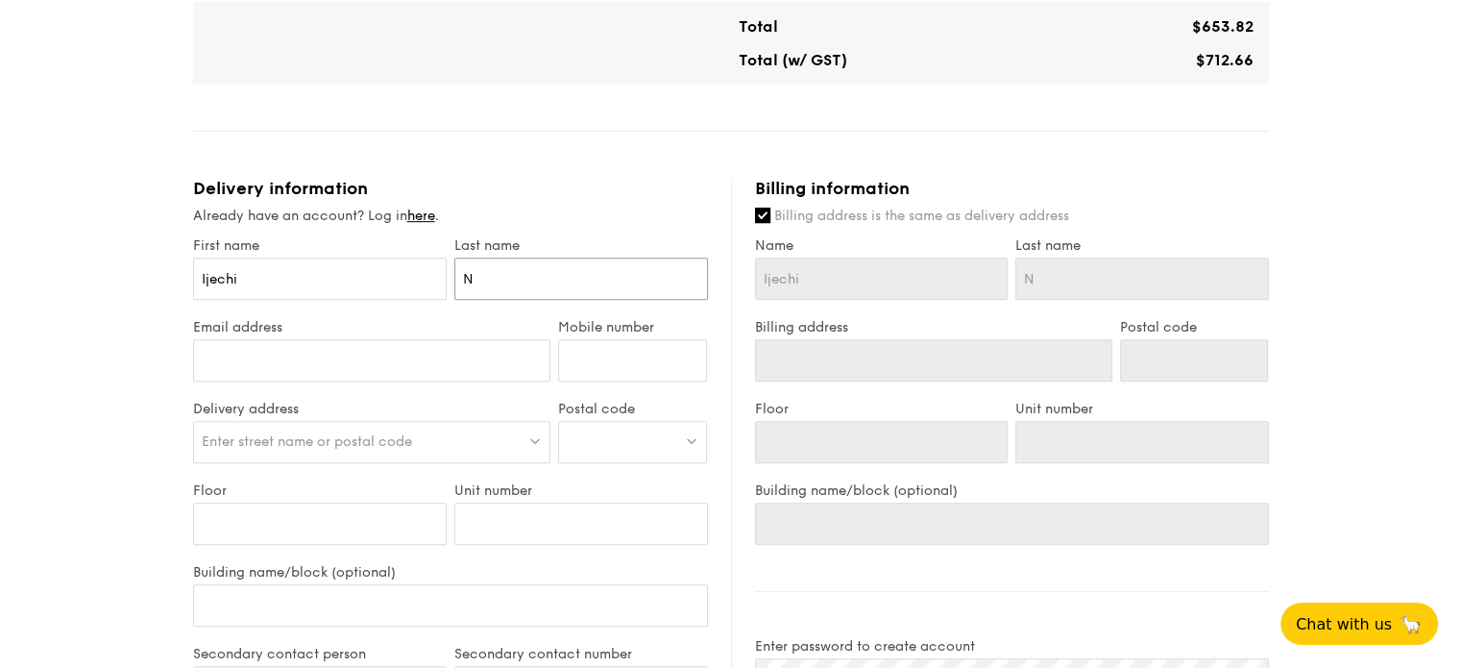
type input "Nu"
type input "Nun"
type input "[PERSON_NAME]"
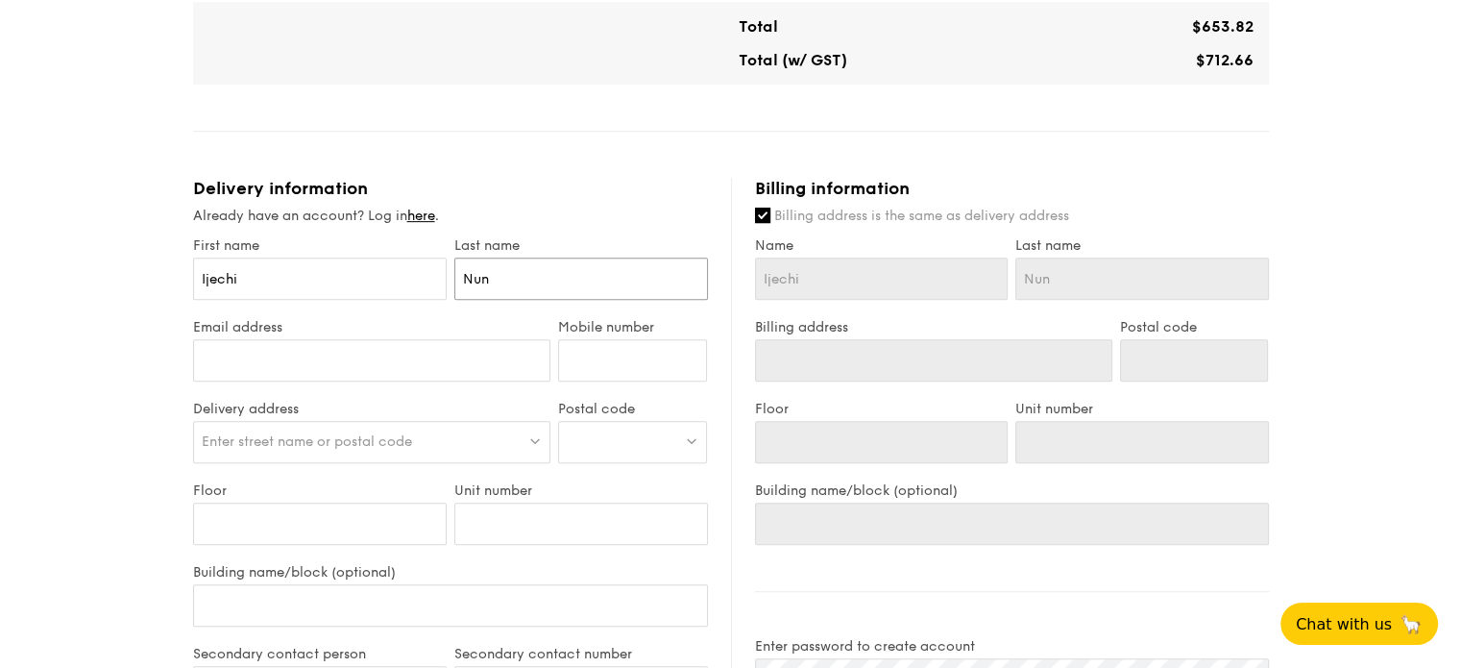
type input "[PERSON_NAME]"
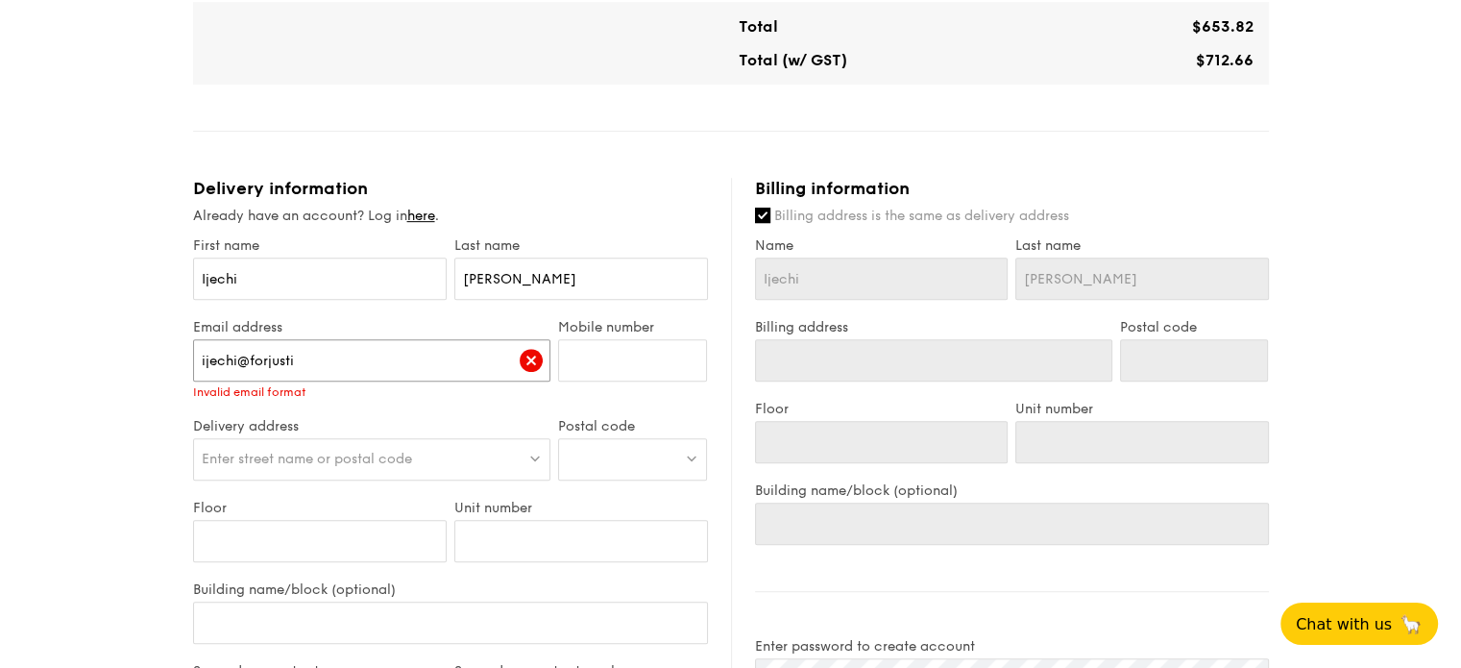
type input "[EMAIL_ADDRESS][DOMAIN_NAME]"
type input "92298241"
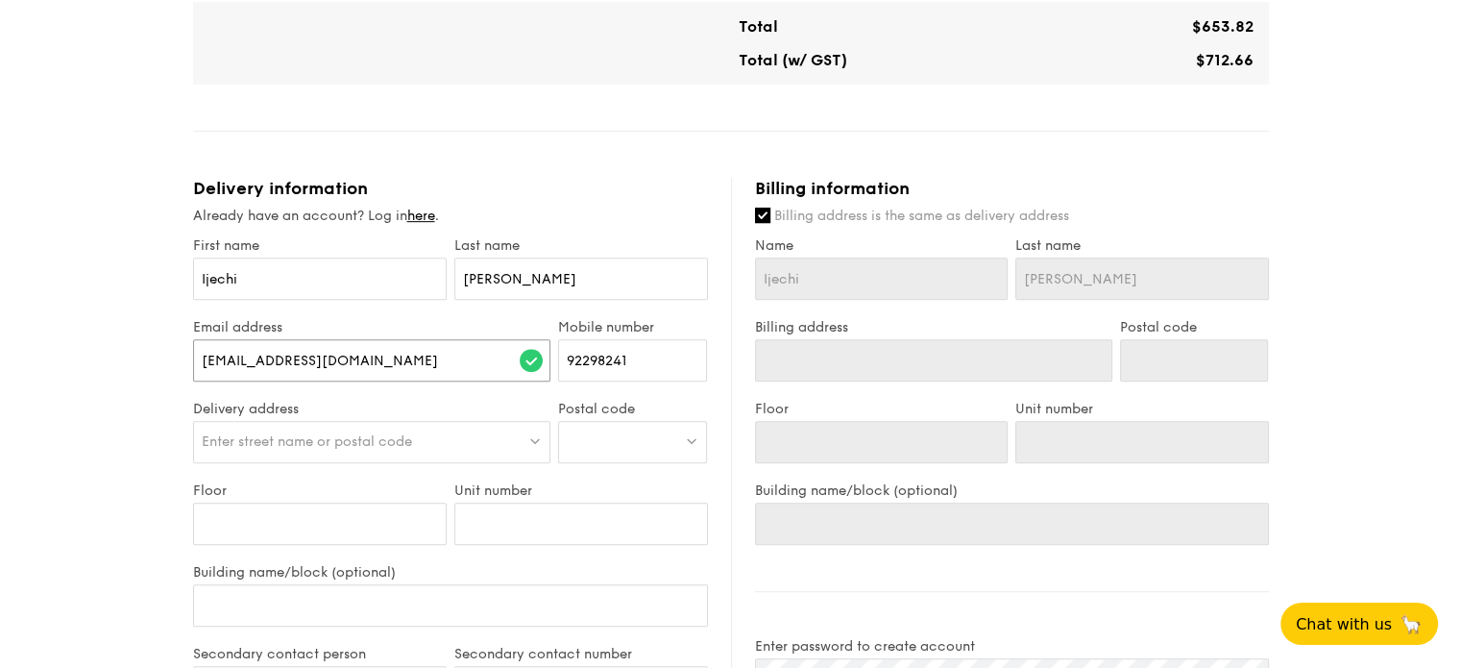
type input "[EMAIL_ADDRESS][DOMAIN_NAME]"
click at [453, 428] on div "Enter street name or postal code" at bounding box center [372, 442] width 358 height 42
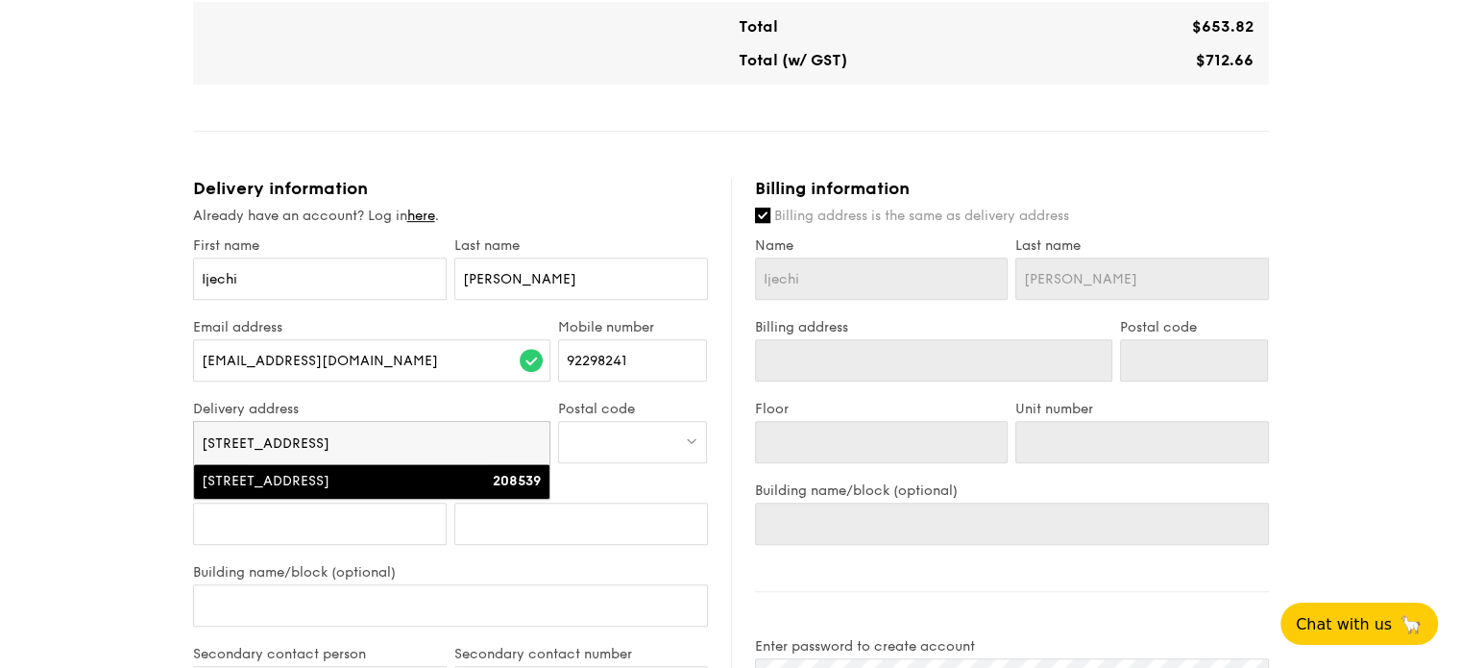
type input "[STREET_ADDRESS]"
click at [511, 483] on strong "208539" at bounding box center [517, 481] width 49 height 16
type input "[STREET_ADDRESS]"
type input "208539"
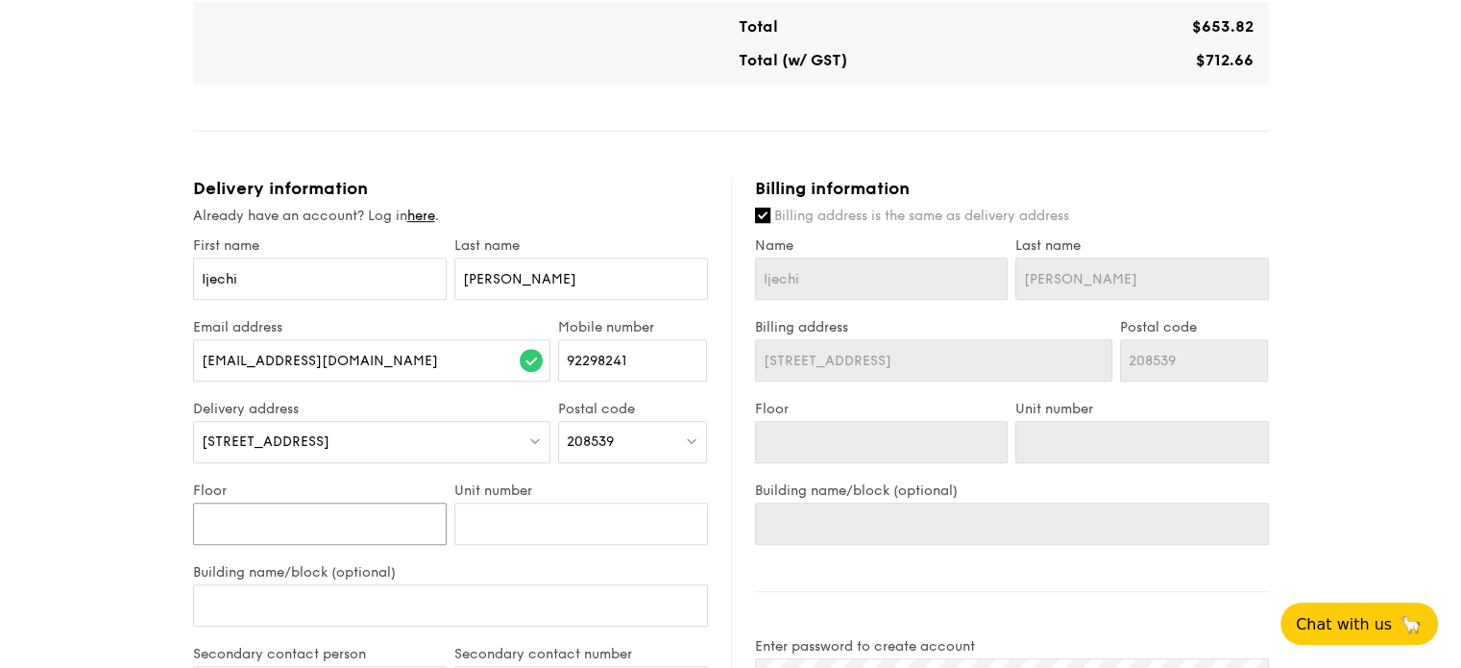
click at [407, 515] on input "Floor" at bounding box center [320, 523] width 254 height 42
type input "0"
type input "06"
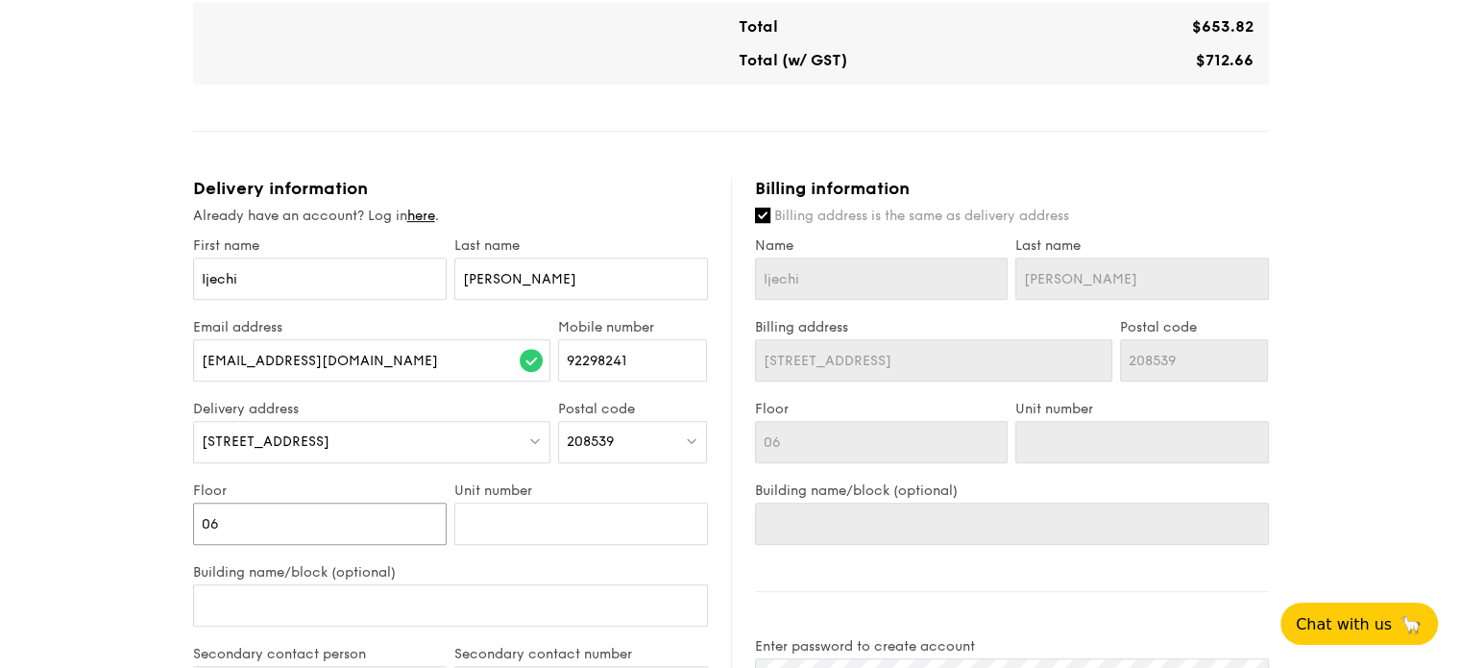
type input "06-"
type input "06-0"
type input "06-01"
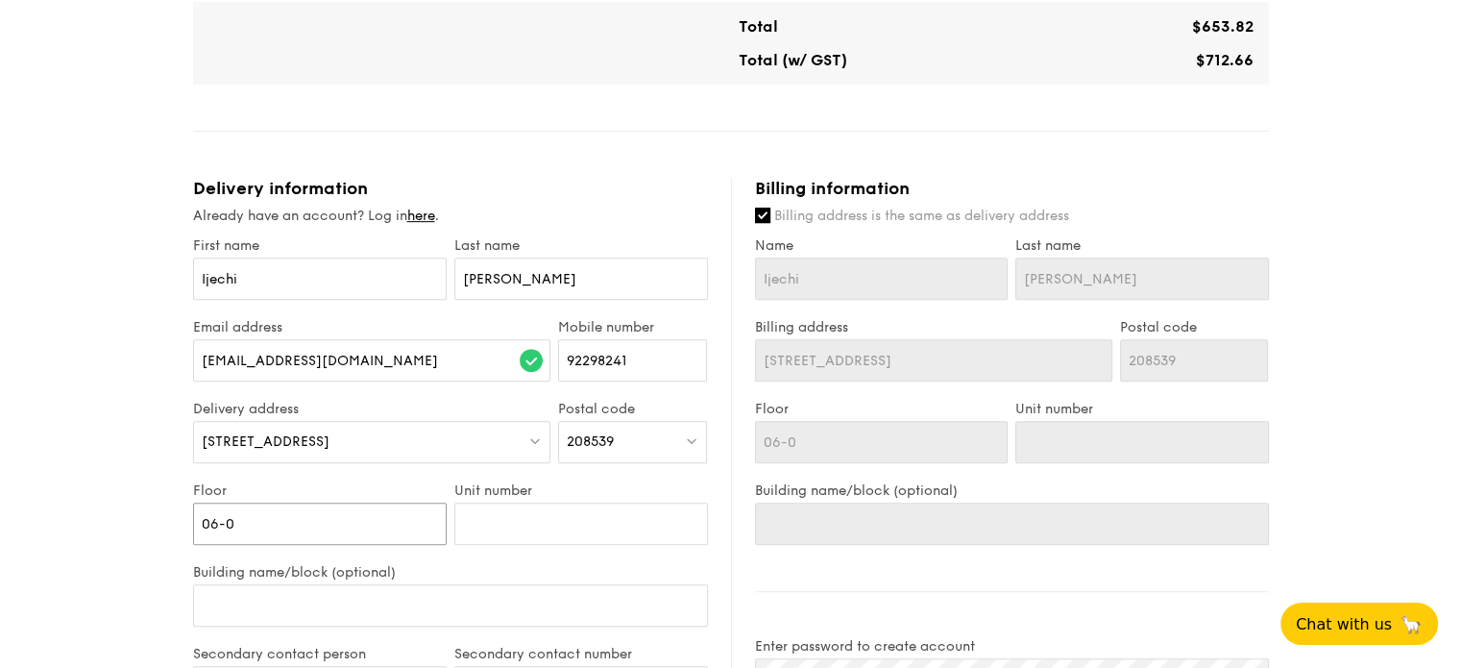
type input "06-01"
type input "06-0"
type input "06-"
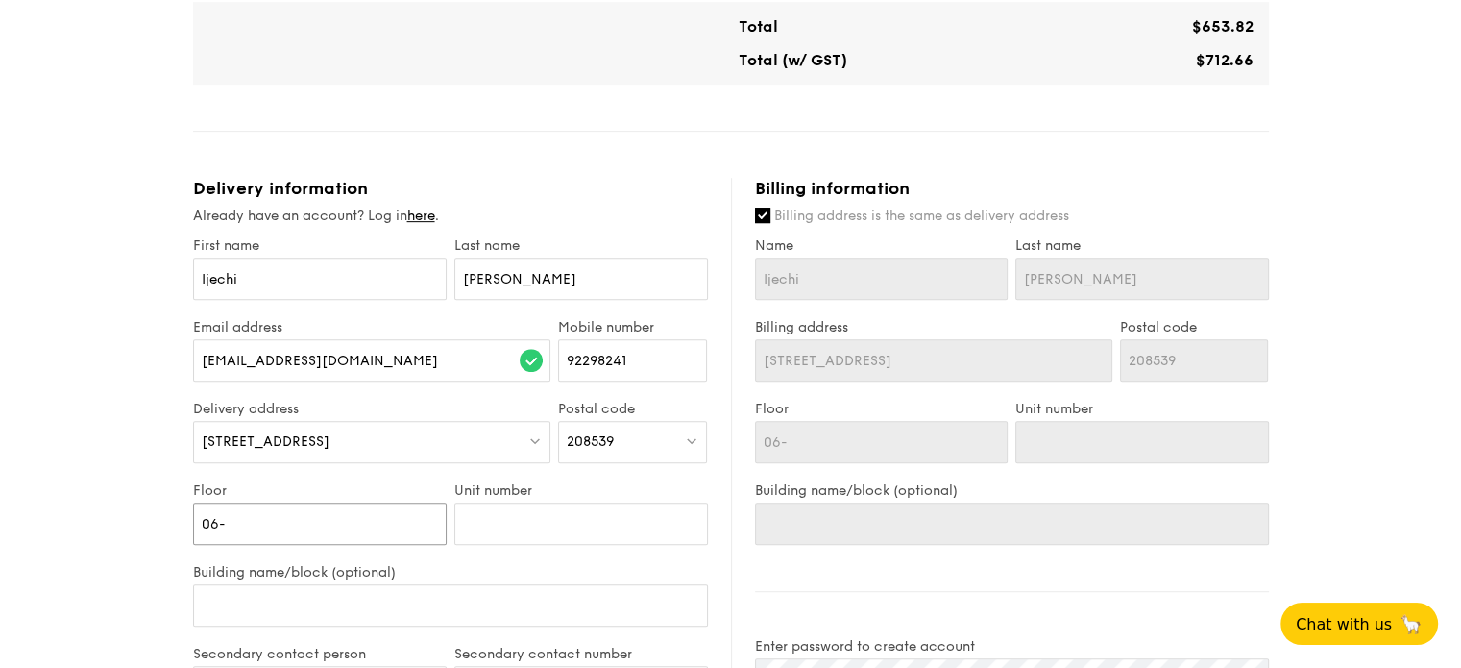
type input "06"
type input "0"
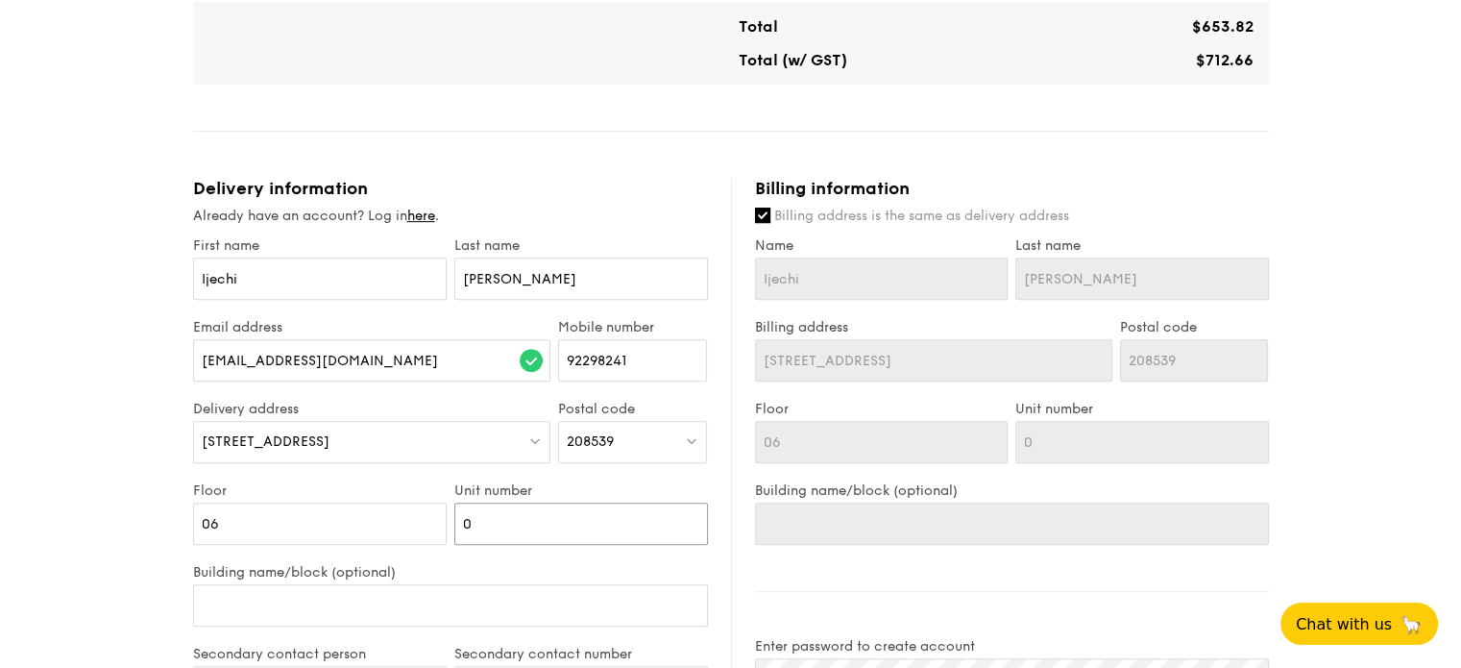
type input "01"
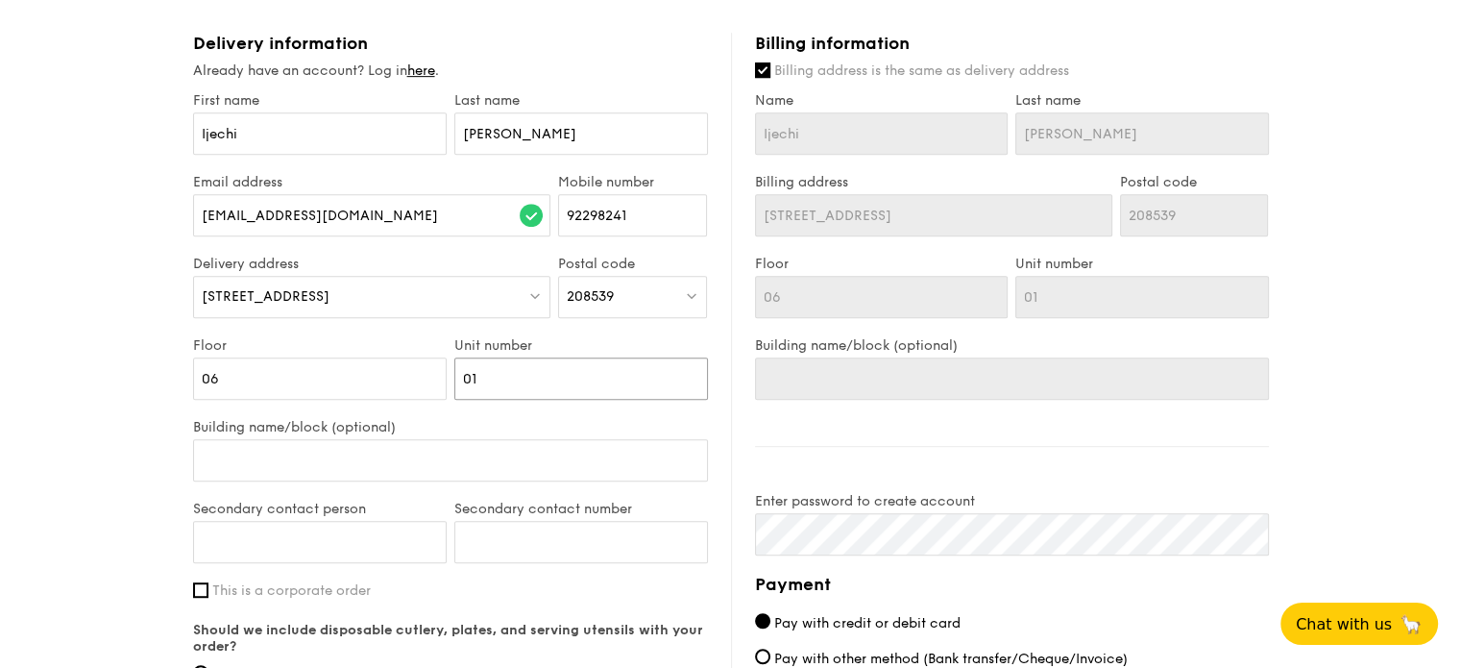
scroll to position [1007, 0]
type input "01"
click at [333, 452] on input "Building name/block (optional)" at bounding box center [450, 458] width 515 height 42
type input "C"
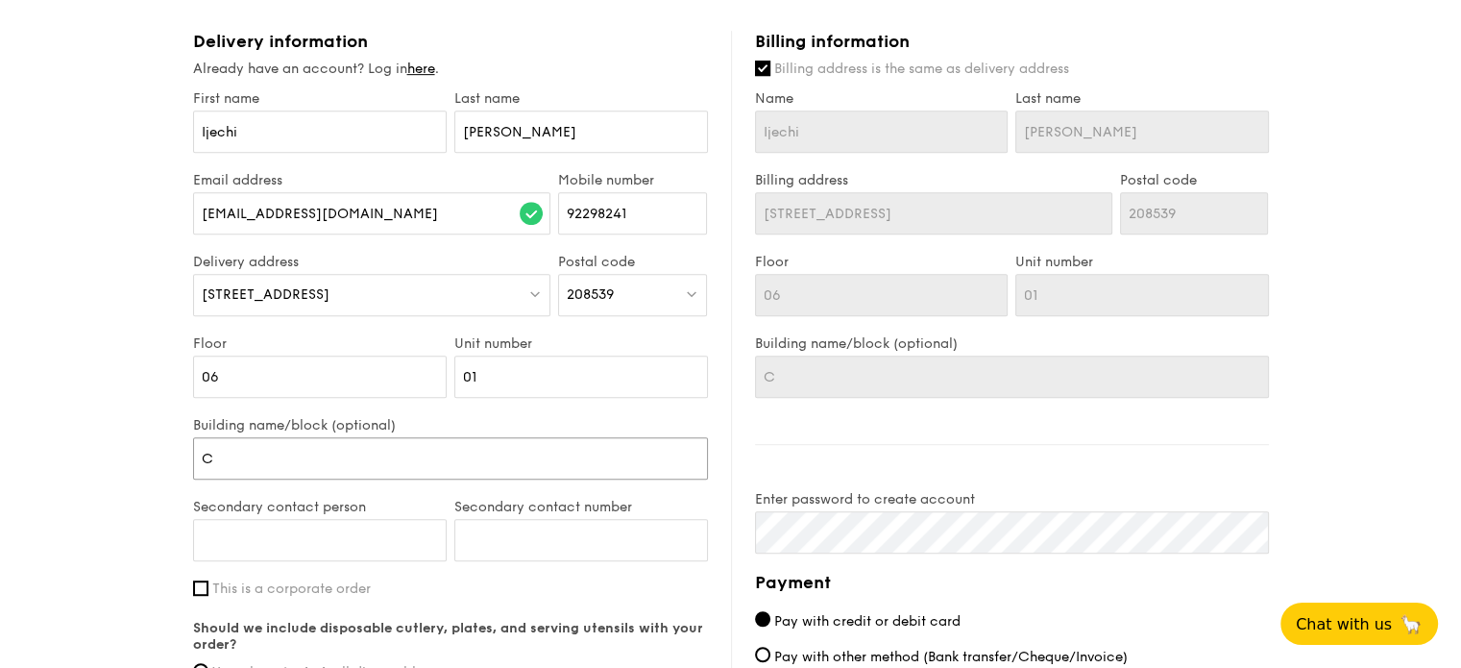
type input "Ci"
type input "Cit"
type input "City"
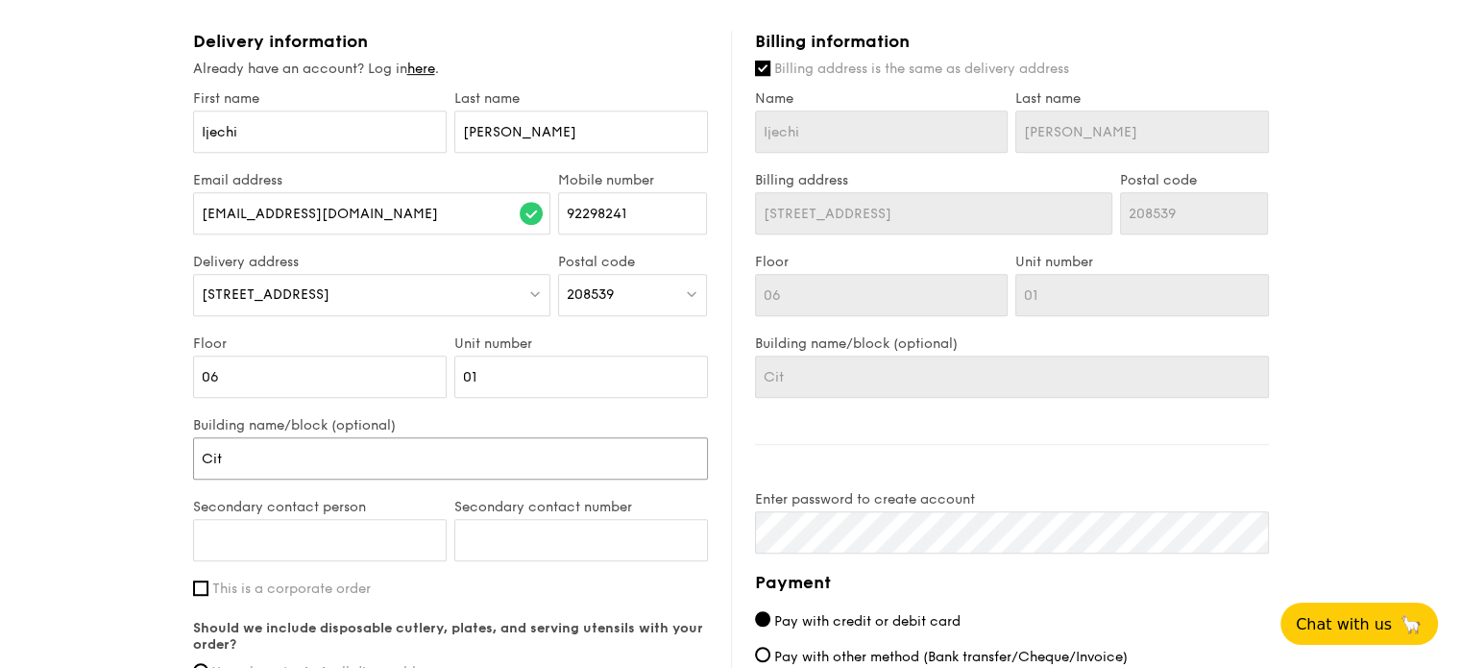
type input "City"
type input "City S"
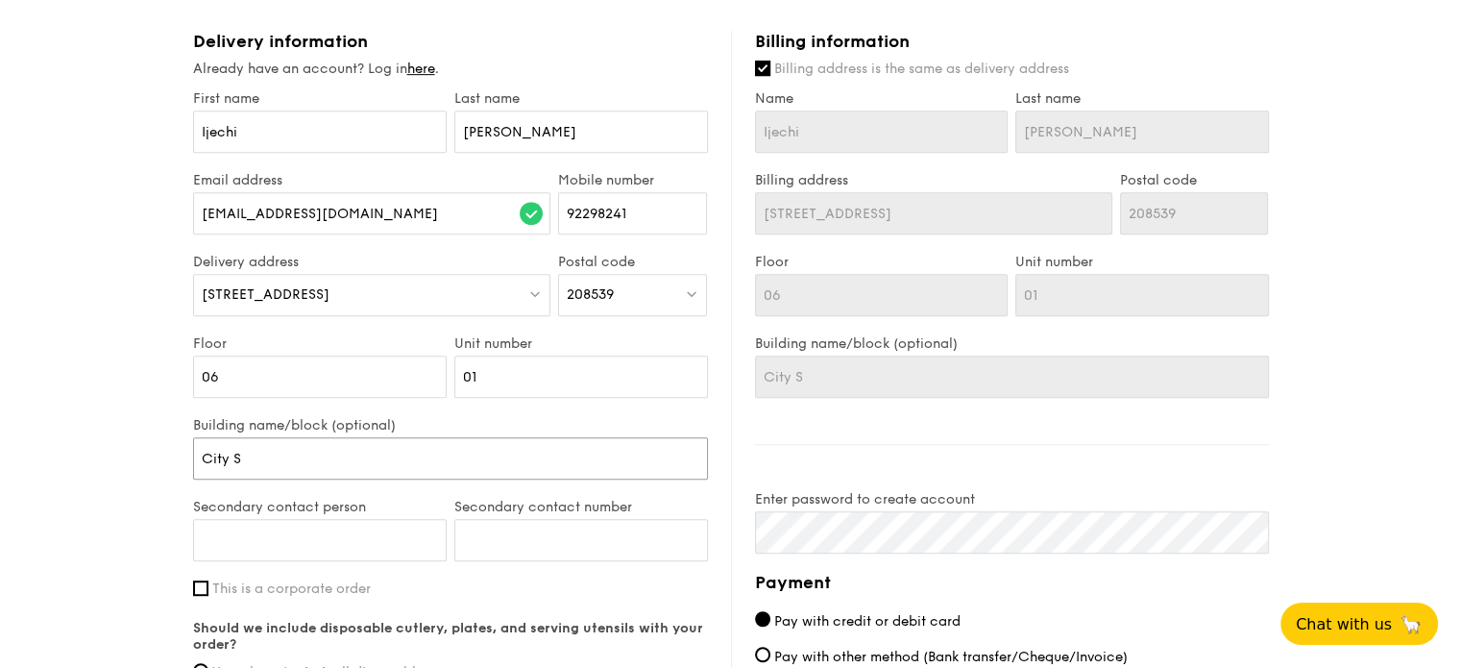
type input "City Sq"
type input "City Squ"
type input "City Squa"
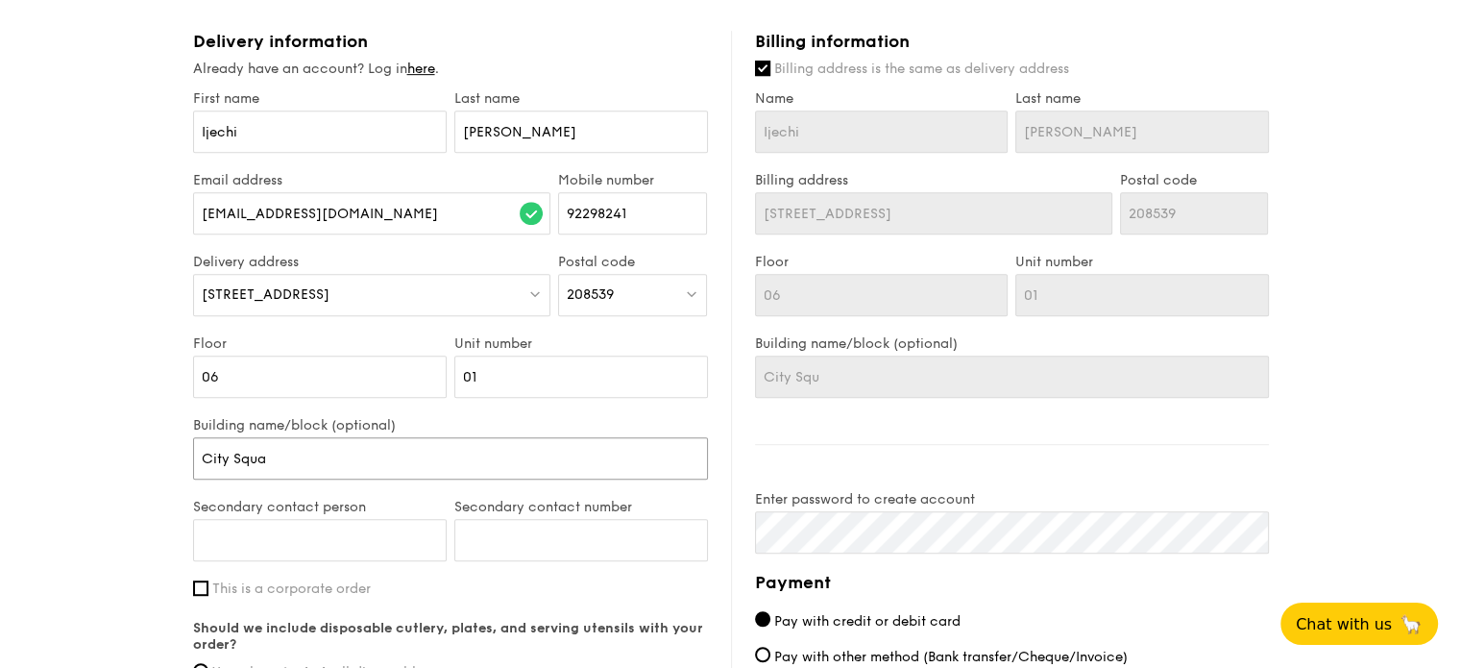
type input "City Squa"
type input "City Squar"
type input "[GEOGRAPHIC_DATA]"
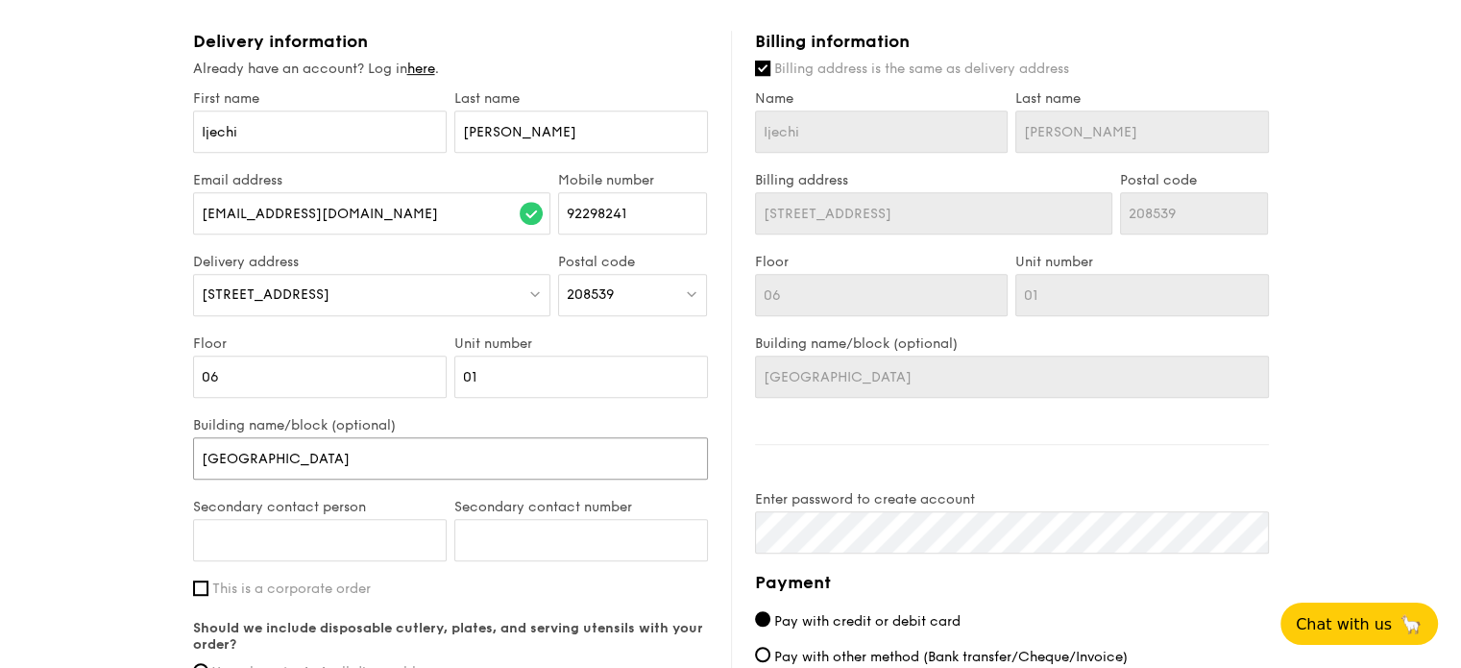
type input "[GEOGRAPHIC_DATA]"
type input "[GEOGRAPHIC_DATA] M"
type input "[GEOGRAPHIC_DATA] Ma"
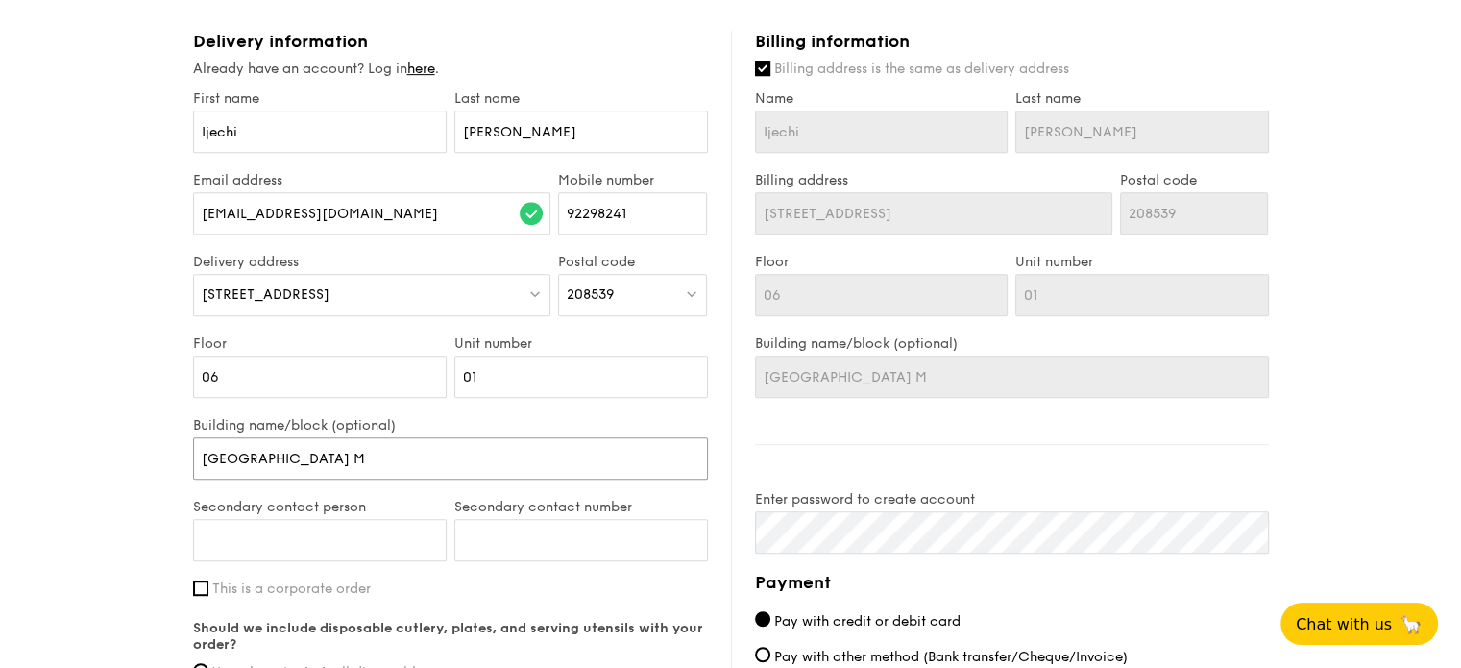
type input "[GEOGRAPHIC_DATA] Ma"
type input "[GEOGRAPHIC_DATA] Mal"
type input "[GEOGRAPHIC_DATA]"
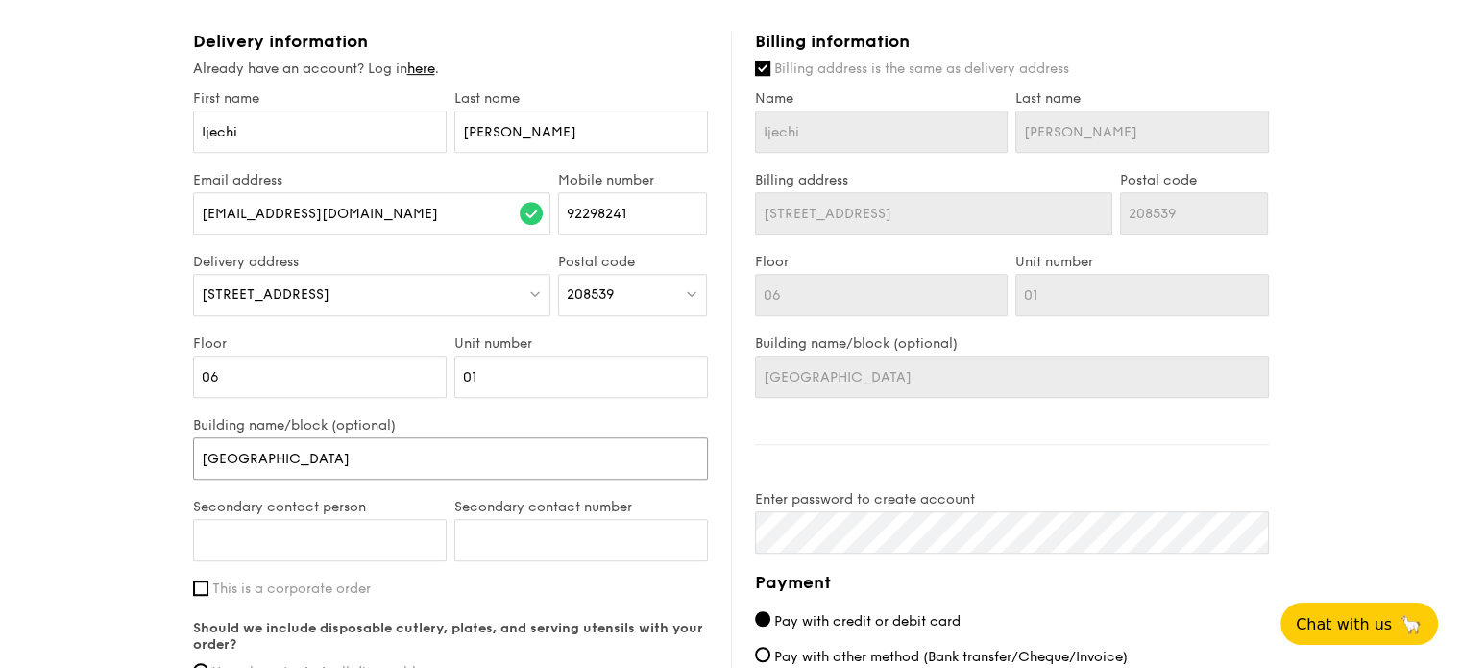
type input "[GEOGRAPHIC_DATA]"
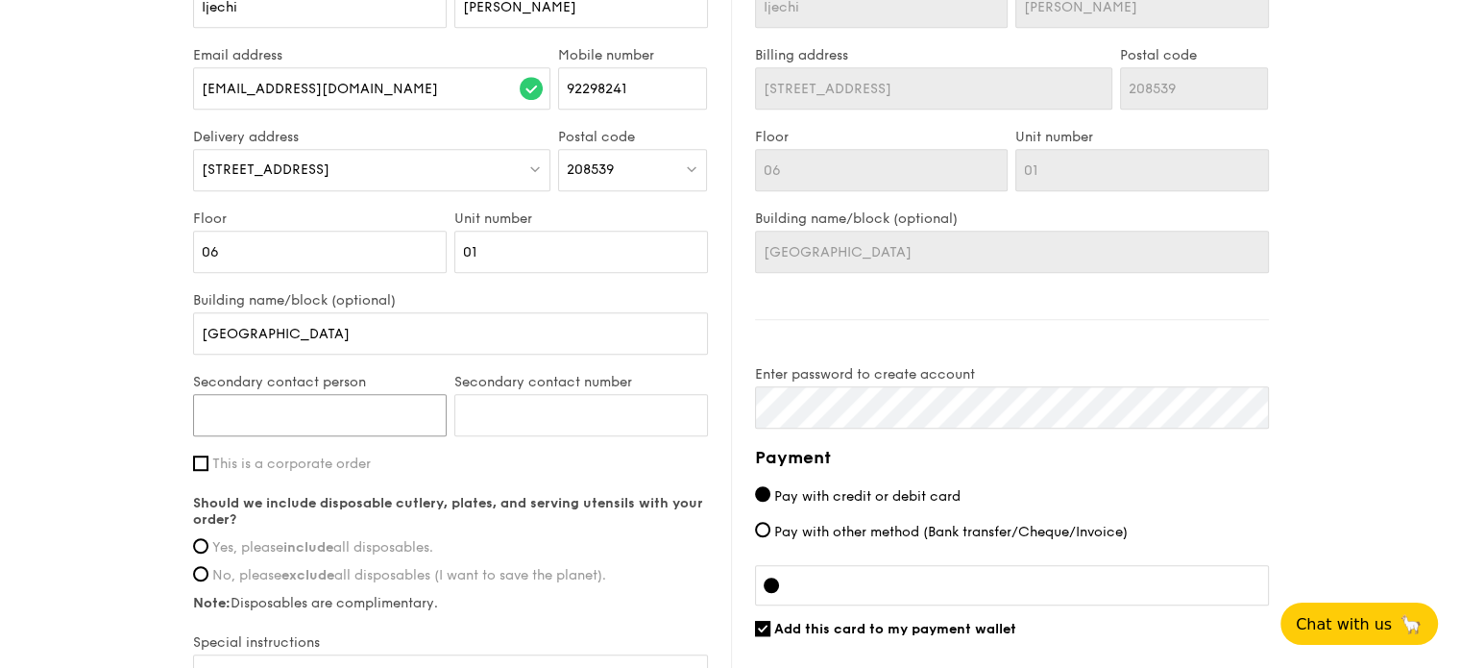
scroll to position [1137, 0]
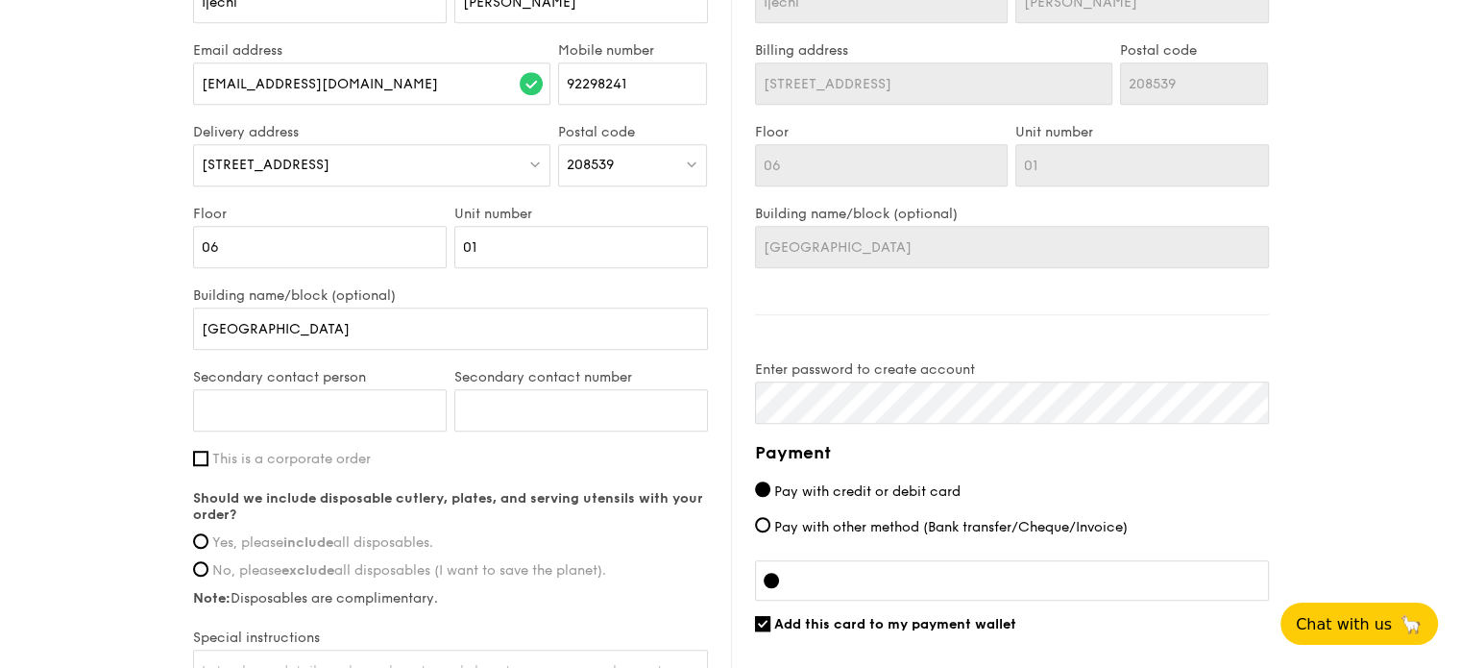
click at [209, 457] on label "This is a corporate order" at bounding box center [450, 459] width 515 height 16
click at [208, 457] on input "This is a corporate order" at bounding box center [200, 458] width 15 height 15
checkbox input "true"
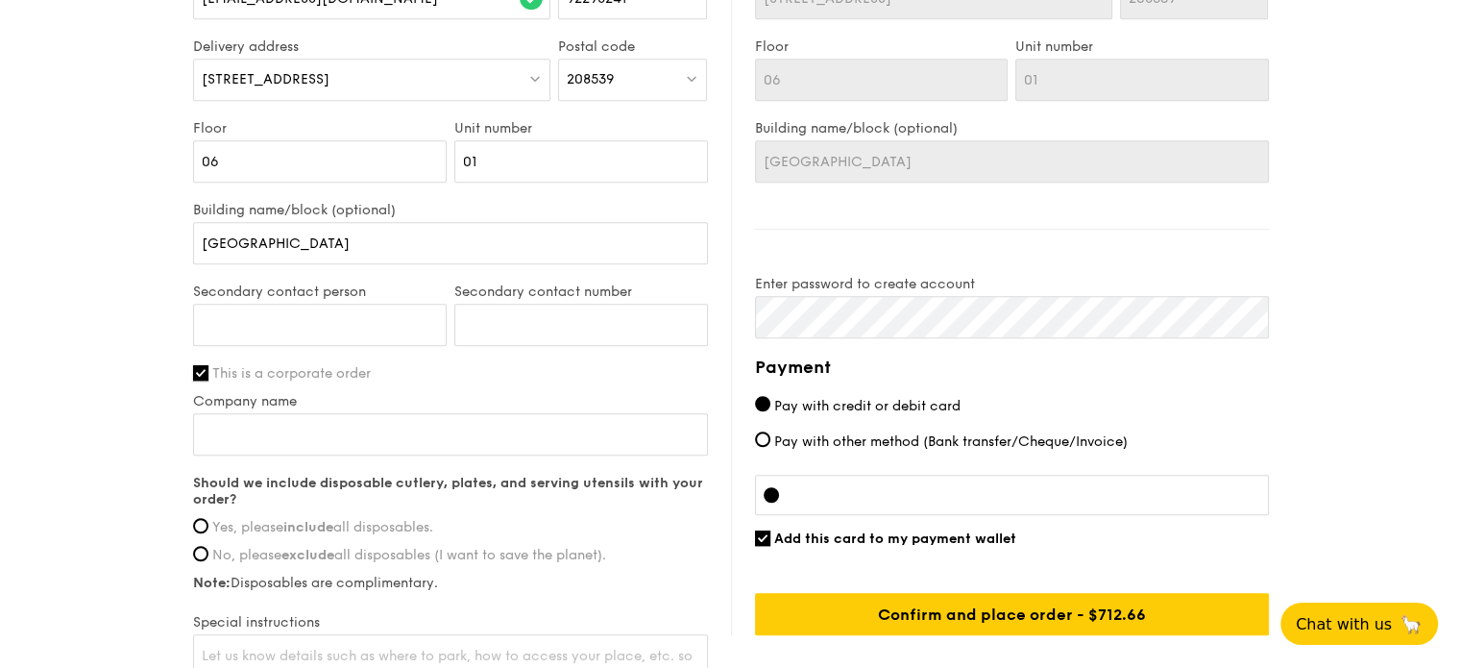
scroll to position [1221, 0]
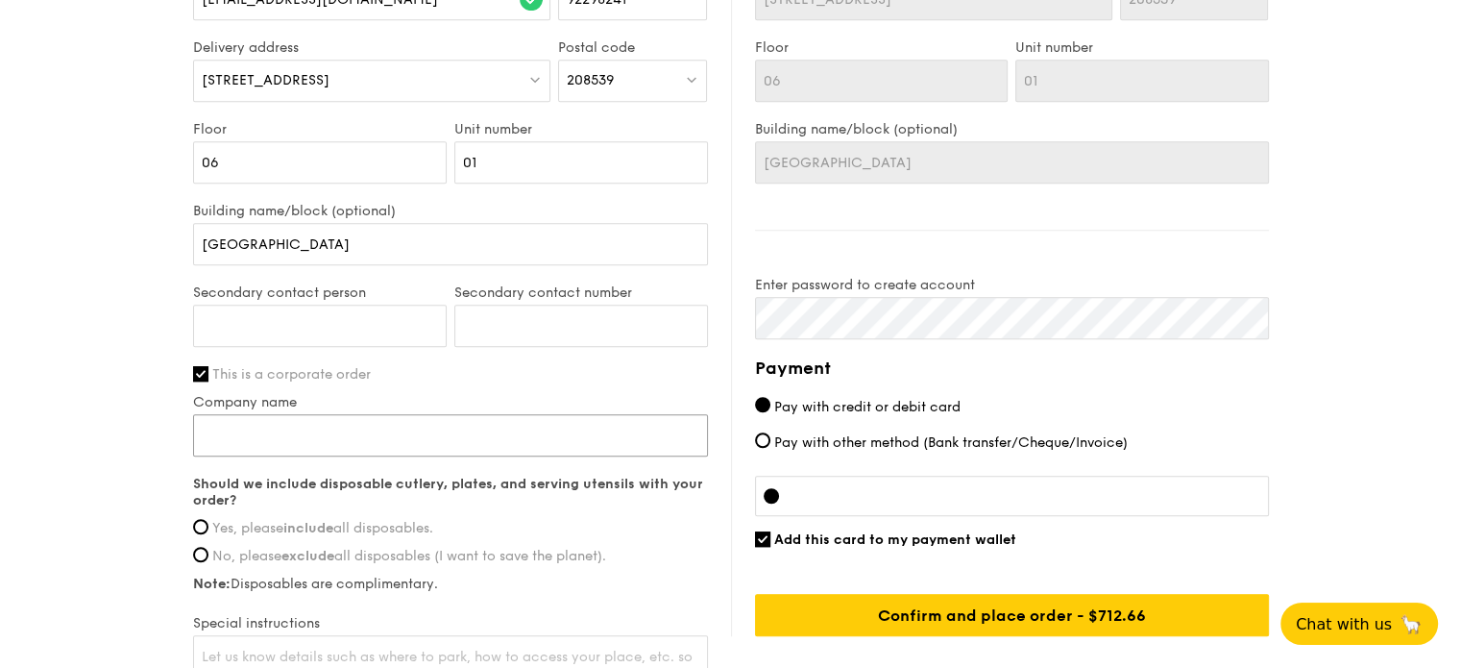
click at [255, 453] on input "Company name" at bounding box center [450, 435] width 515 height 42
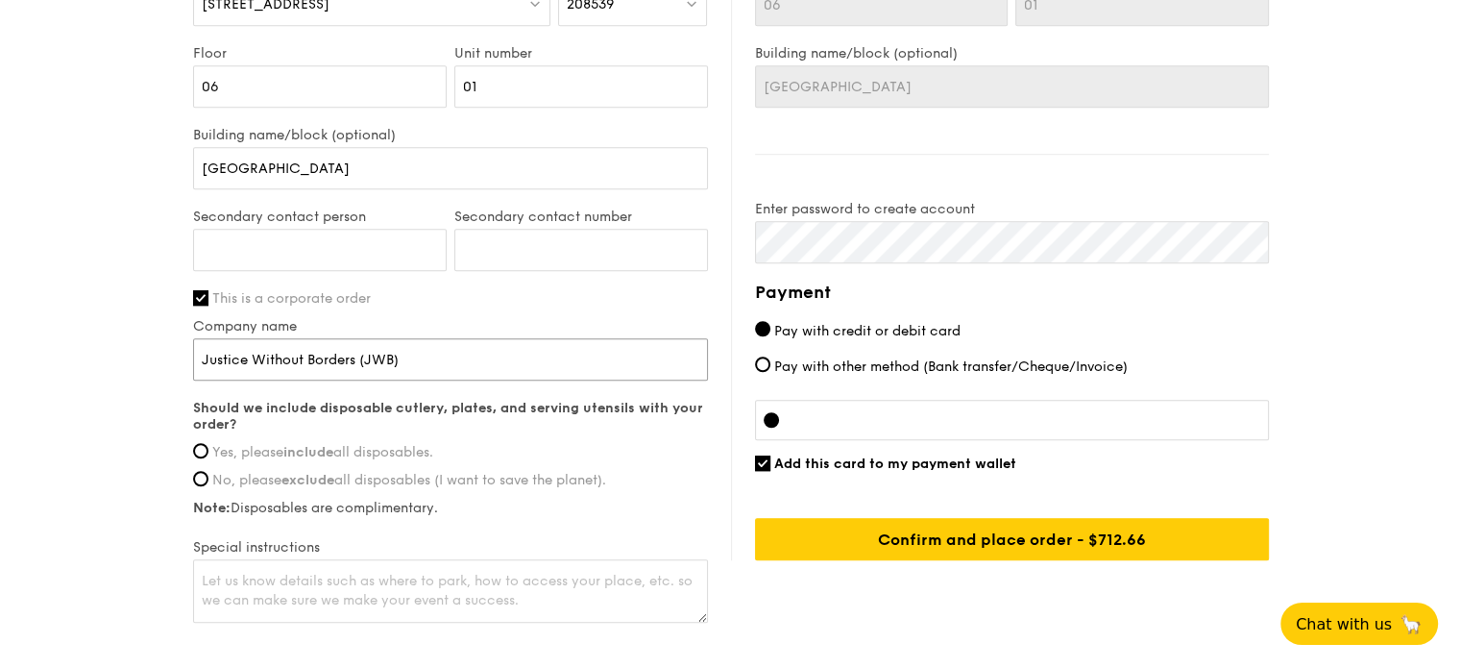
scroll to position [1298, 0]
type input "Justice Without Borders (JWB)"
click at [208, 445] on label "Yes, please include all disposables." at bounding box center [450, 451] width 515 height 16
click at [208, 445] on input "Yes, please include all disposables." at bounding box center [200, 449] width 15 height 15
radio input "true"
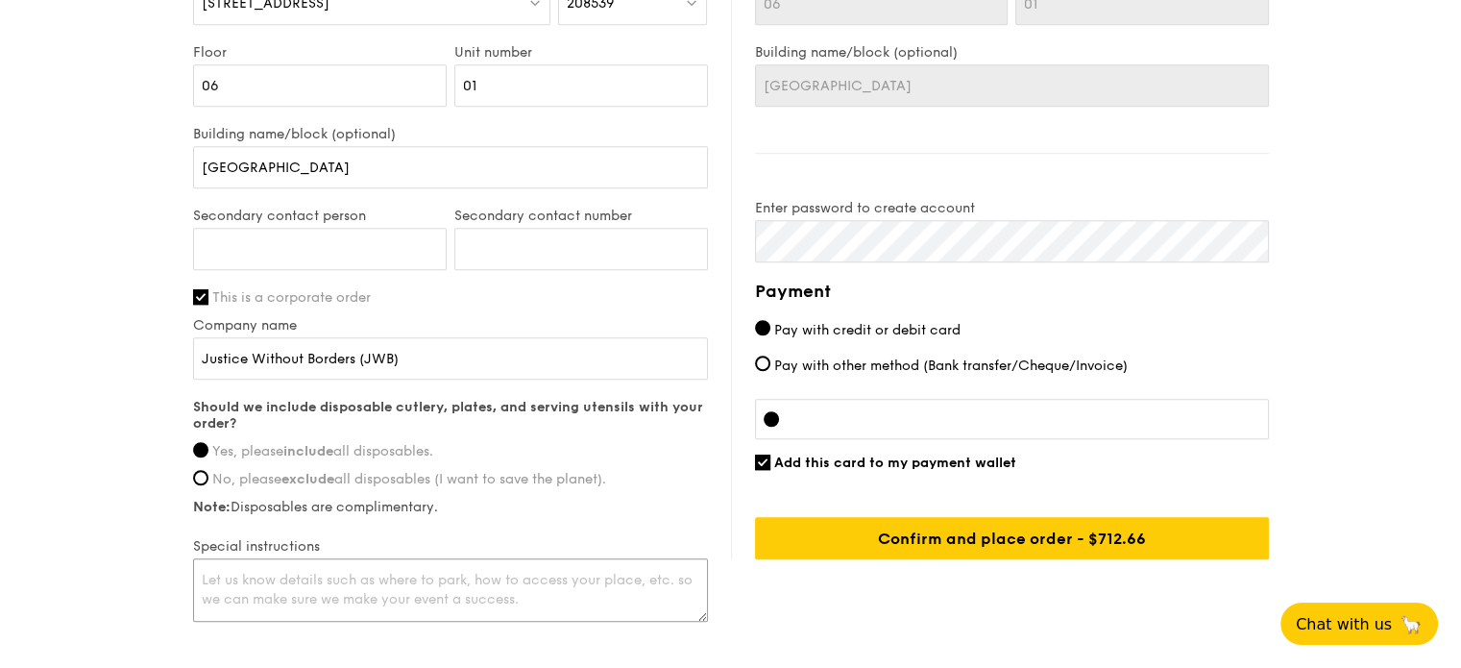
click at [314, 575] on textarea at bounding box center [450, 589] width 515 height 63
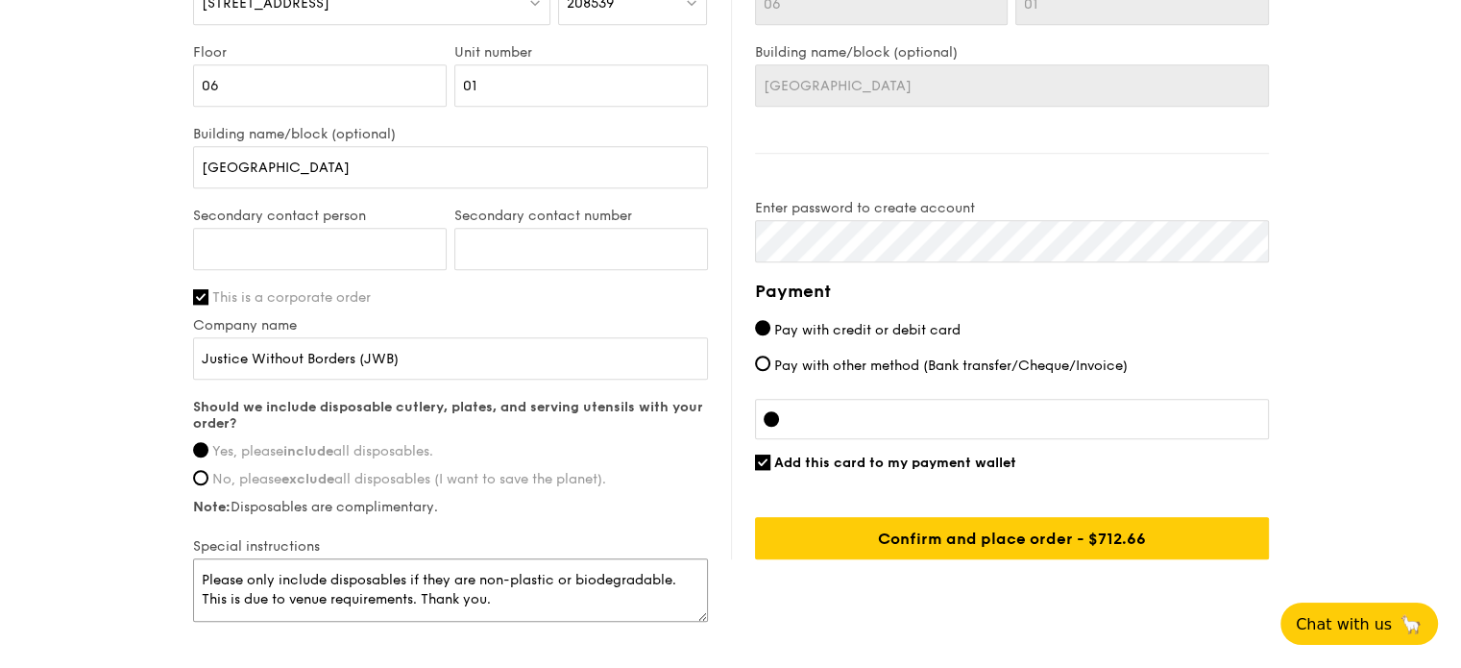
scroll to position [25, 0]
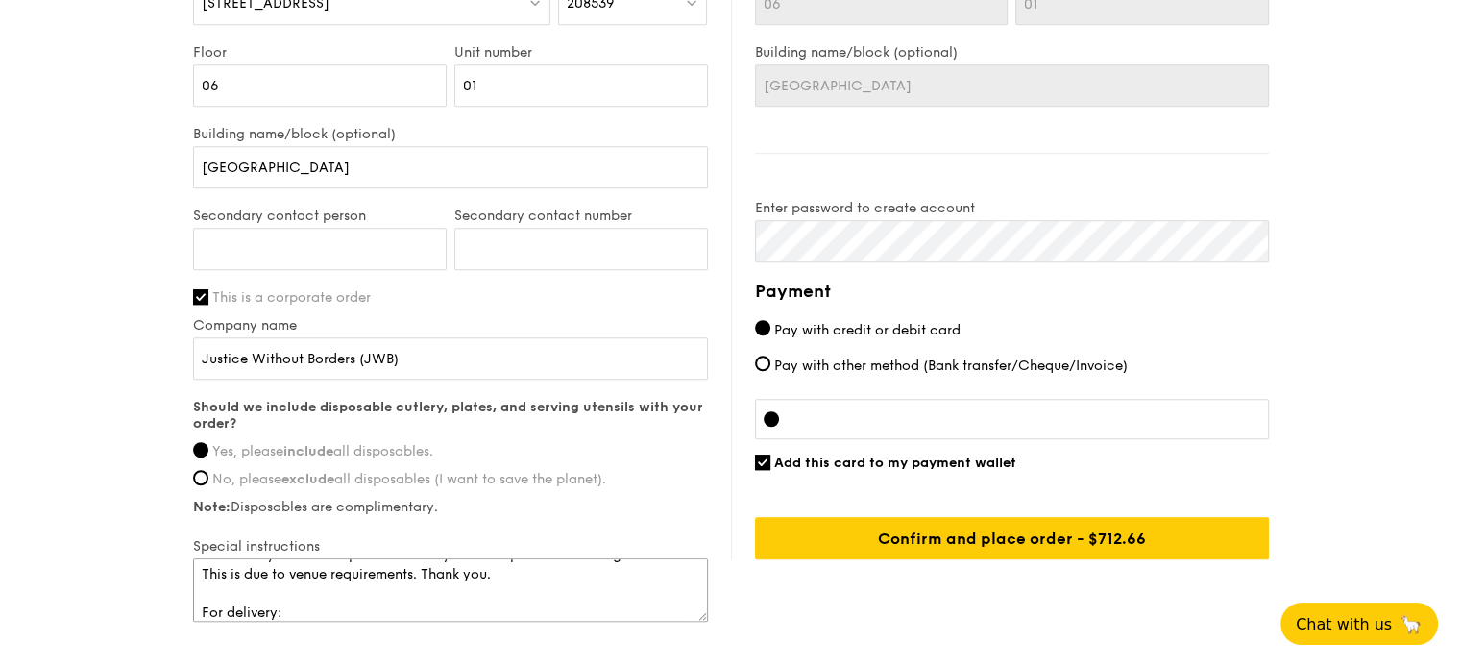
paste textarea "After coming out of the lift, turn left and walk straight ahead, through the gl…"
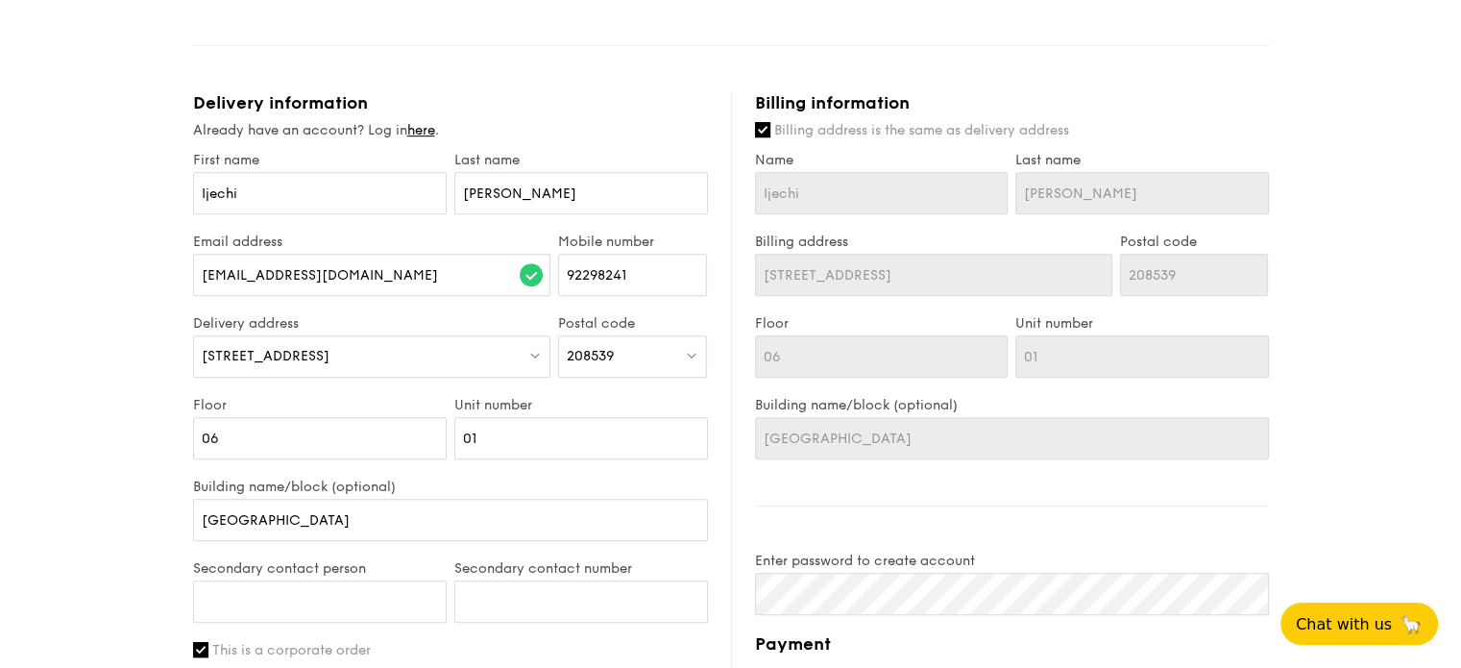
scroll to position [944, 0]
type textarea "Please only include disposables if they are non-plastic or biodegradable. This …"
click at [613, 434] on input "01" at bounding box center [581, 439] width 254 height 42
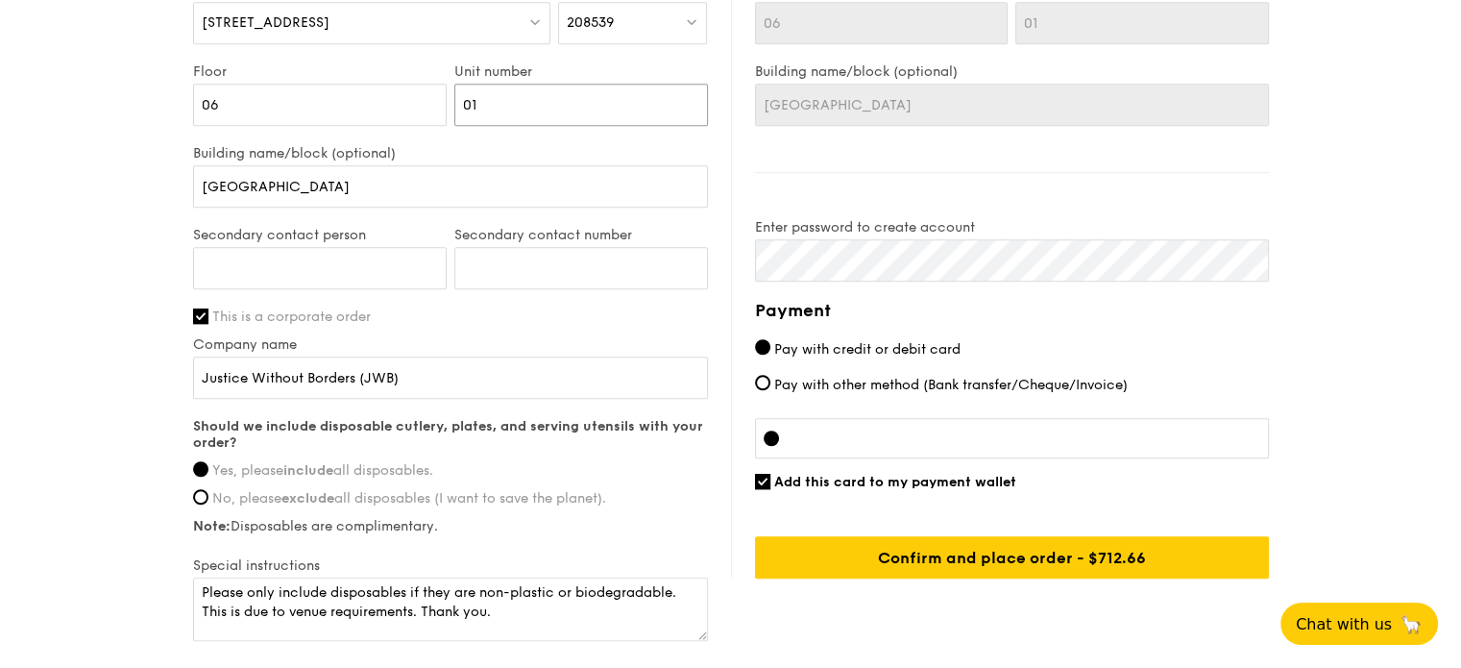
scroll to position [1280, 0]
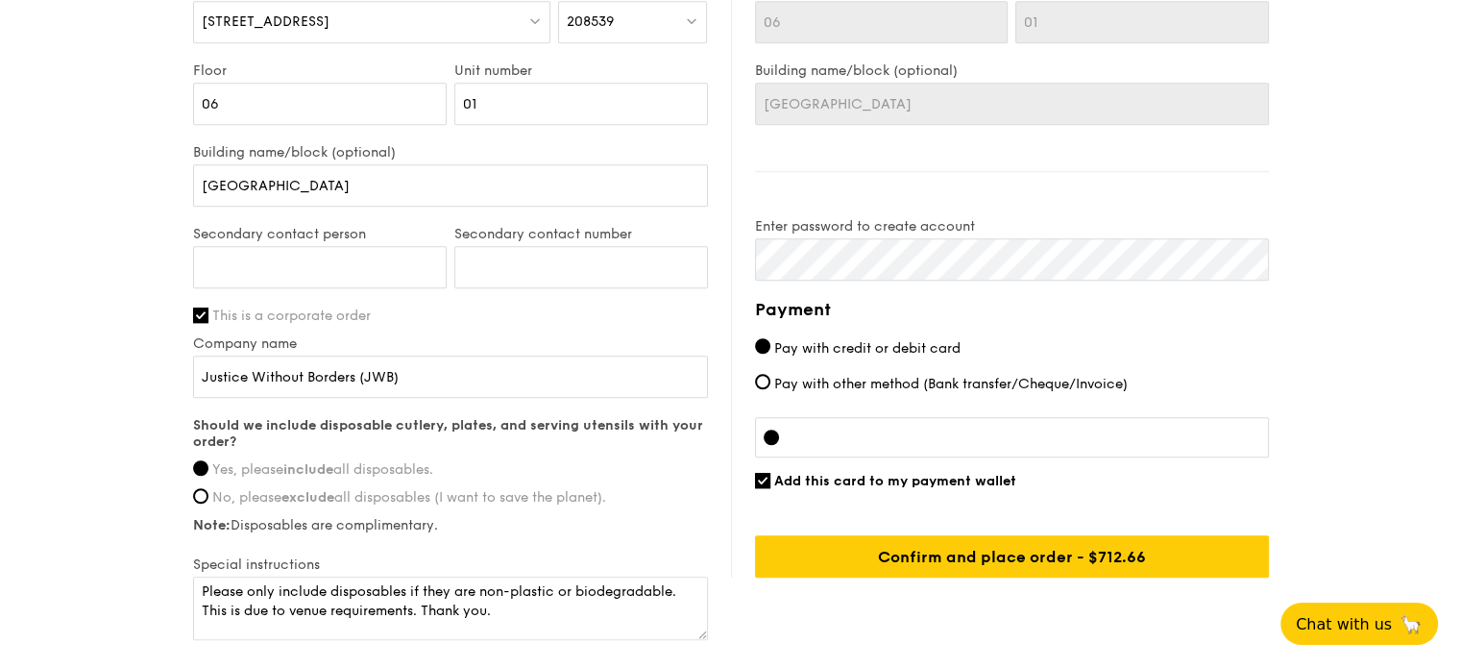
click at [913, 451] on div at bounding box center [1012, 437] width 514 height 40
click at [765, 478] on input "Add this card to my payment wallet" at bounding box center [762, 480] width 15 height 15
checkbox input "false"
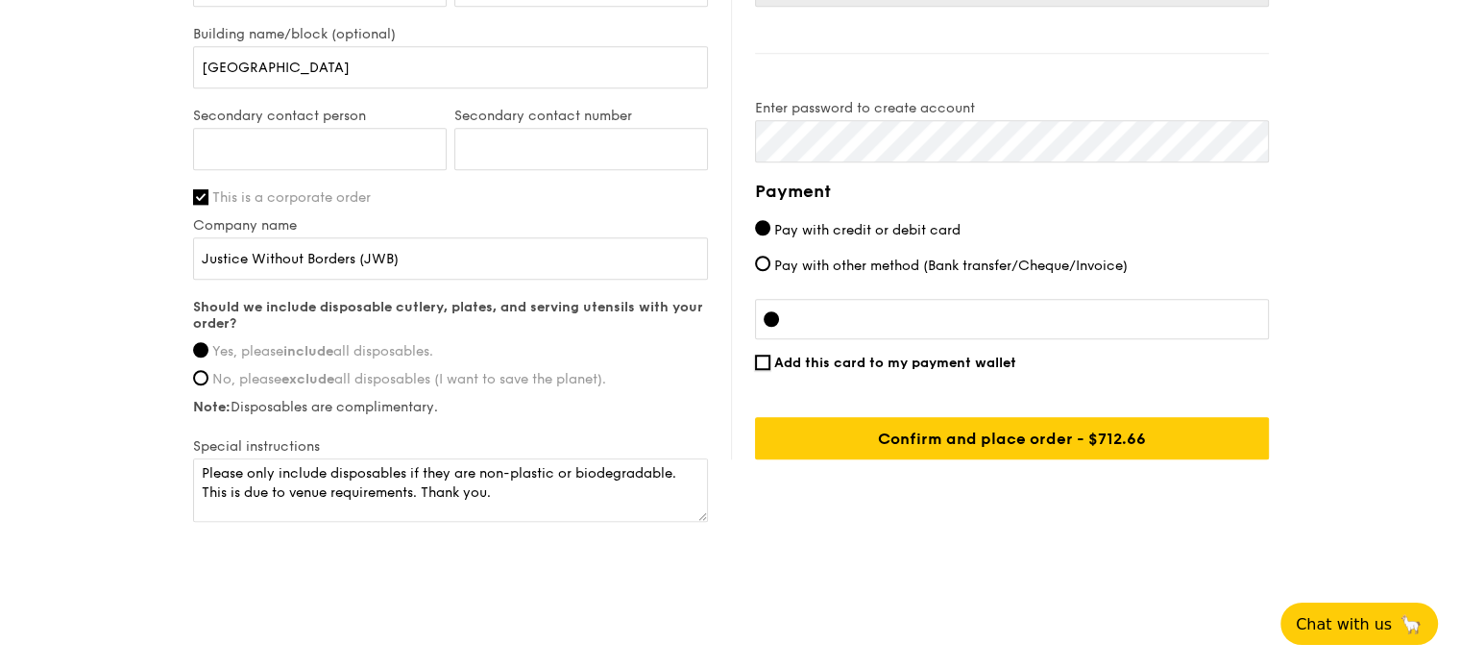
scroll to position [1399, 0]
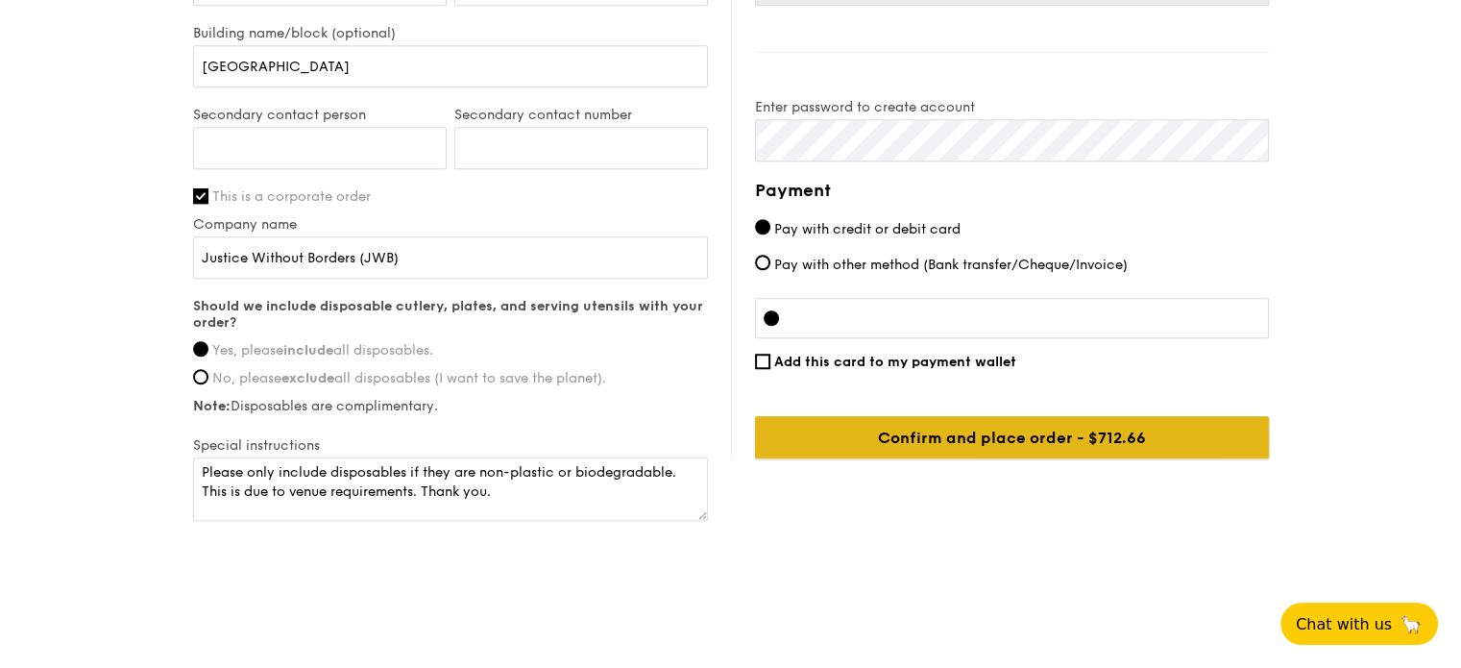
click at [996, 430] on input "Confirm and place order - $712.66" at bounding box center [1012, 437] width 514 height 42
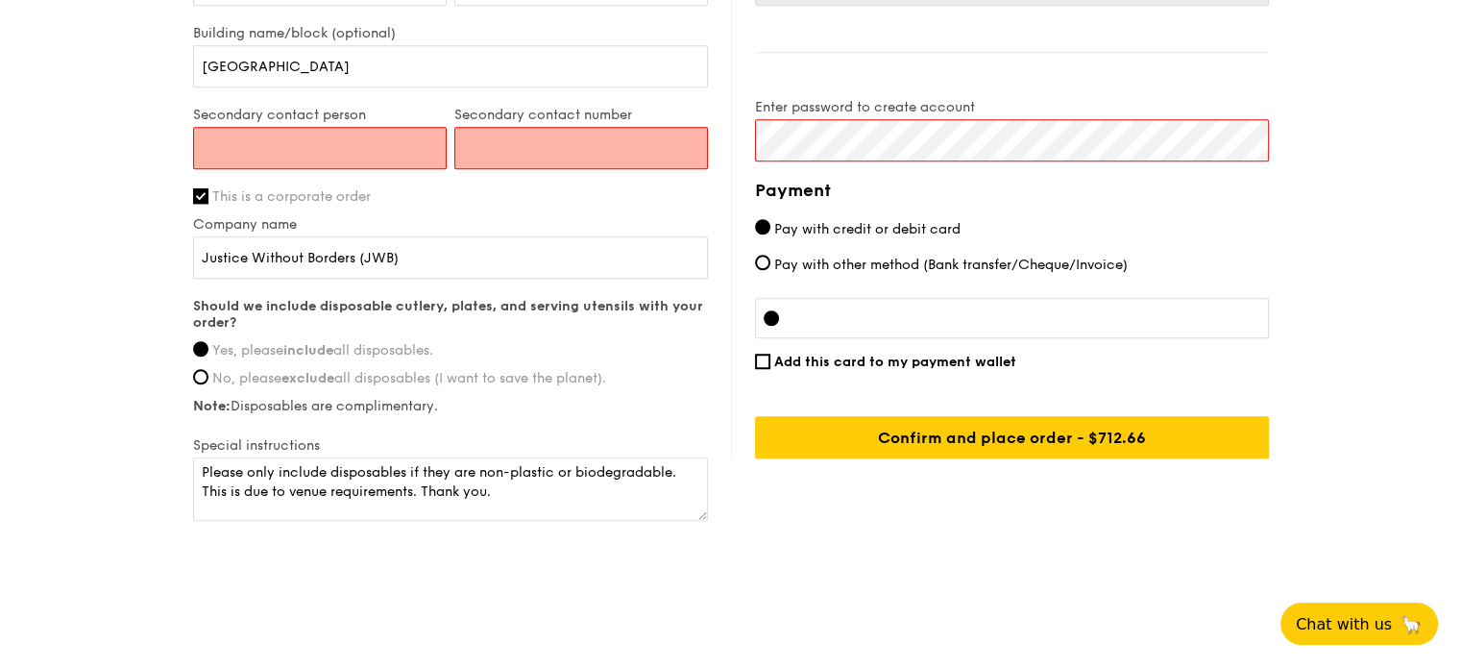
click at [395, 141] on input "Secondary contact person" at bounding box center [320, 148] width 254 height 42
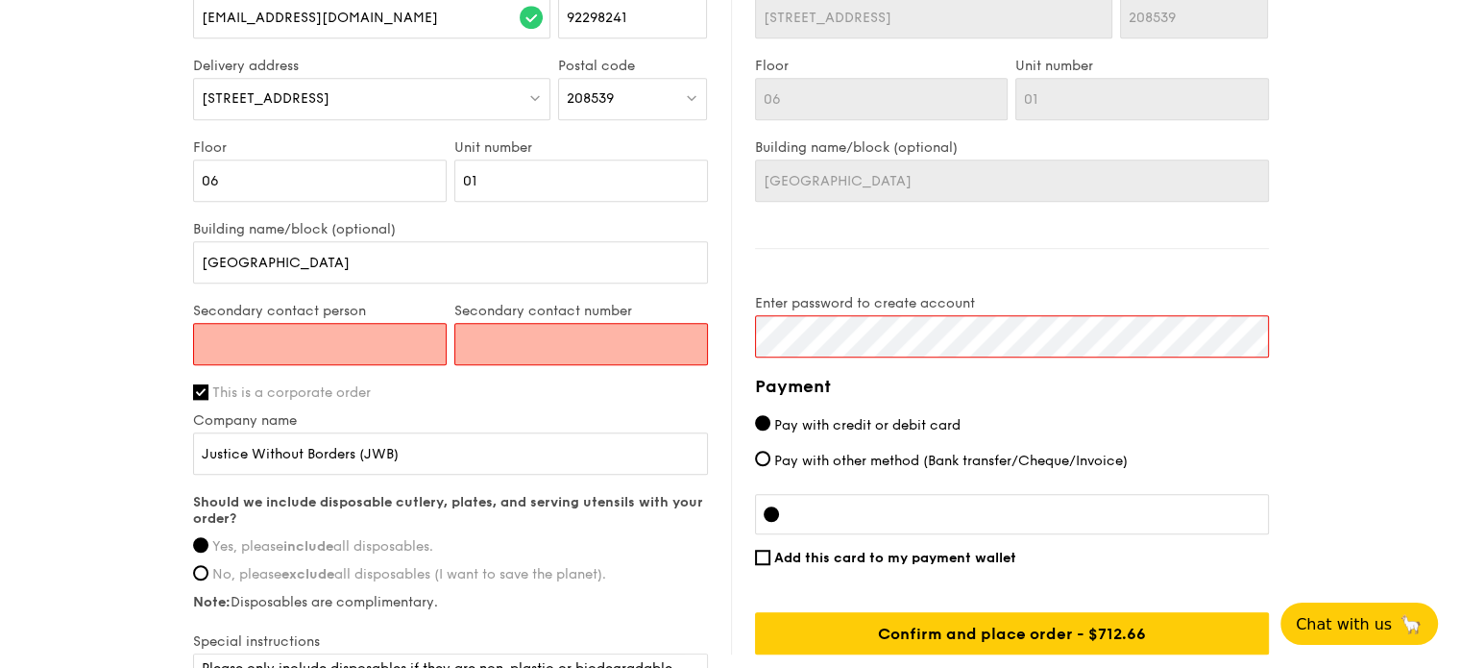
scroll to position [1202, 0]
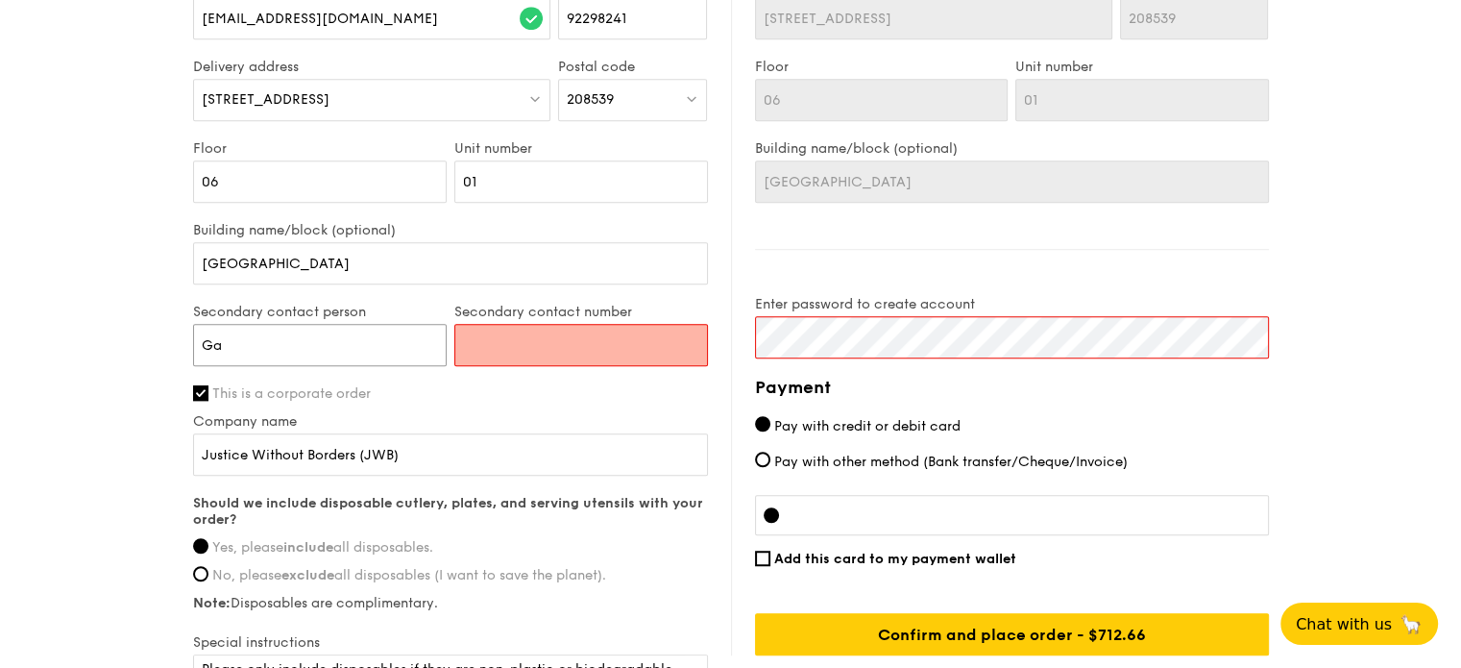
type input "G"
type input "Sienna [PERSON_NAME]"
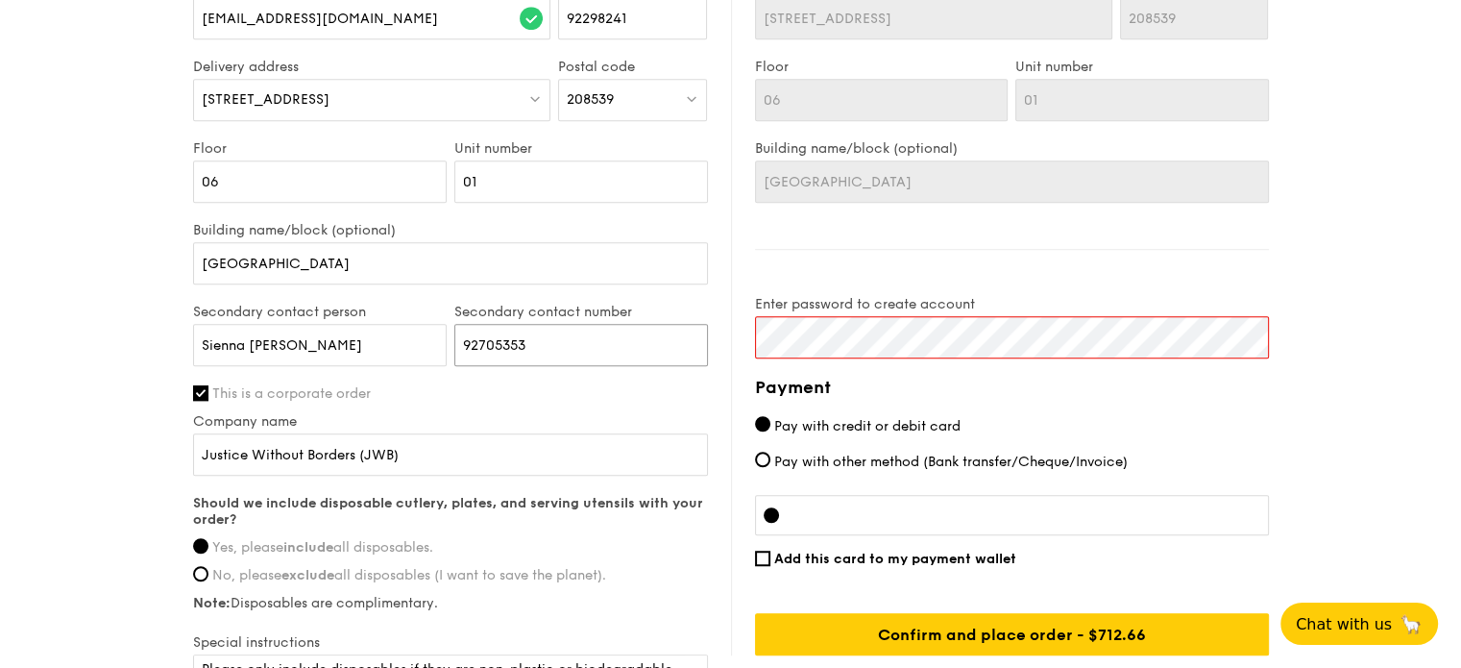
scroll to position [1407, 0]
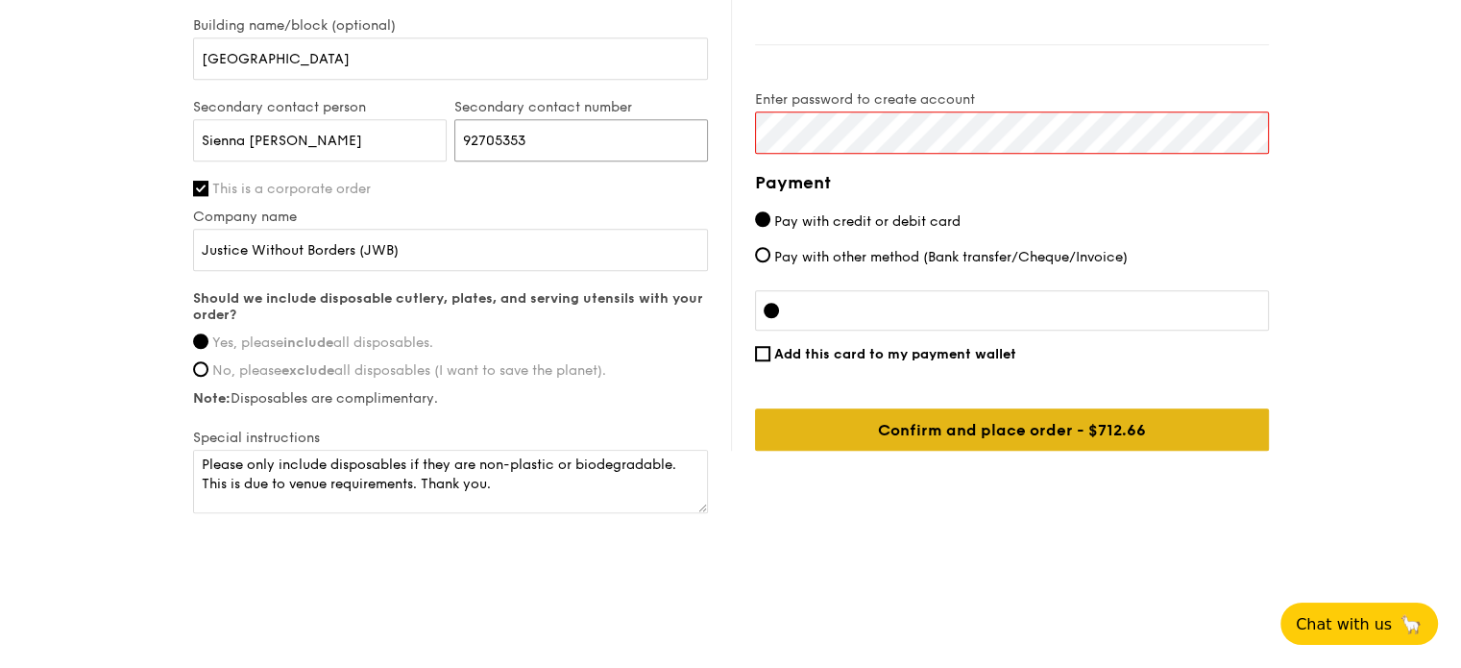
type input "92705353"
click at [1134, 433] on input "Confirm and place order - $712.66" at bounding box center [1012, 429] width 514 height 42
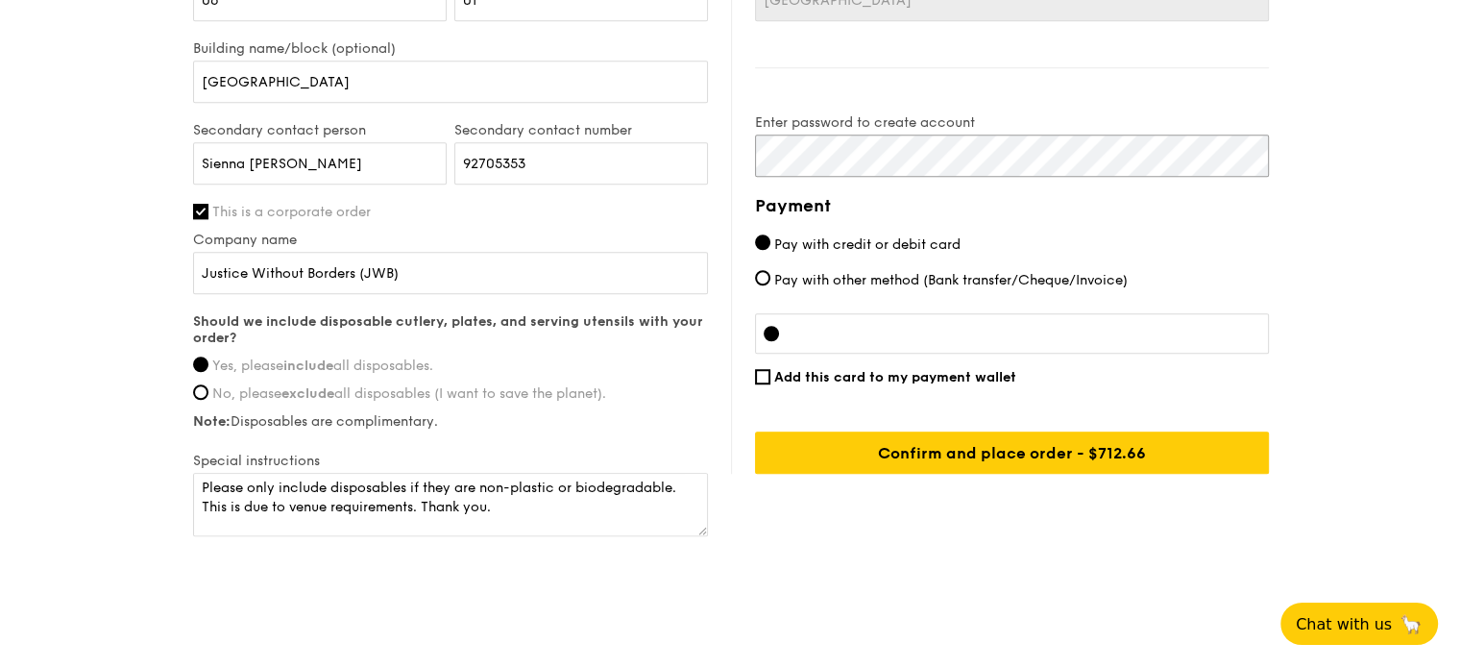
scroll to position [1385, 0]
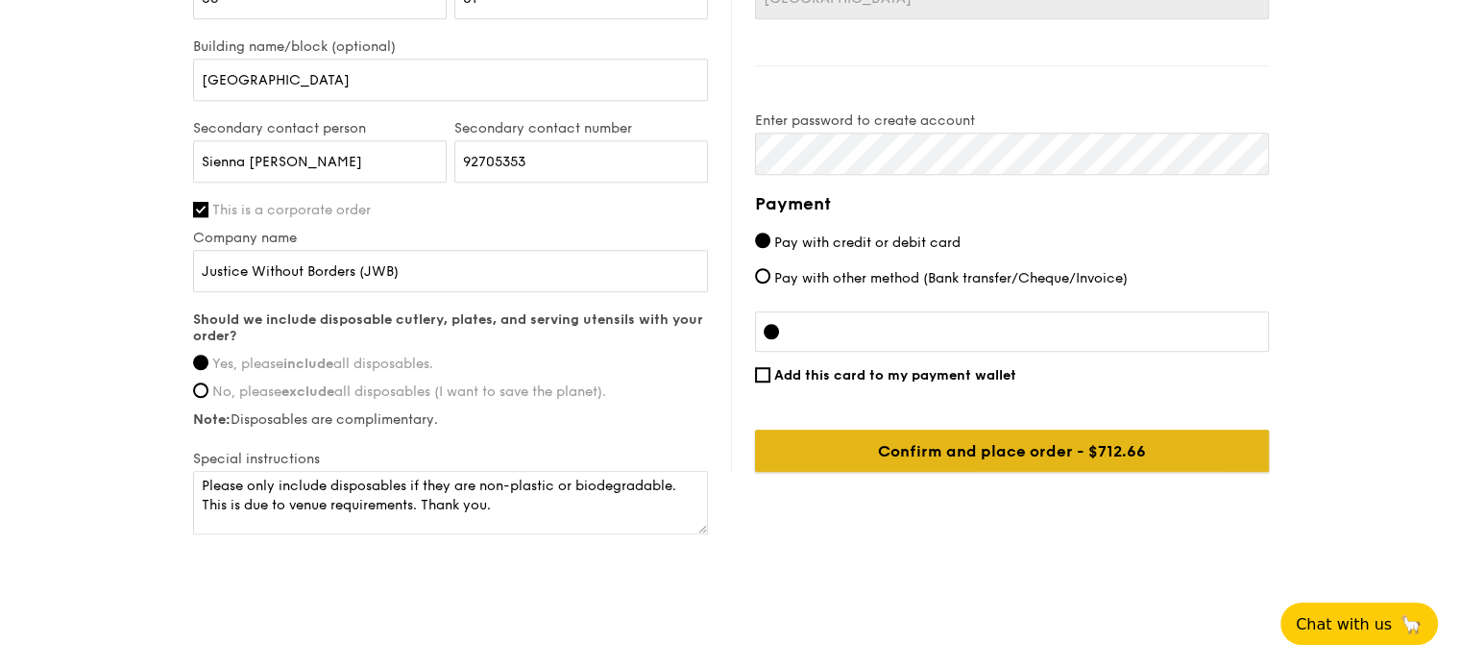
click at [1098, 456] on input "Confirm and place order - $712.66" at bounding box center [1012, 450] width 514 height 42
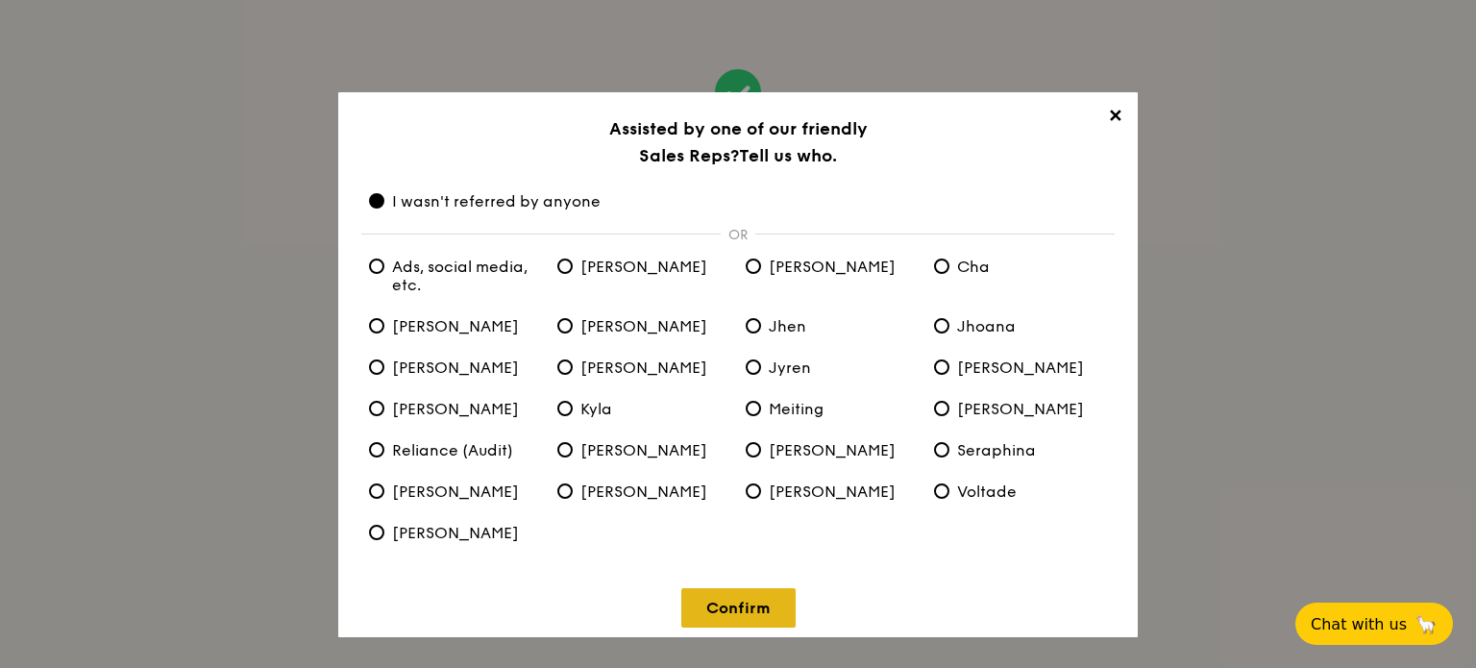
click at [773, 603] on link "Confirm" at bounding box center [738, 607] width 114 height 39
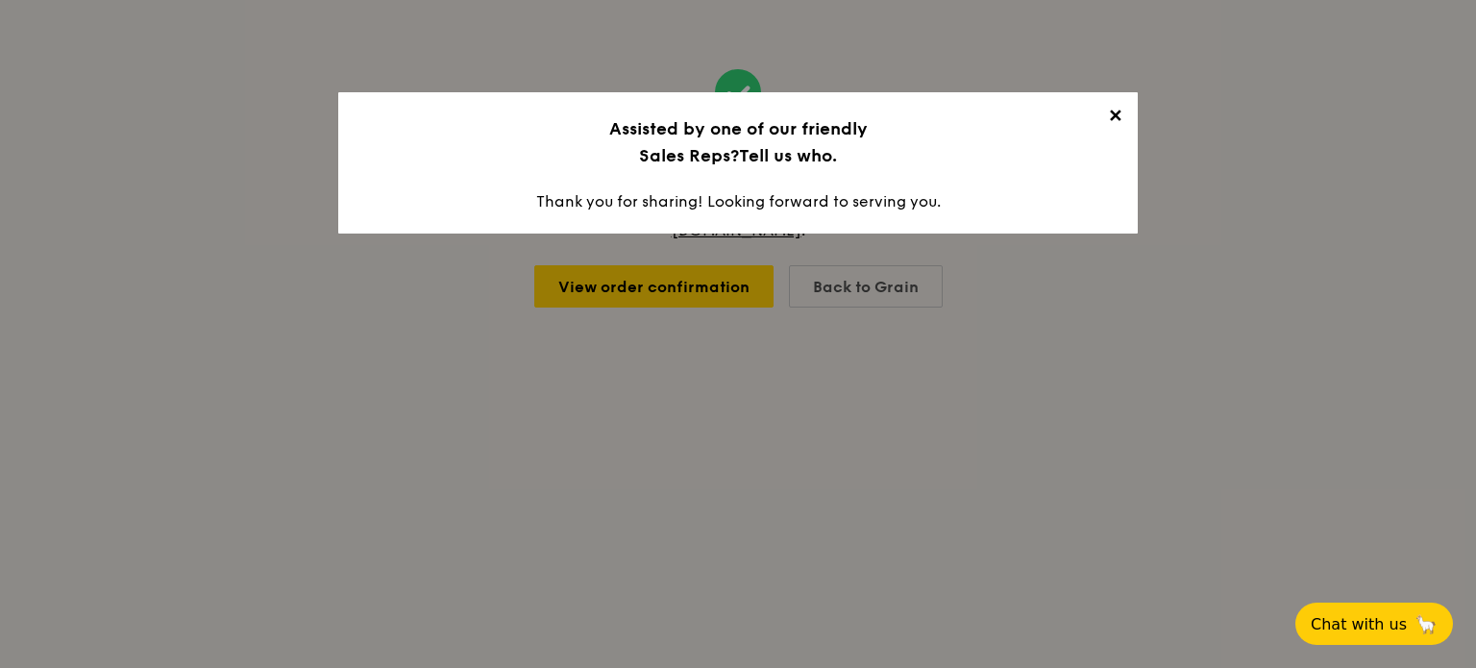
click at [1112, 117] on span "✕" at bounding box center [1114, 119] width 27 height 27
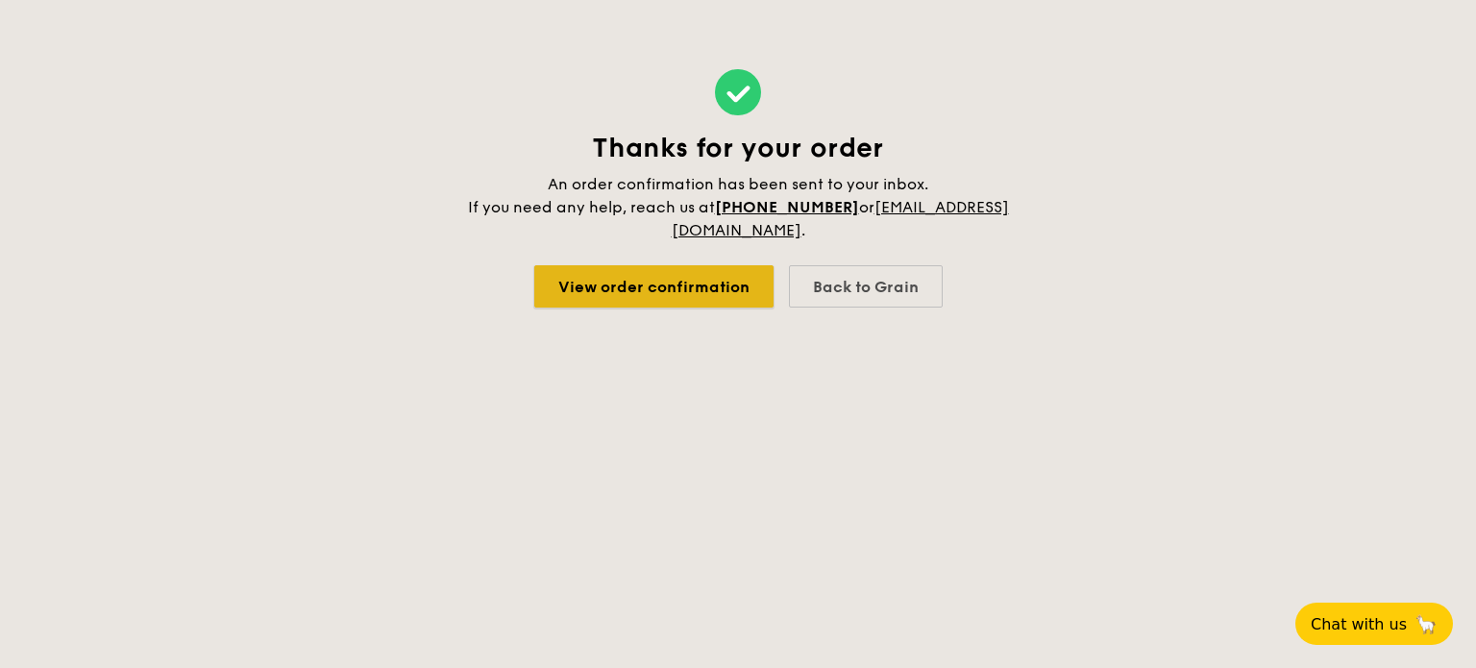
click at [680, 301] on link "View order confirmation" at bounding box center [653, 286] width 239 height 42
